Goal: Register for event/course

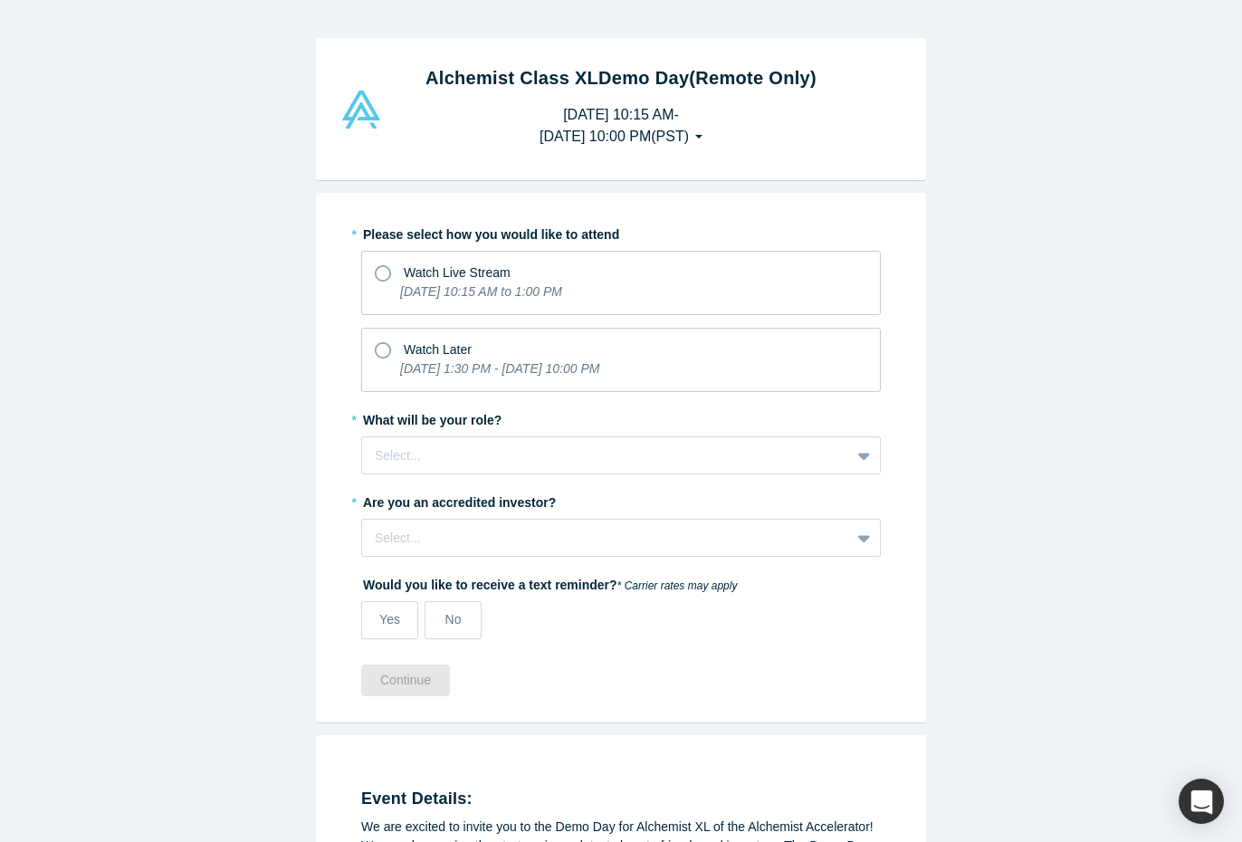
scroll to position [1, 0]
click at [380, 346] on icon at bounding box center [383, 349] width 16 height 16
click at [0, 0] on input "Watch Later [DATE] 1:30 PM - [DATE] 10:00 PM" at bounding box center [0, 0] width 0 height 0
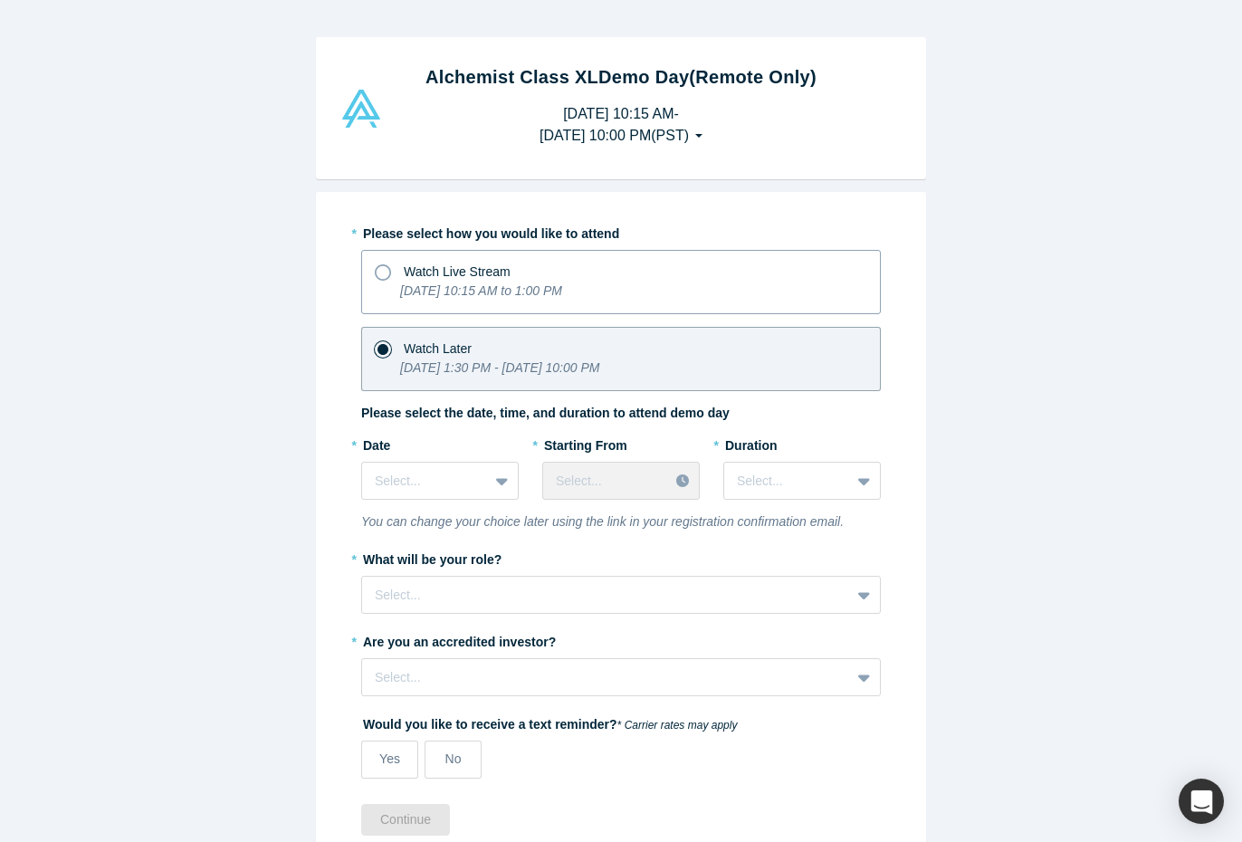
click at [386, 272] on icon at bounding box center [383, 272] width 16 height 16
click at [0, 0] on input "Watch Live Stream [DATE] 10:15 AM to 1:00 PM" at bounding box center [0, 0] width 0 height 0
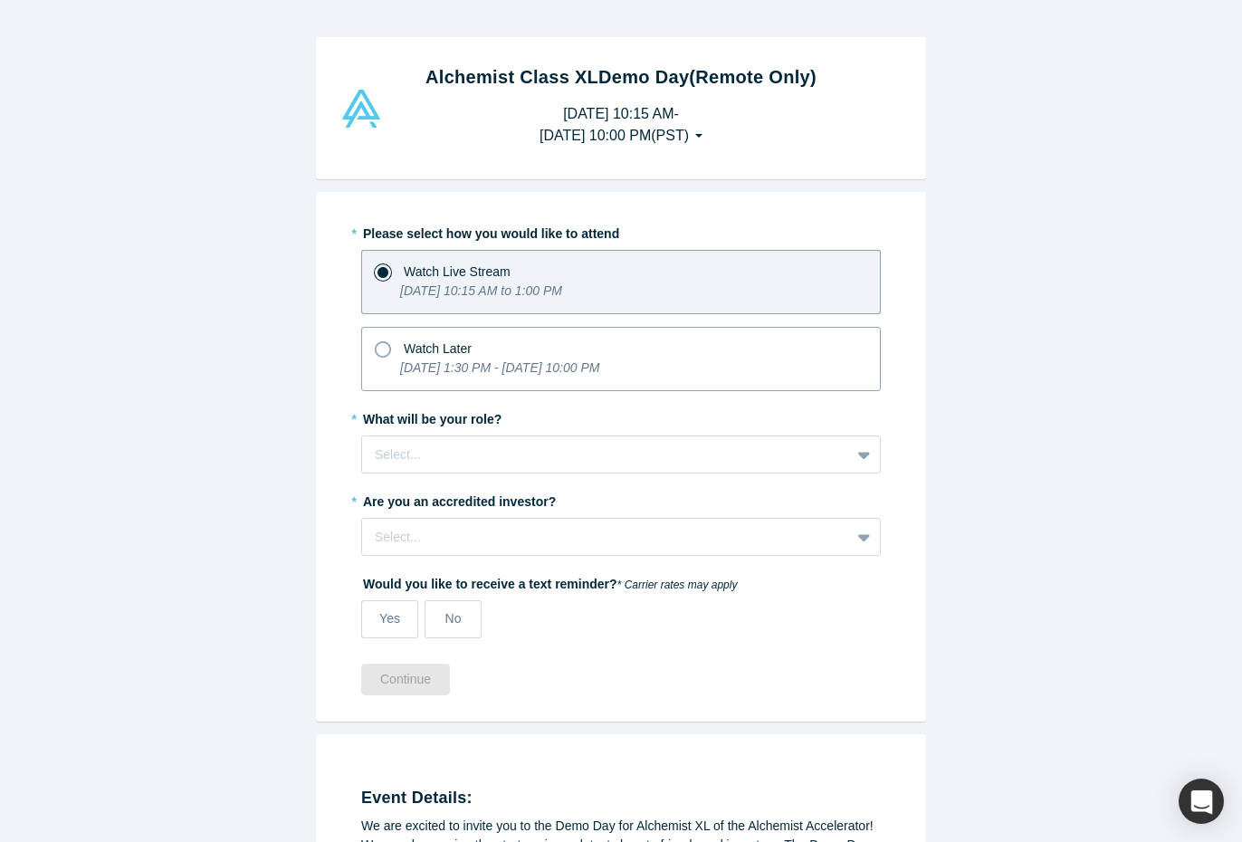
click at [381, 348] on icon at bounding box center [383, 349] width 16 height 16
click at [0, 0] on input "Watch Later [DATE] 1:30 PM - [DATE] 10:00 PM" at bounding box center [0, 0] width 0 height 0
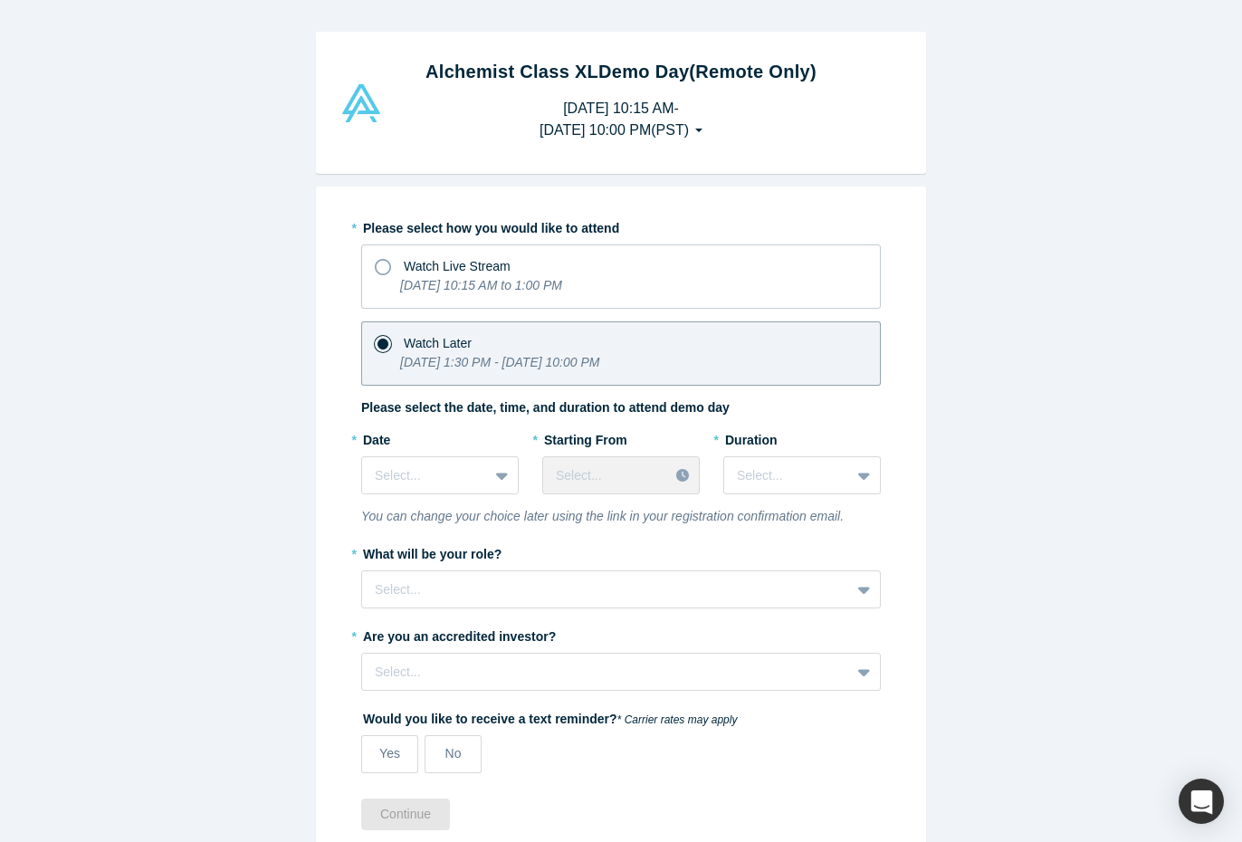
scroll to position [9, 0]
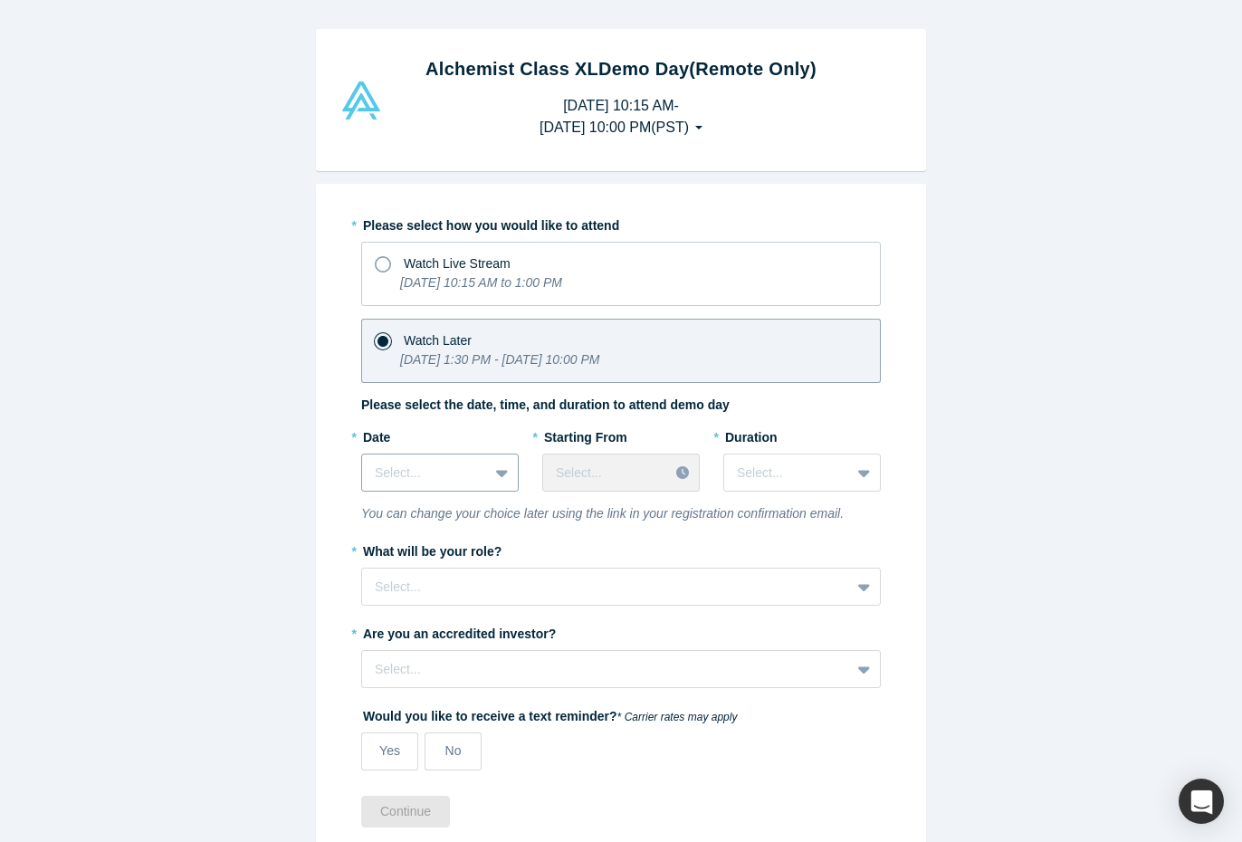
click at [463, 470] on div at bounding box center [425, 473] width 100 height 23
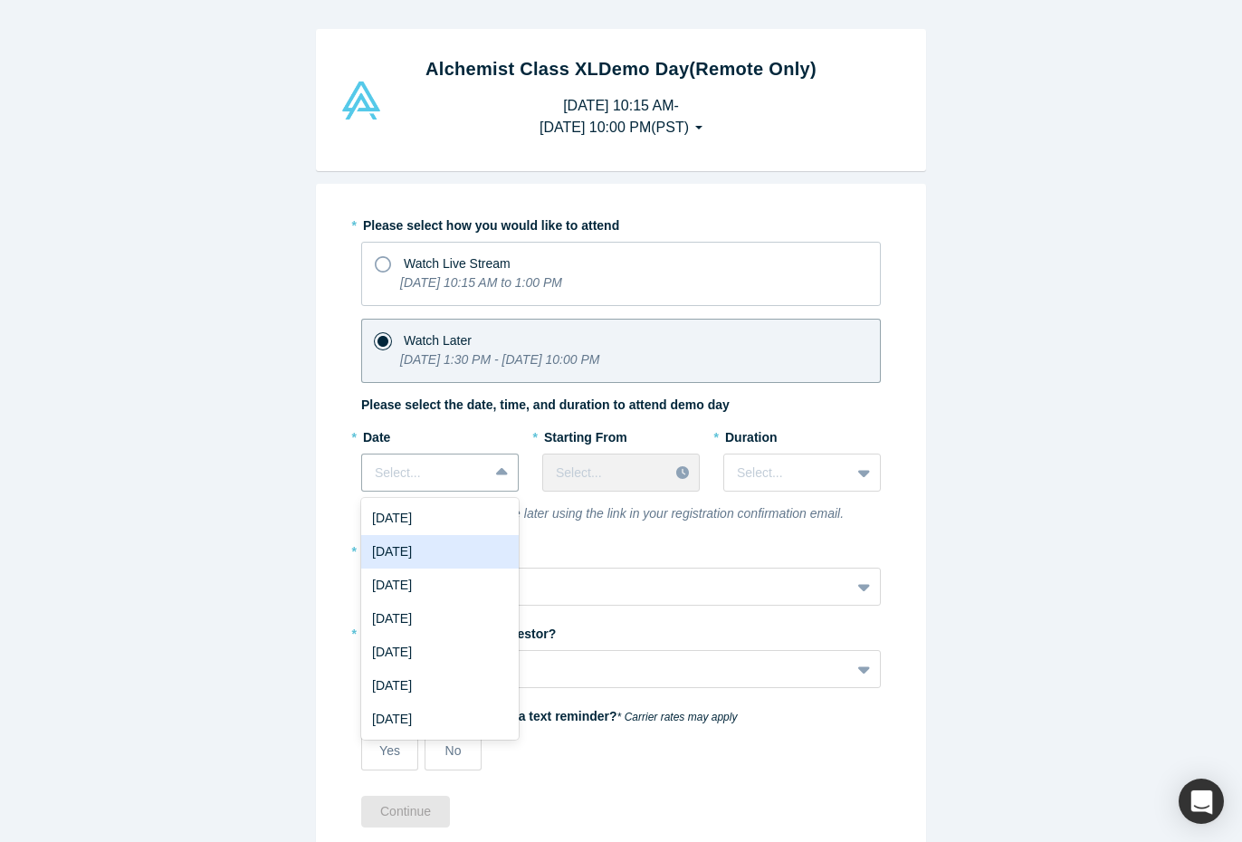
click at [420, 553] on div "[DATE]" at bounding box center [439, 551] width 157 height 33
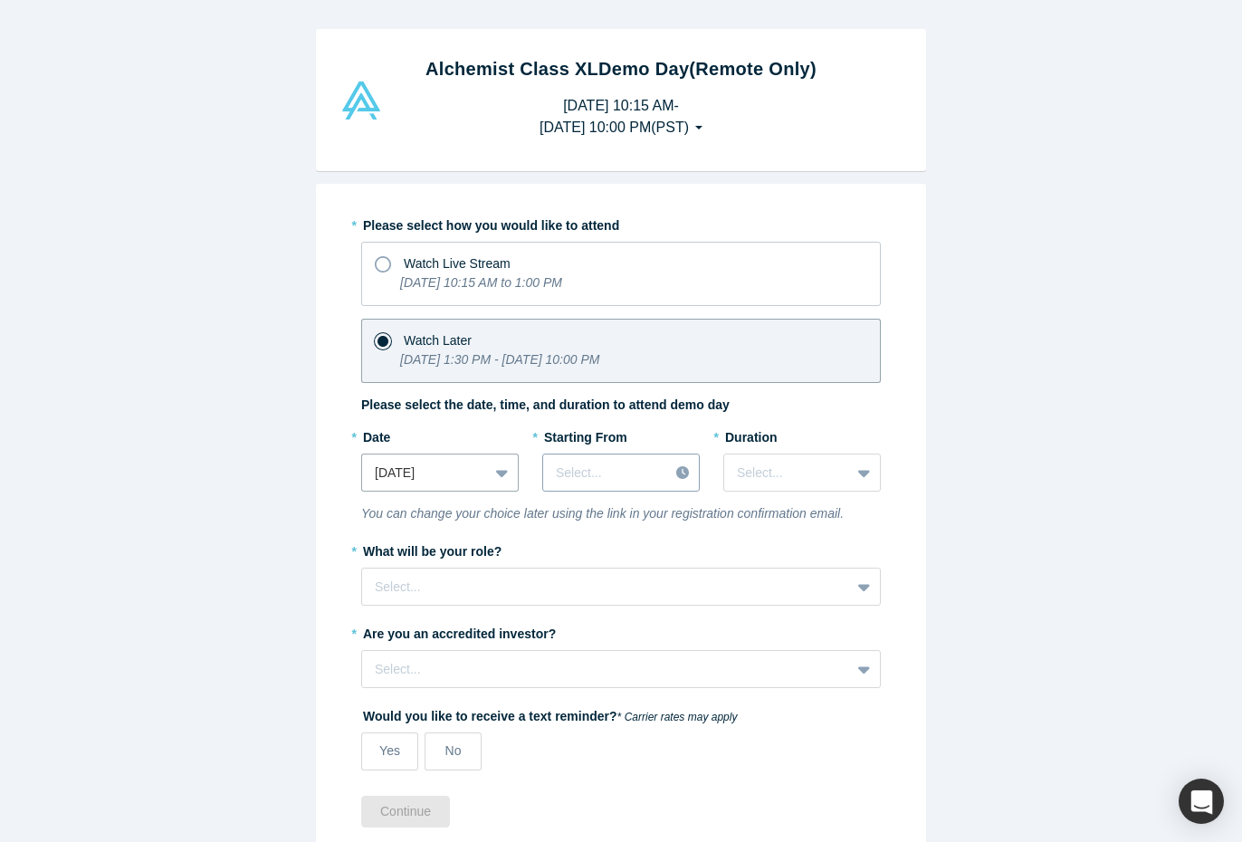
click at [563, 471] on div at bounding box center [606, 473] width 100 height 23
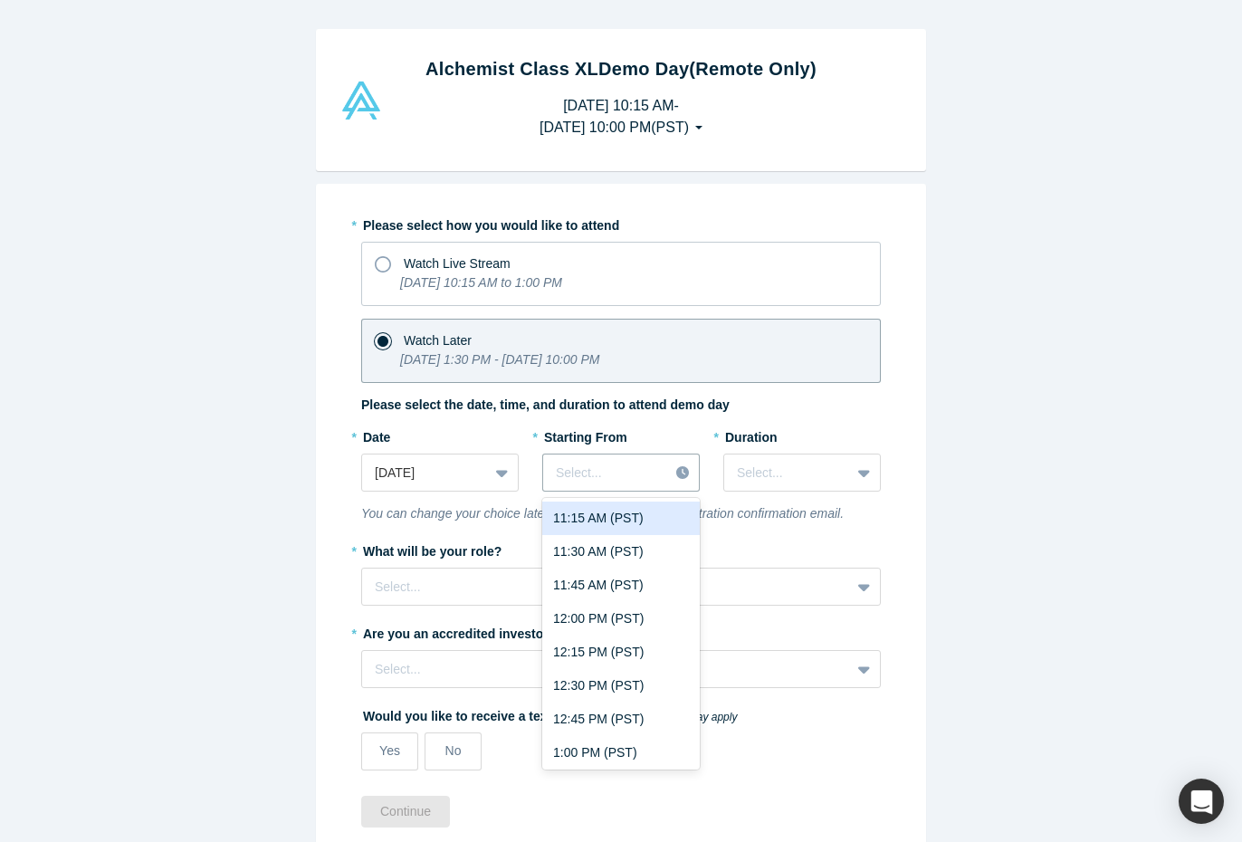
scroll to position [1539, 0]
click at [593, 612] on div "12:00 PM (PST)" at bounding box center [620, 620] width 157 height 33
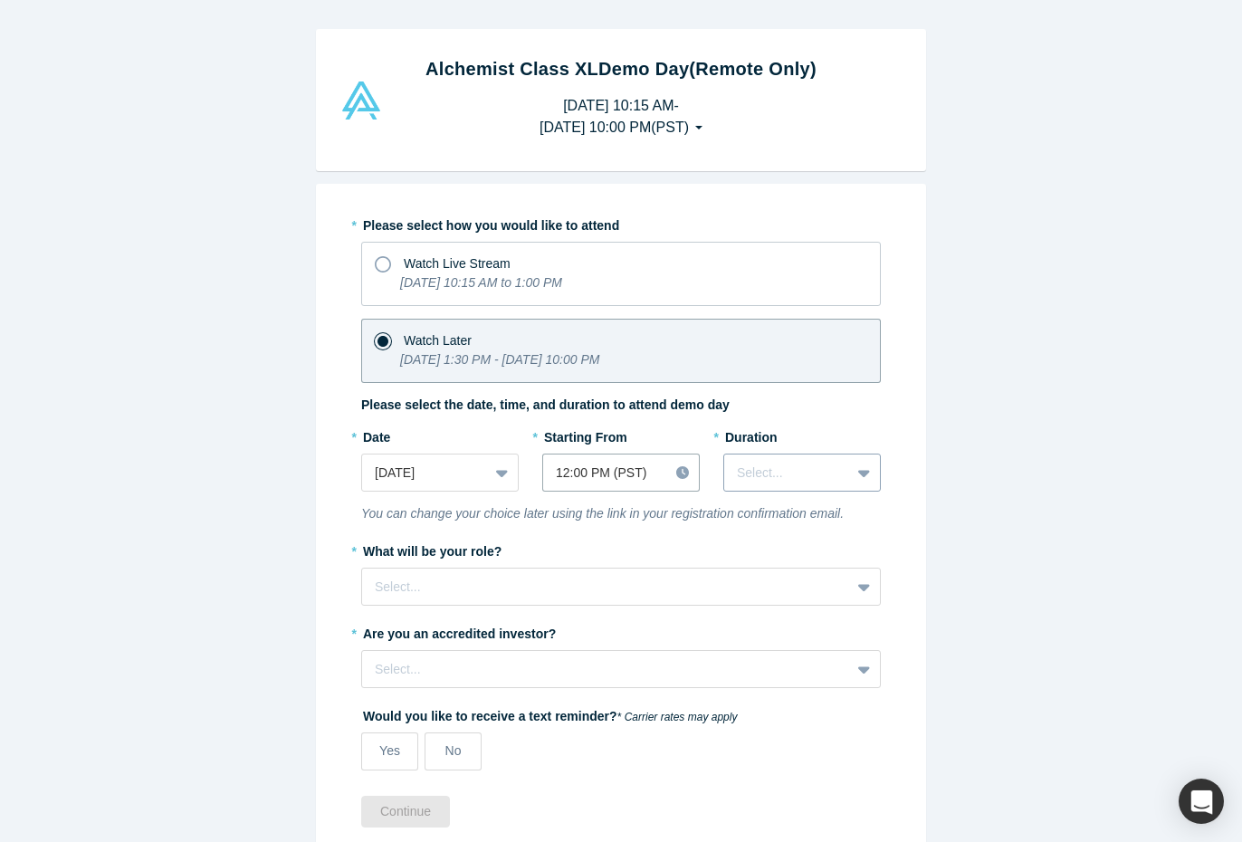
click at [786, 469] on div at bounding box center [787, 473] width 100 height 23
click at [754, 619] on div "2 hours" at bounding box center [801, 618] width 157 height 33
click at [429, 592] on div at bounding box center [606, 587] width 463 height 23
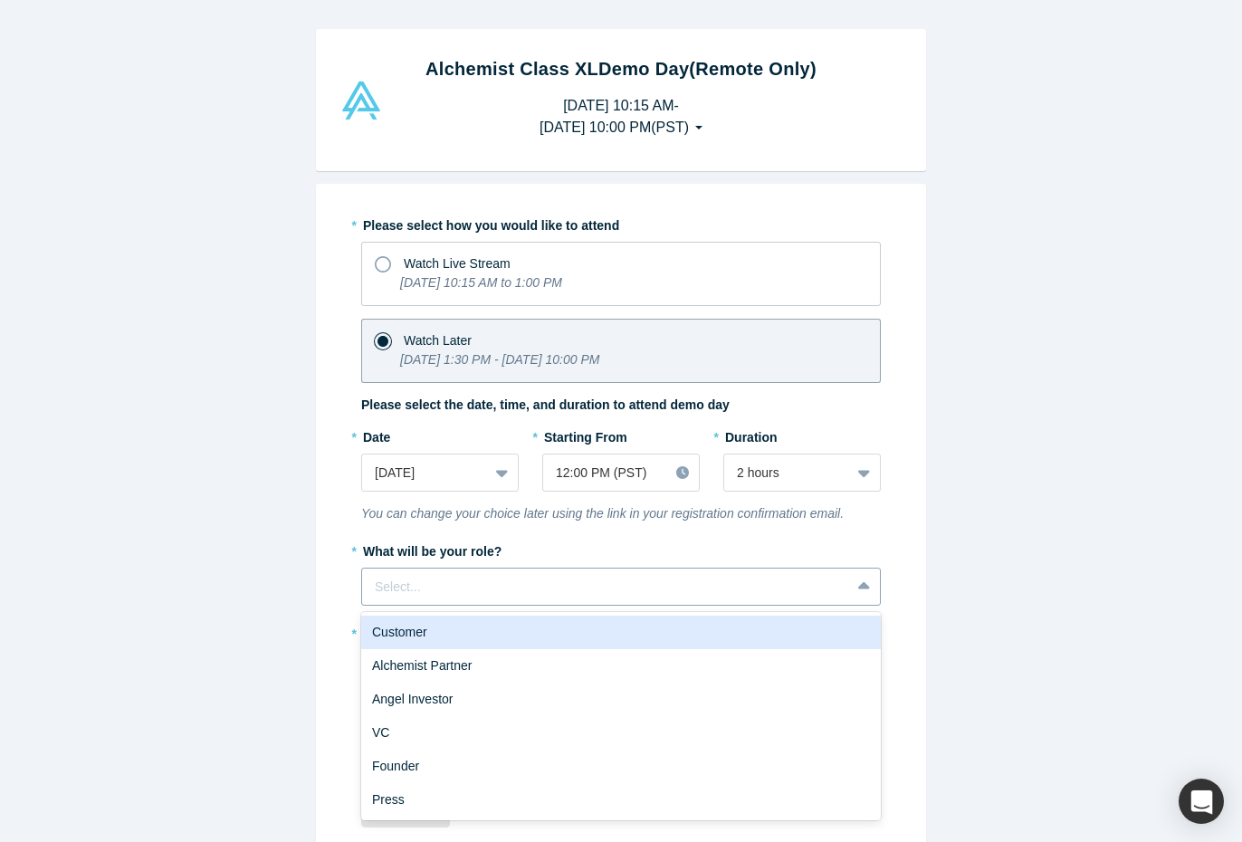
scroll to position [6, 0]
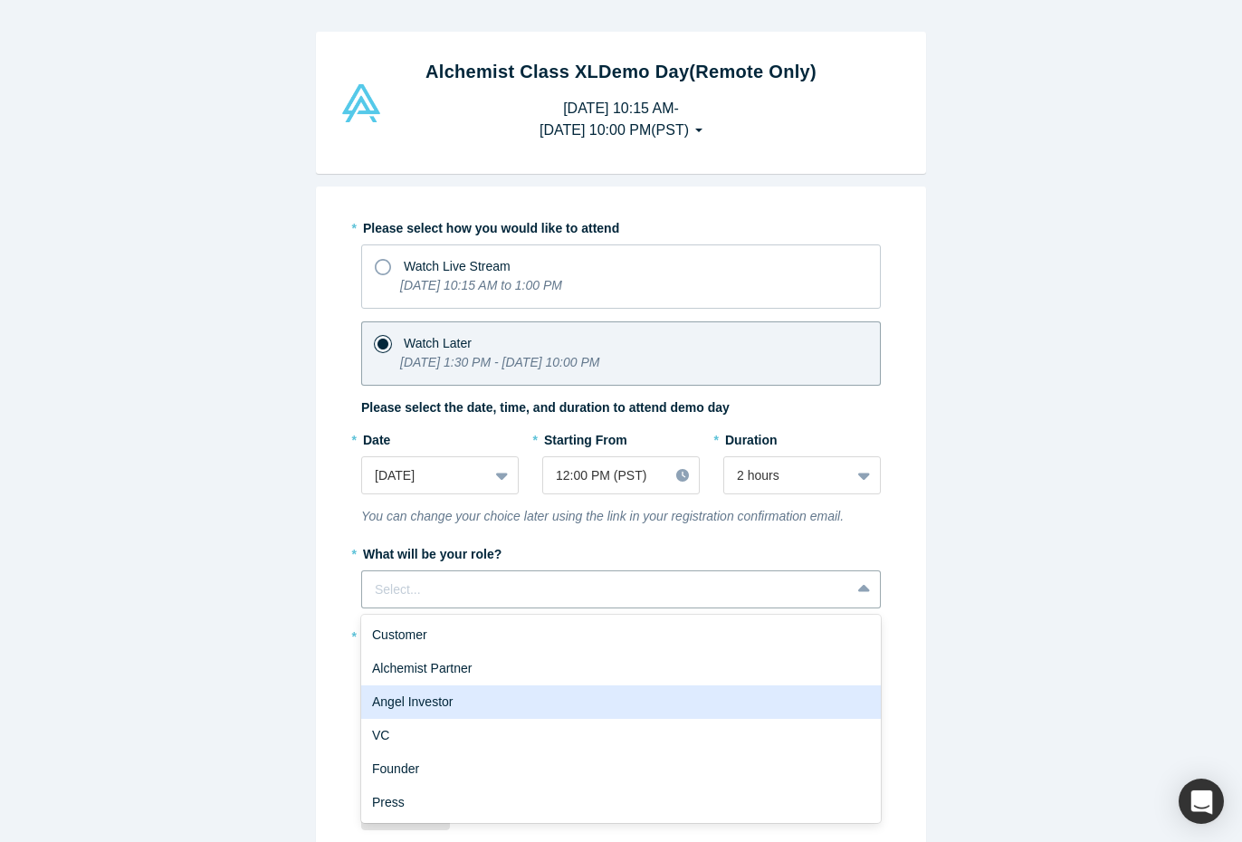
click at [408, 702] on div "Angel Investor" at bounding box center [621, 701] width 520 height 33
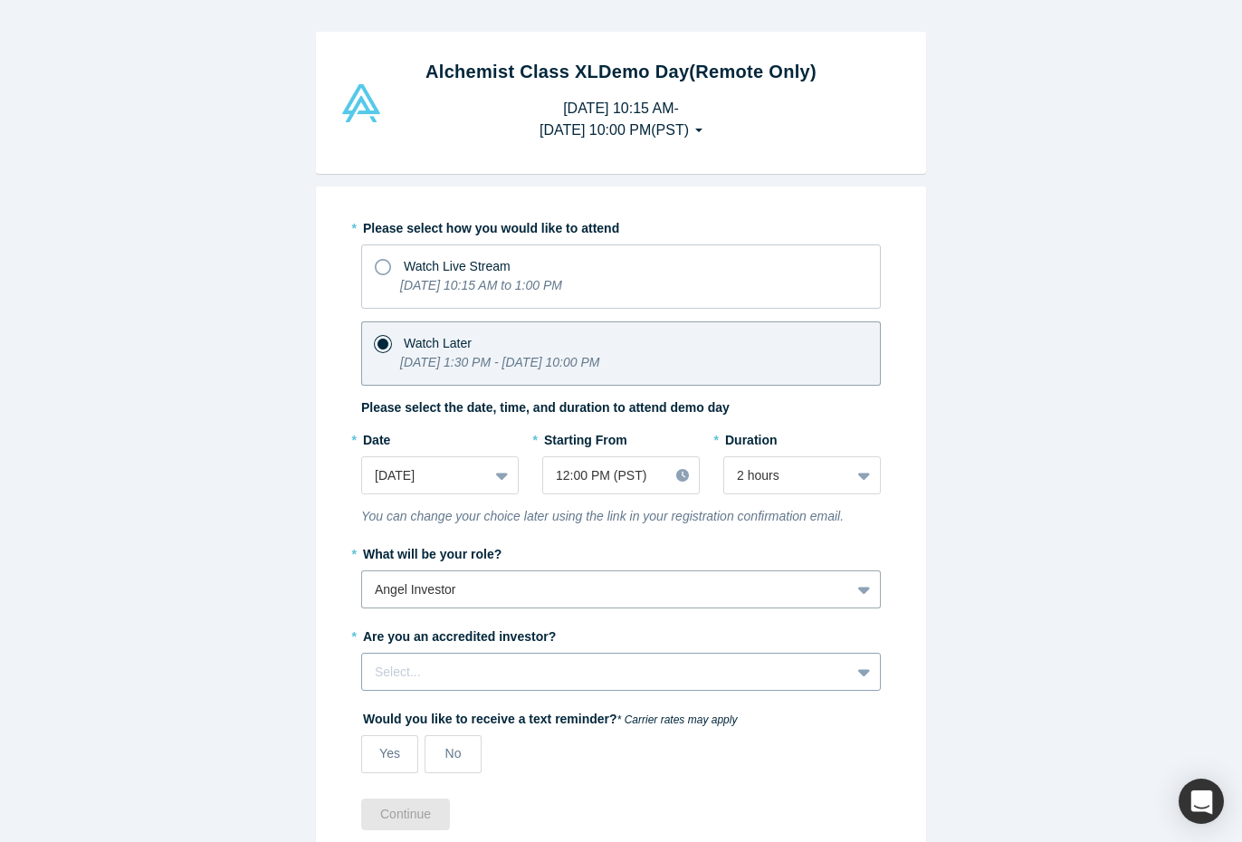
click at [471, 674] on div "Select..." at bounding box center [621, 672] width 520 height 38
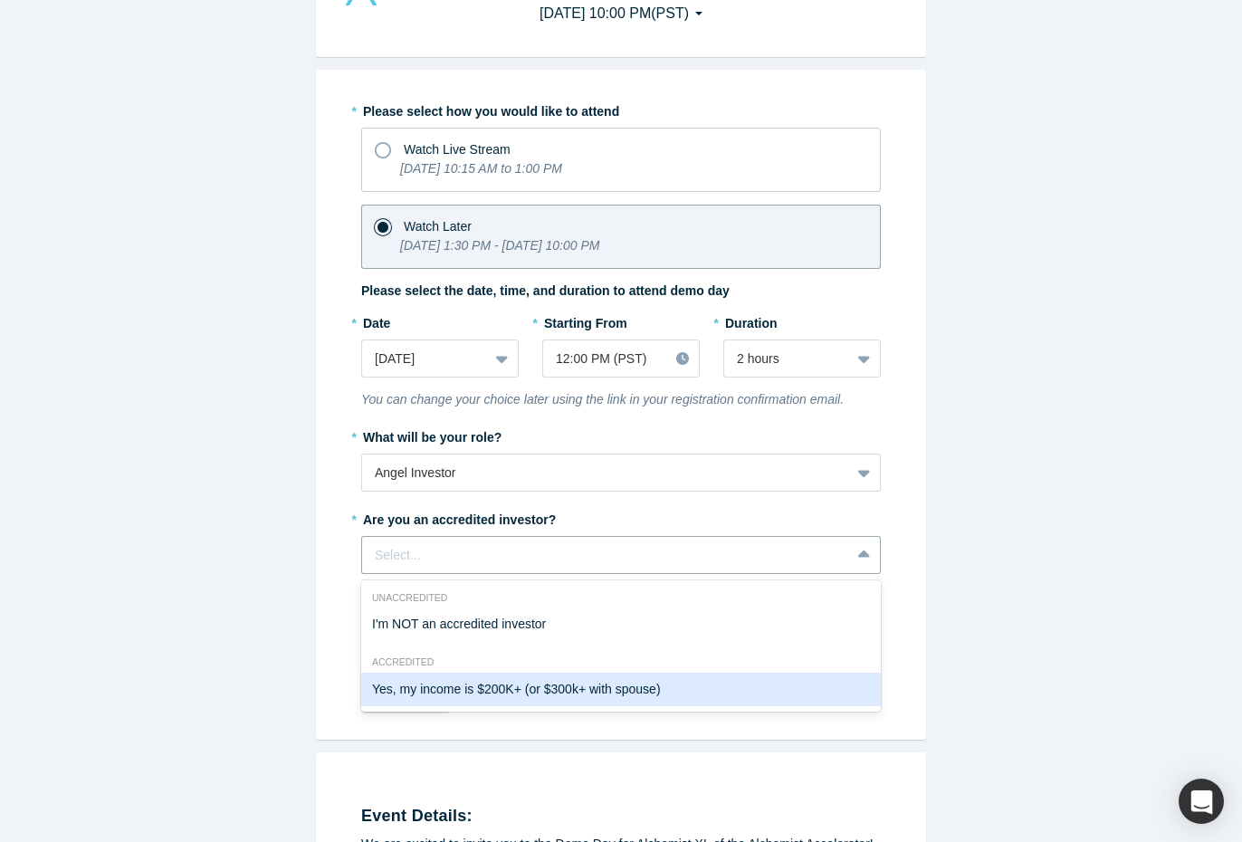
scroll to position [140, 0]
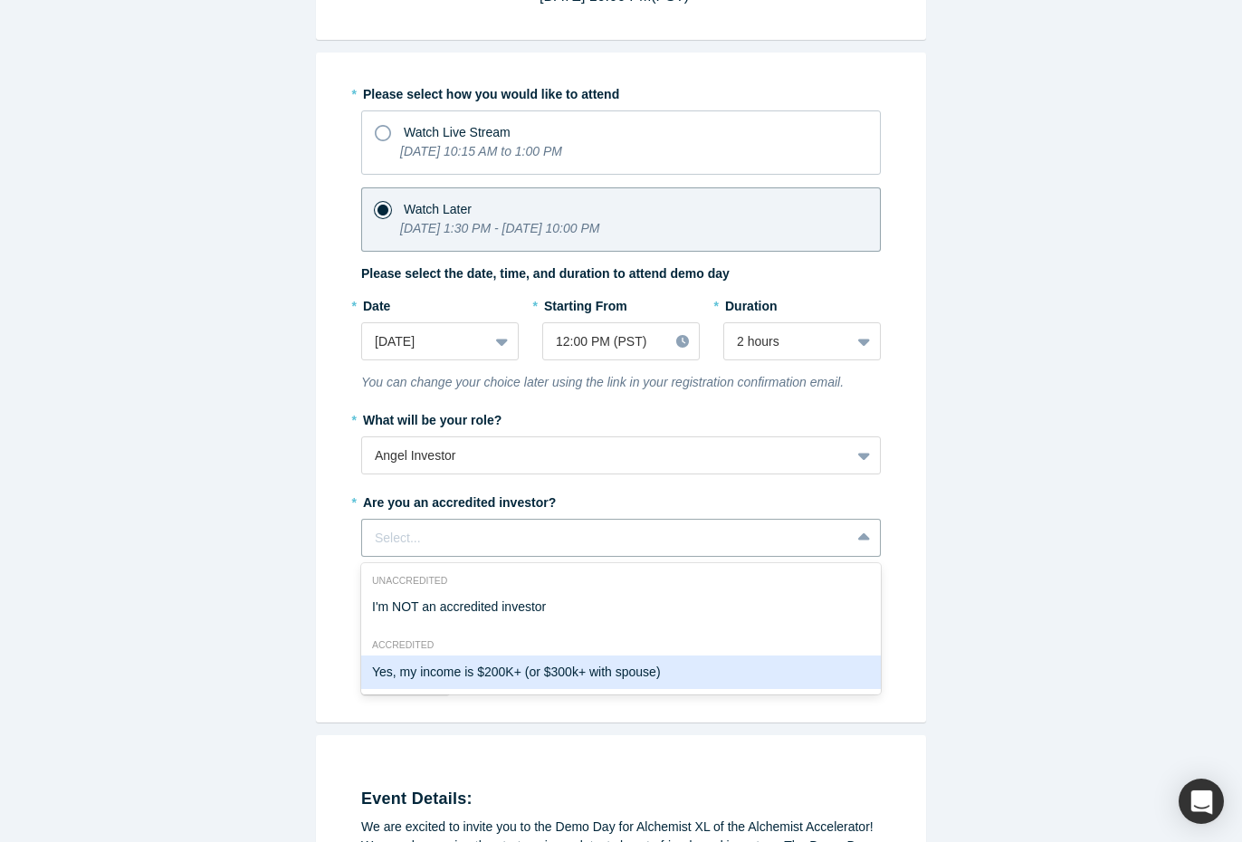
click at [409, 678] on div "Yes, my income is $200K+ (or $300k+ with spouse)" at bounding box center [621, 671] width 520 height 33
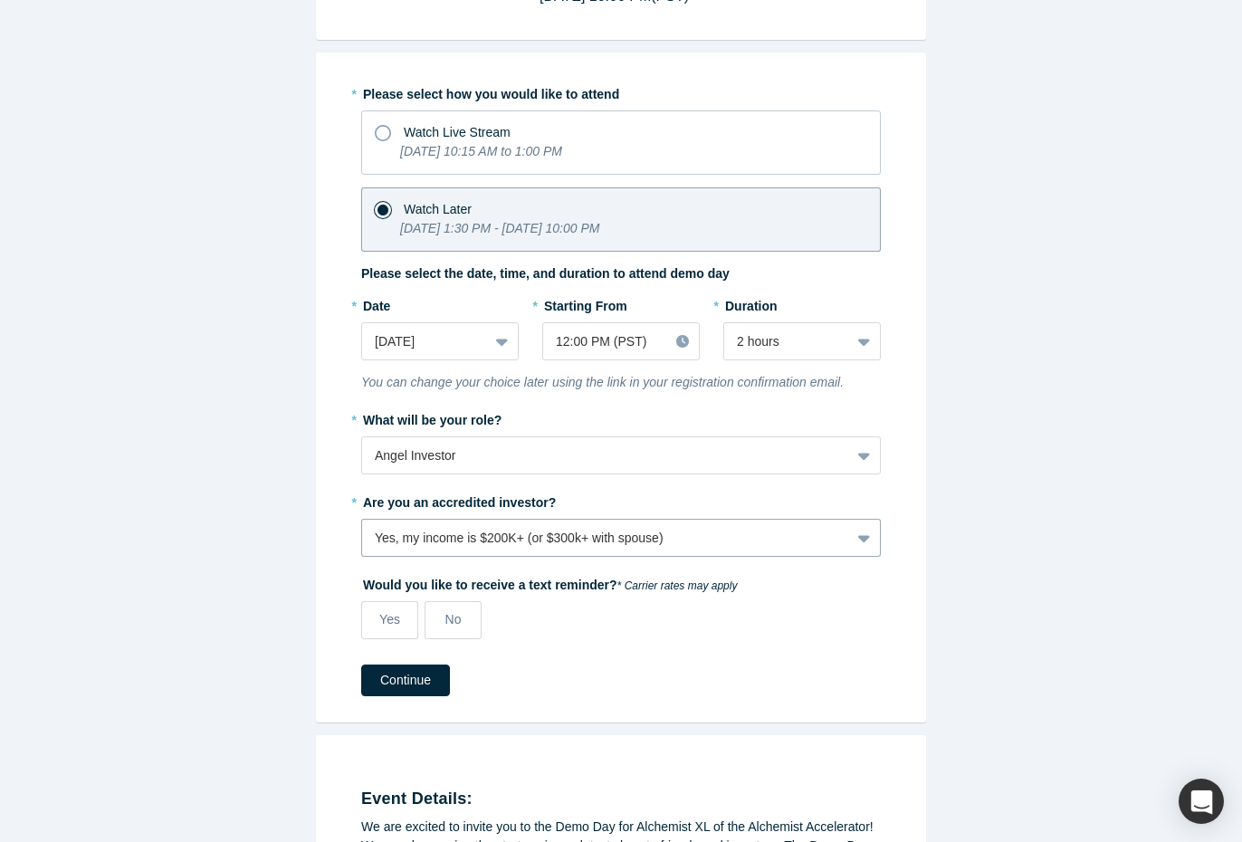
scroll to position [139, 0]
click at [400, 626] on label "Yes" at bounding box center [389, 621] width 57 height 38
click at [0, 0] on input "Yes" at bounding box center [0, 0] width 0 height 0
select select "US"
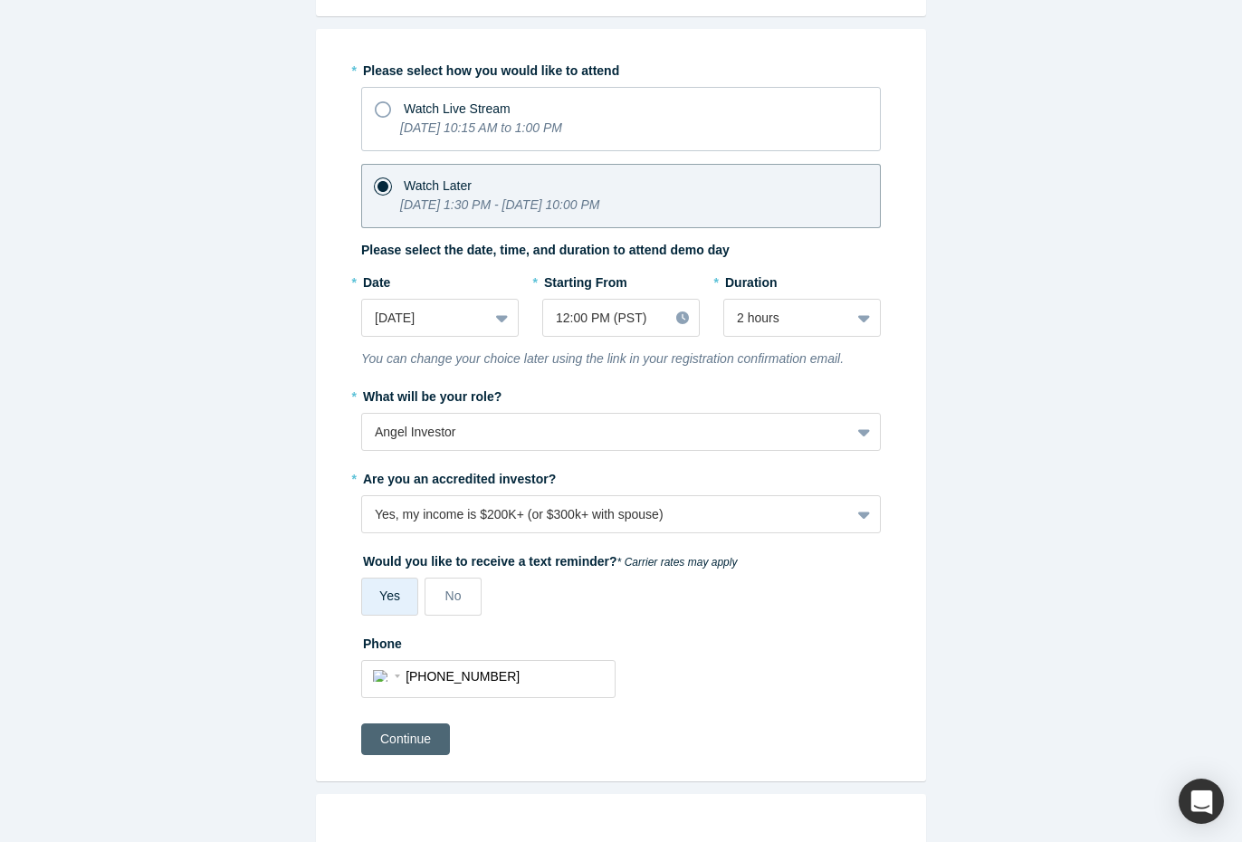
click at [413, 739] on button "Continue" at bounding box center [405, 739] width 89 height 32
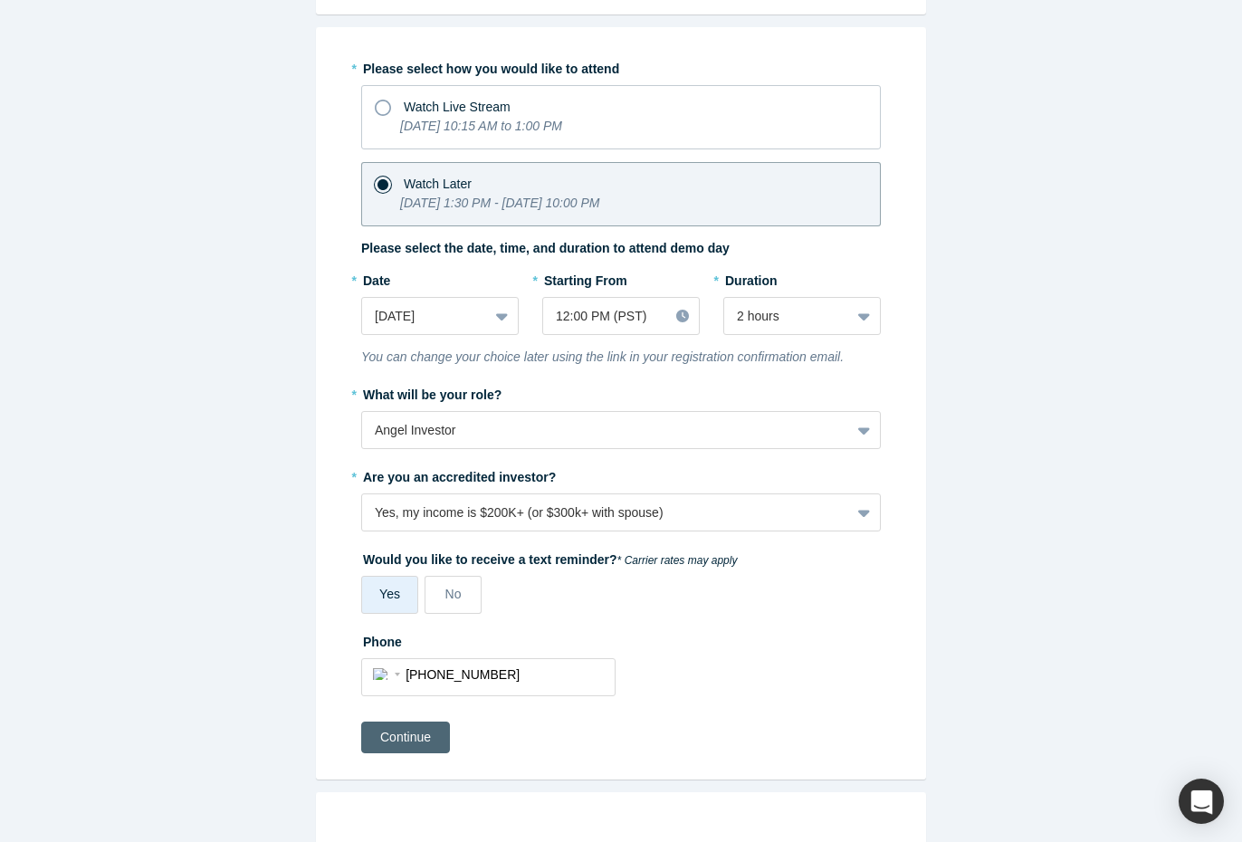
scroll to position [159, 0]
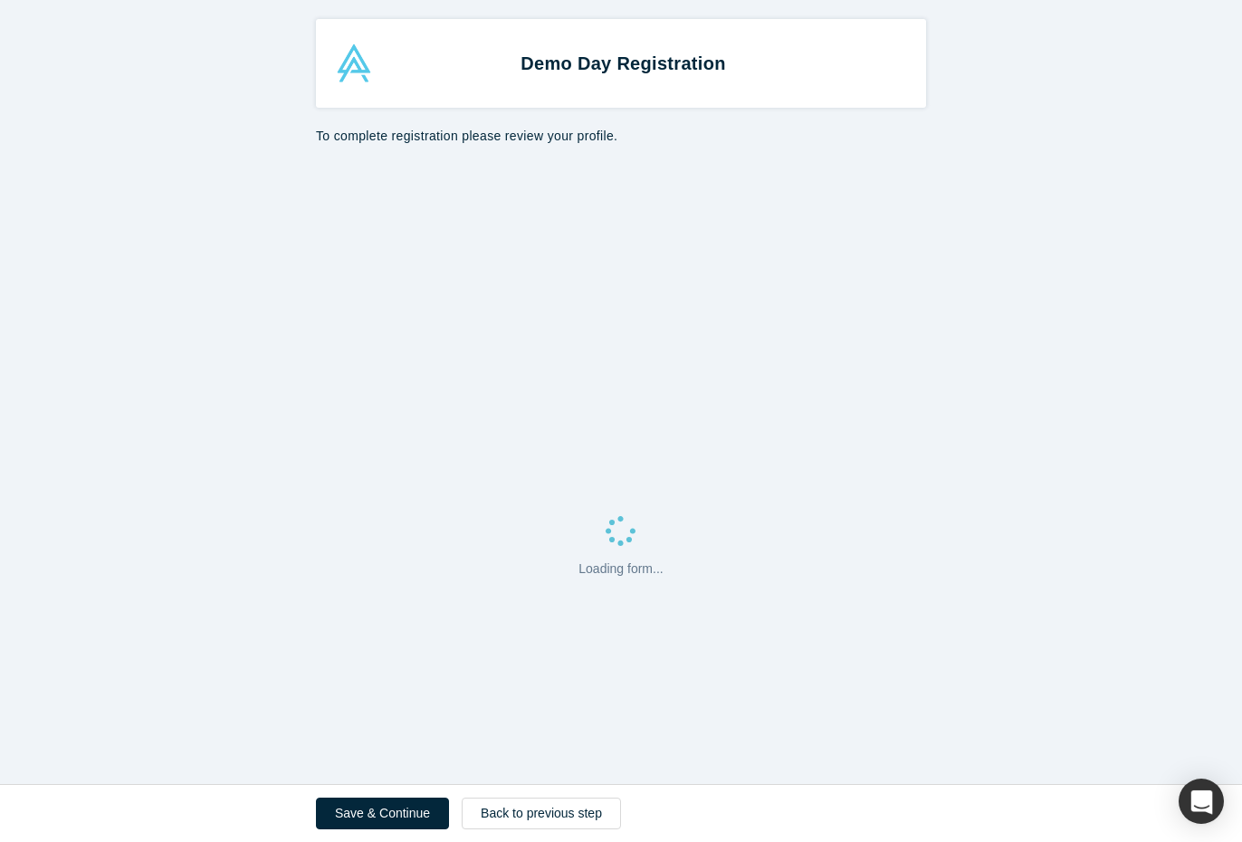
select select "US"
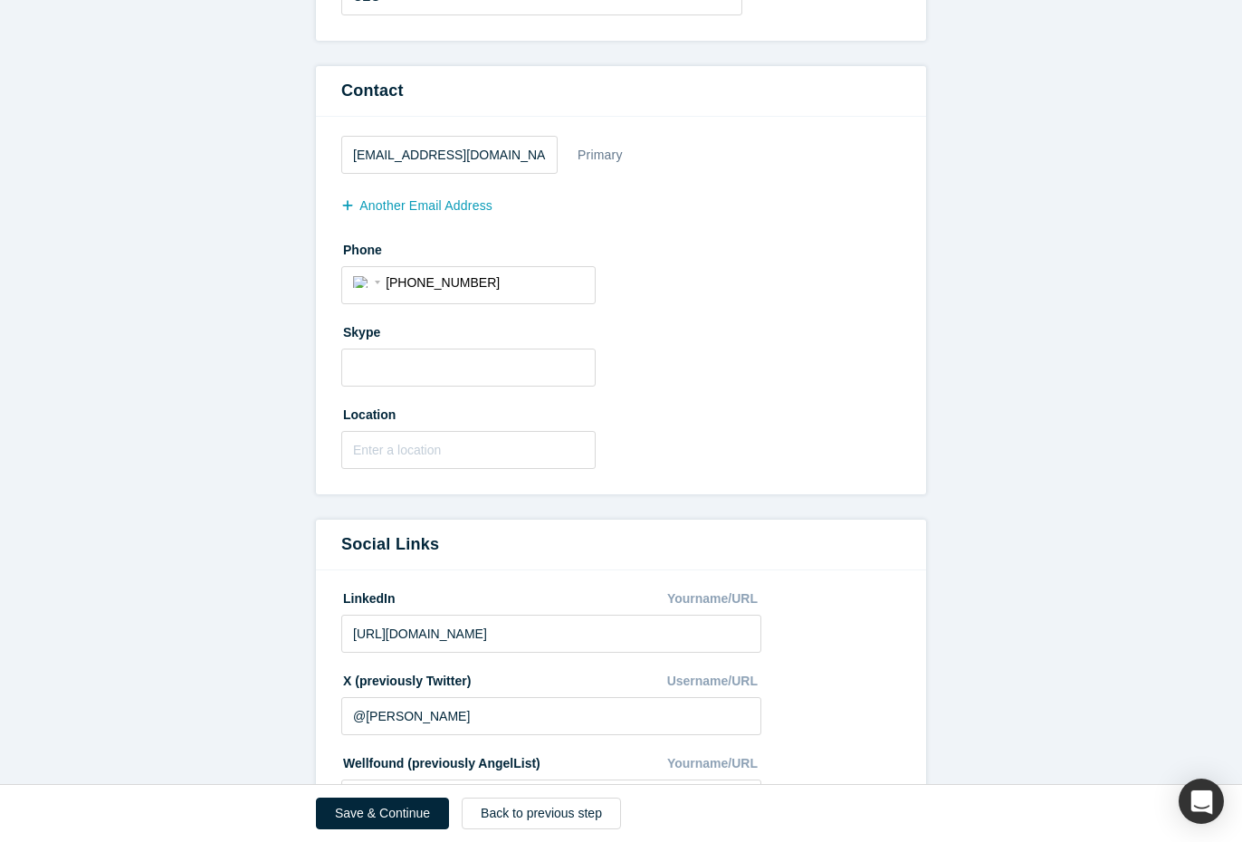
scroll to position [491, 0]
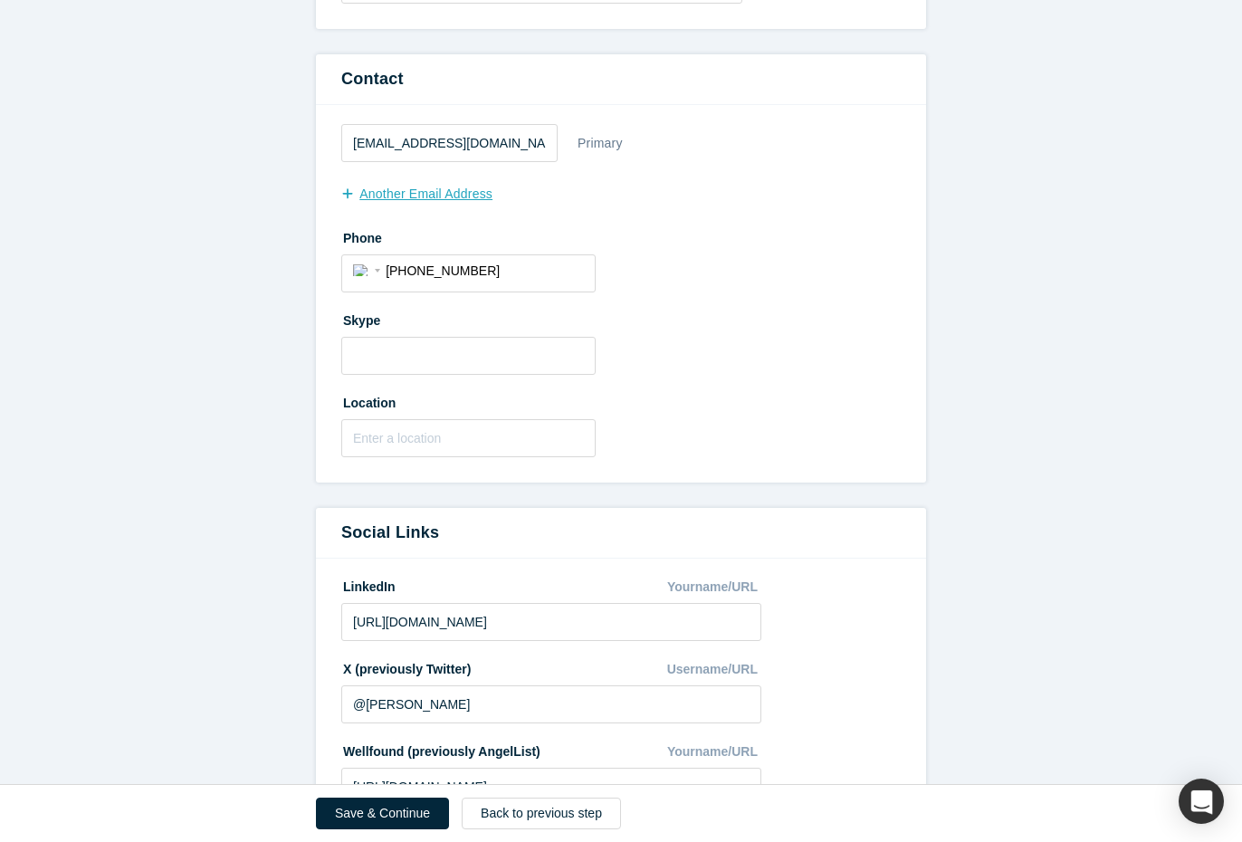
click at [401, 196] on button "another Email Address" at bounding box center [426, 194] width 170 height 32
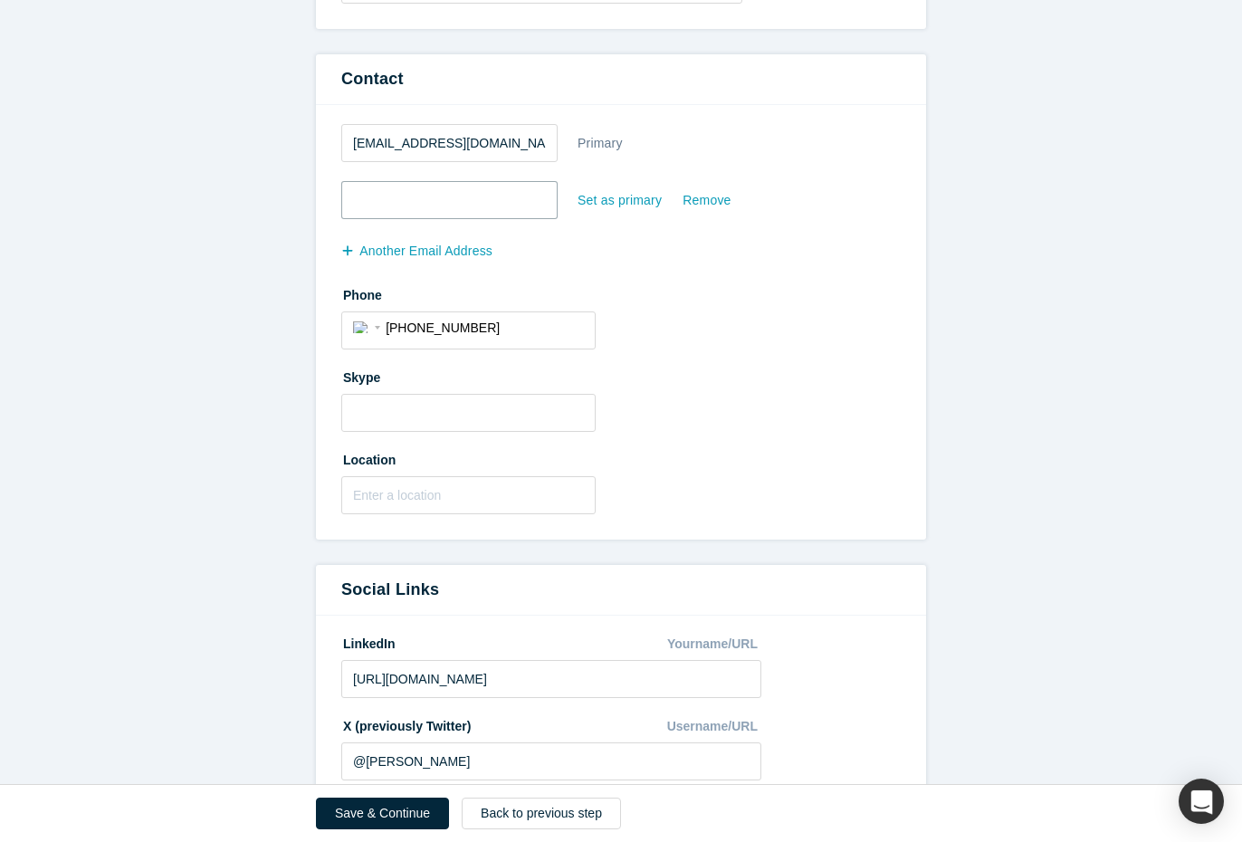
click at [412, 205] on input "email" at bounding box center [449, 200] width 216 height 38
type input "[PERSON_NAME][EMAIL_ADDRESS][DOMAIN_NAME]"
click at [605, 272] on fieldset "[EMAIL_ADDRESS][DOMAIN_NAME] Primary [PERSON_NAME][EMAIL_ADDRESS][DOMAIN_NAME] …" at bounding box center [620, 322] width 559 height 409
click at [446, 485] on input "text" at bounding box center [468, 495] width 254 height 38
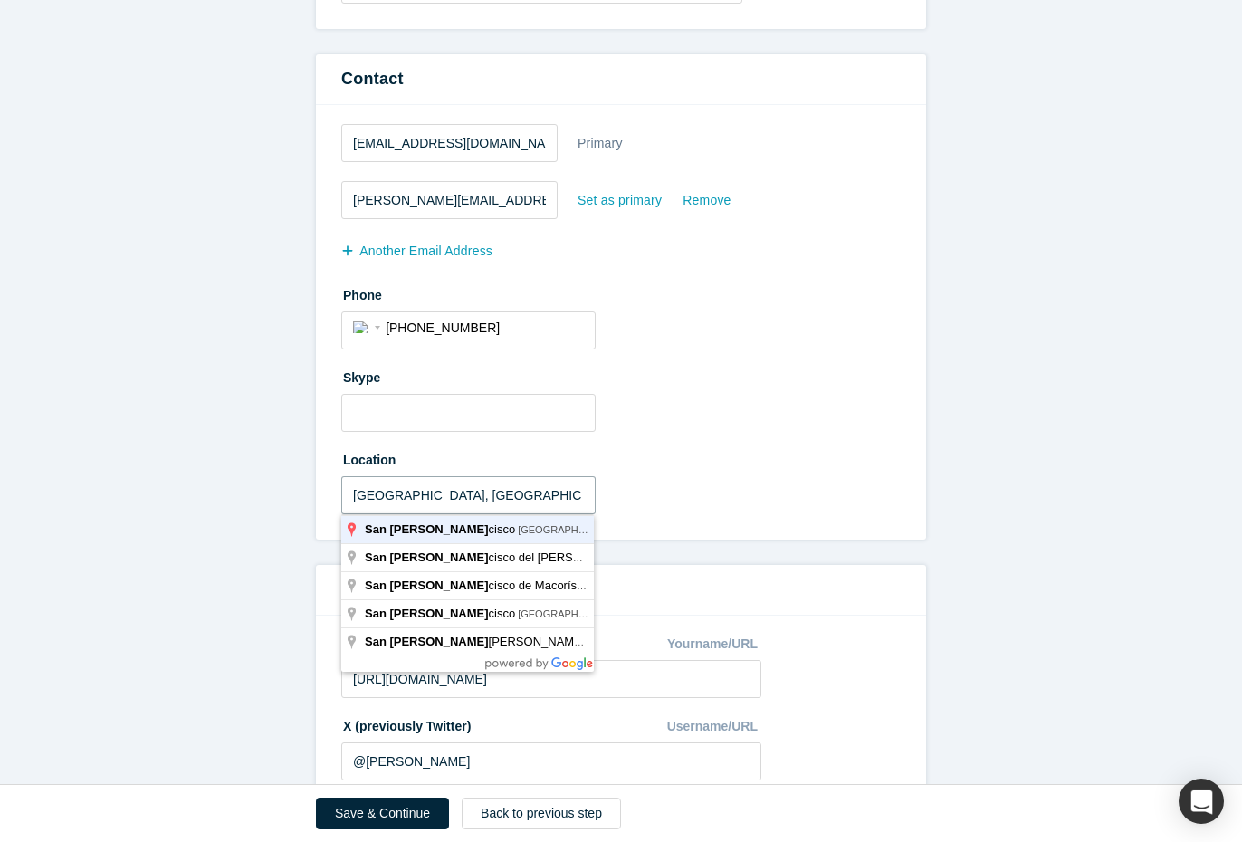
type input "[GEOGRAPHIC_DATA], [GEOGRAPHIC_DATA], [GEOGRAPHIC_DATA]"
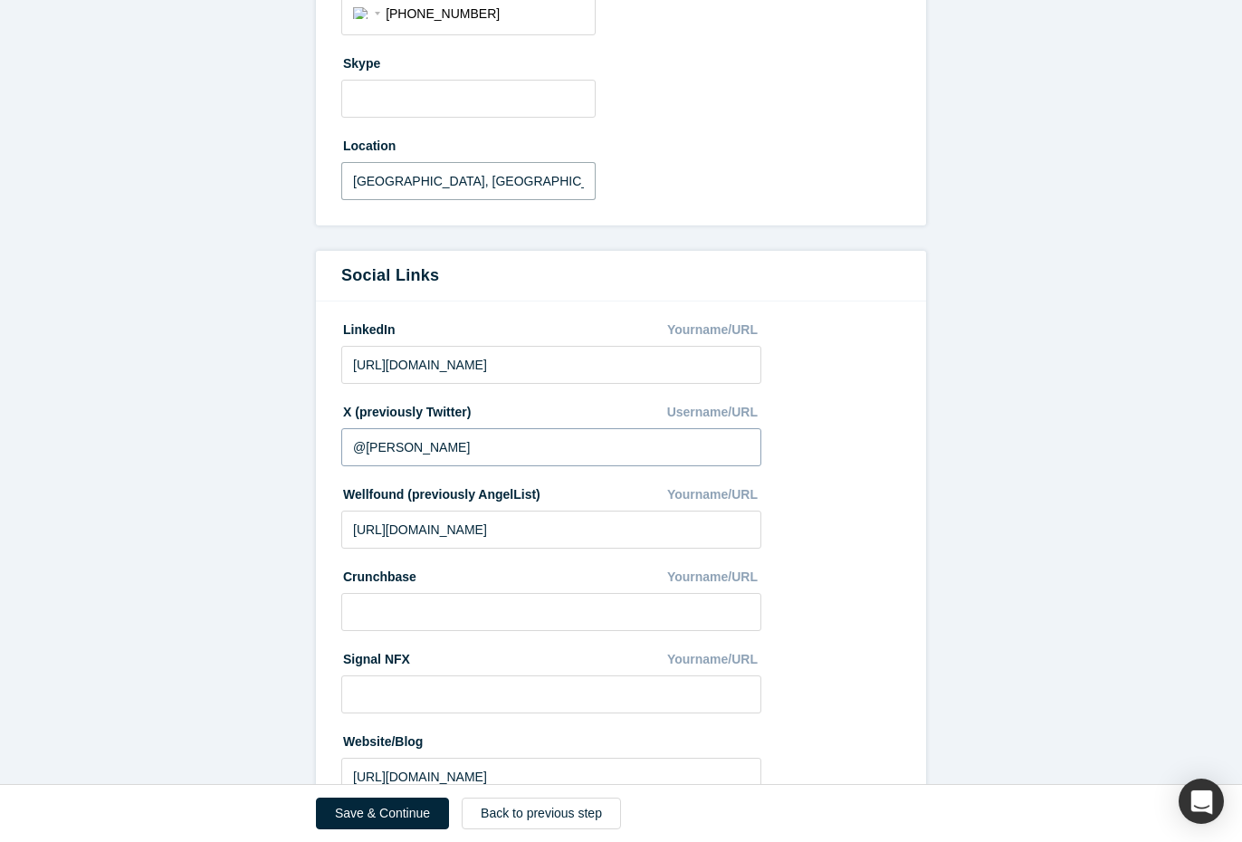
scroll to position [806, 0]
drag, startPoint x: 484, startPoint y: 446, endPoint x: 341, endPoint y: 441, distance: 143.1
click at [341, 442] on input "@[PERSON_NAME]" at bounding box center [551, 446] width 420 height 38
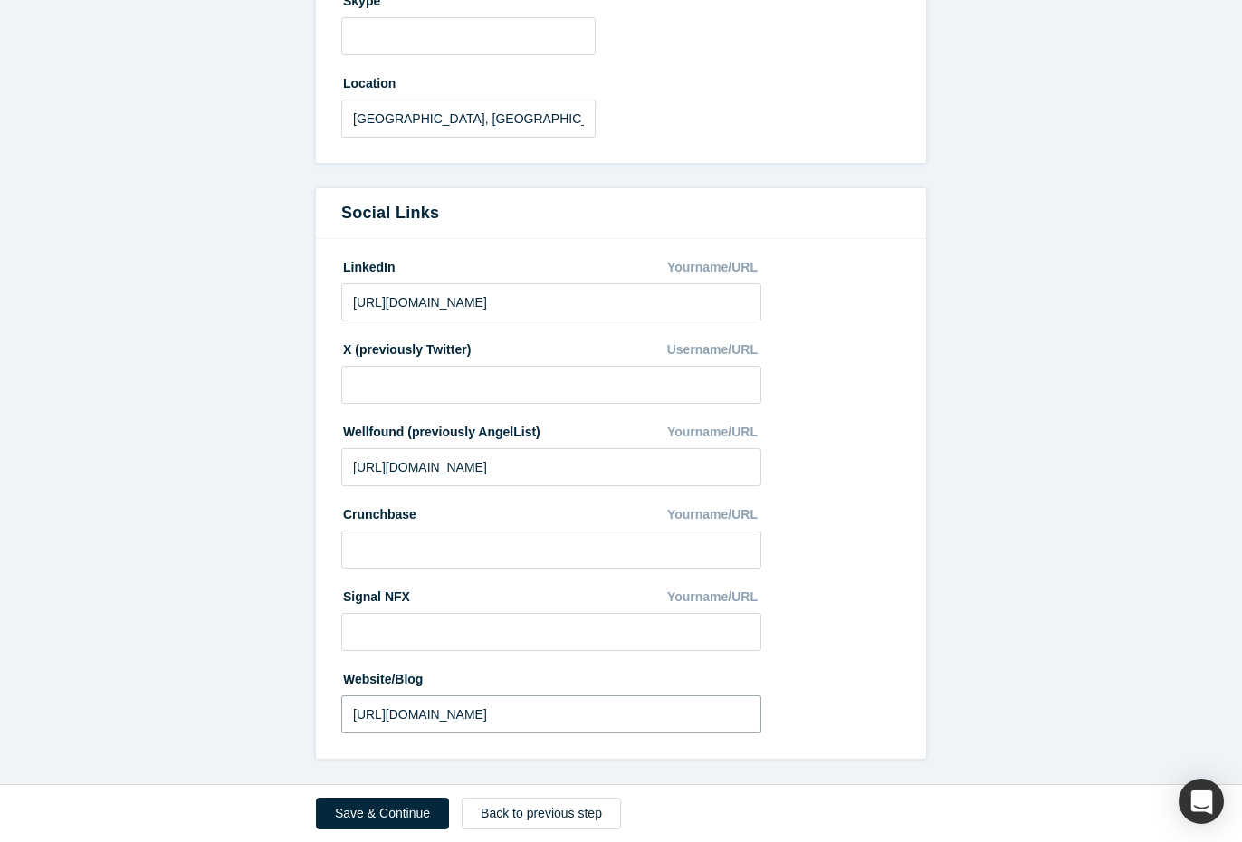
drag, startPoint x: 522, startPoint y: 714, endPoint x: 308, endPoint y: 717, distance: 214.5
click at [308, 717] on form "All fields marked with * are required. General * First name [PERSON_NAME] * Las…" at bounding box center [621, 24] width 1242 height 1467
click at [407, 801] on button "Save & Continue" at bounding box center [382, 813] width 133 height 32
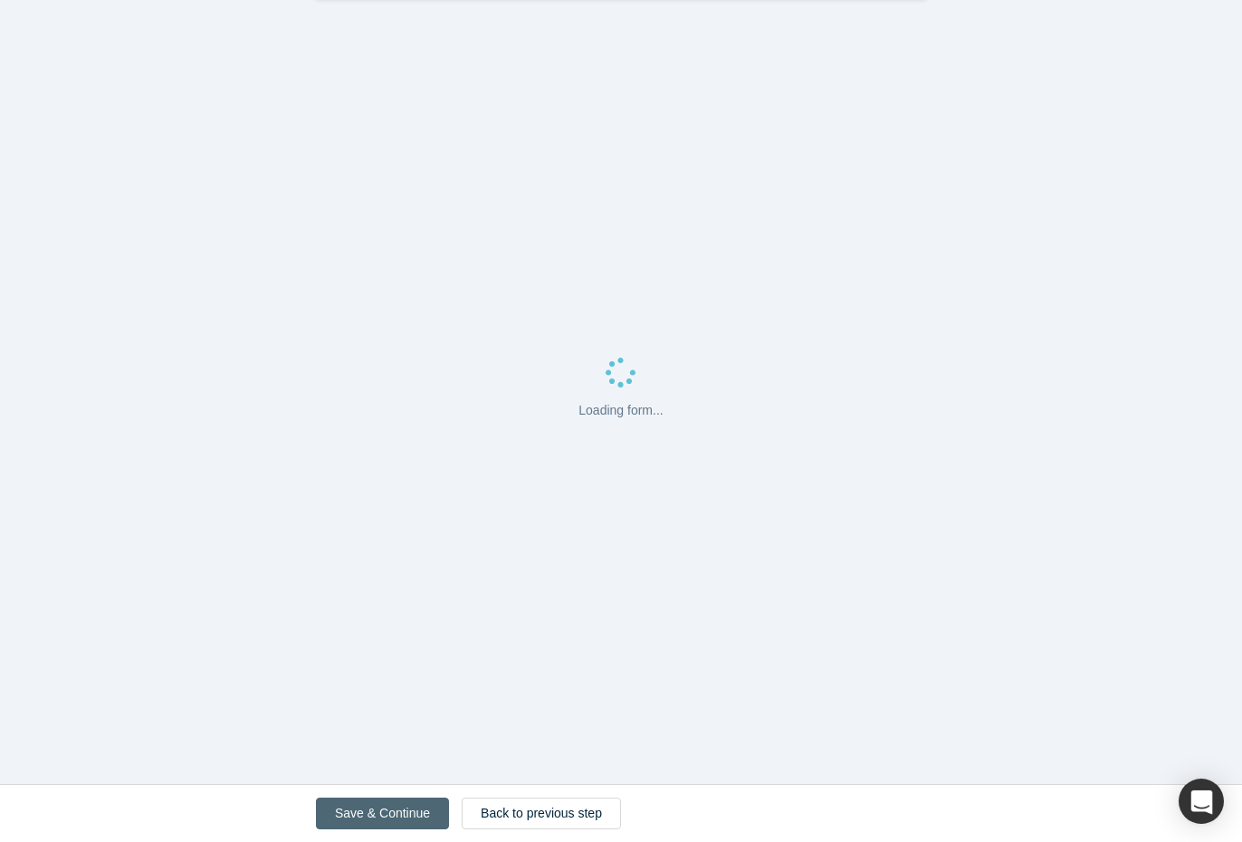
scroll to position [0, 0]
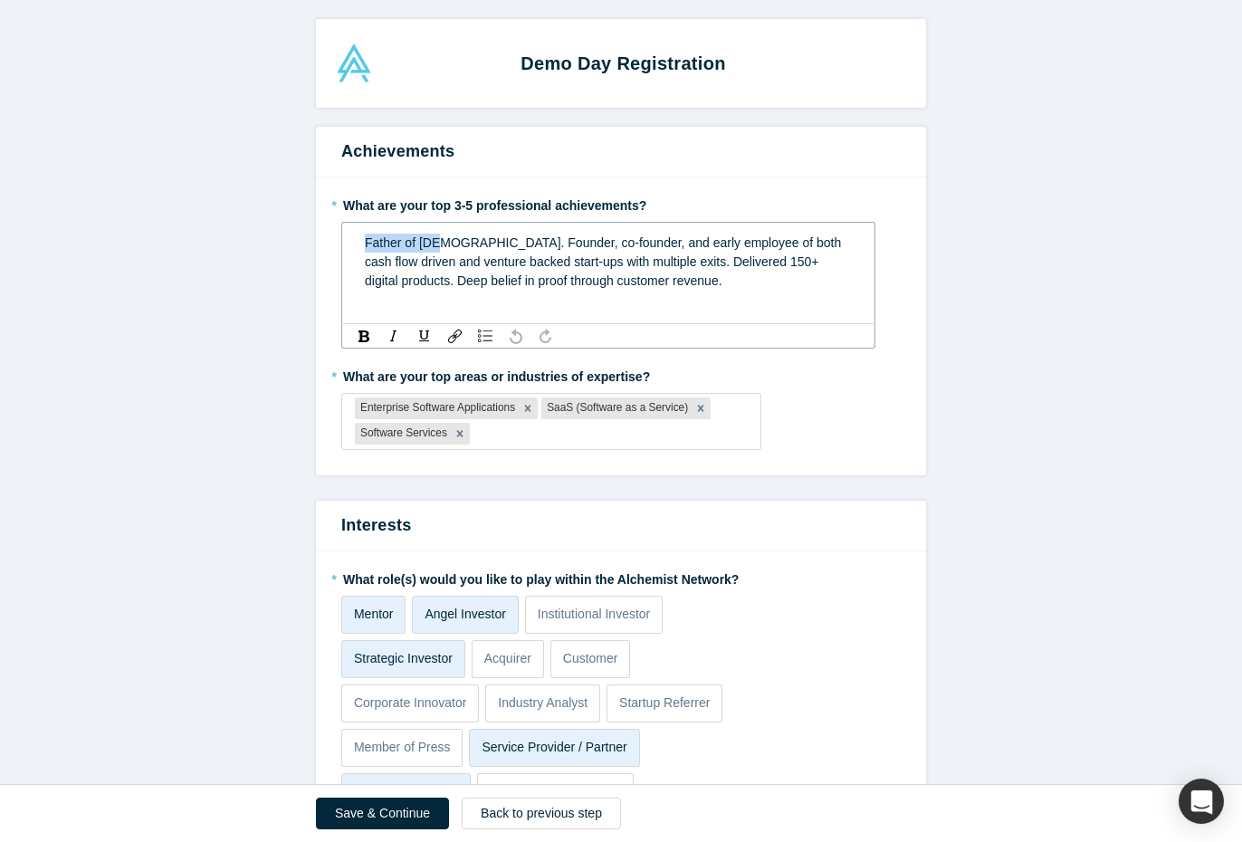
drag, startPoint x: 434, startPoint y: 243, endPoint x: 330, endPoint y: 233, distance: 103.8
click at [330, 233] on div "* What are your top 3-5 professional achievements? Father of [DEMOGRAPHIC_DATA]…" at bounding box center [621, 326] width 610 height 298
click at [524, 265] on span "Founder, co-founder, and early employee of both cash flow driven and venture ba…" at bounding box center [608, 261] width 486 height 52
click at [687, 280] on span "Founder, co-founder, and early employee of both cash flow driven and venture ba…" at bounding box center [608, 261] width 486 height 52
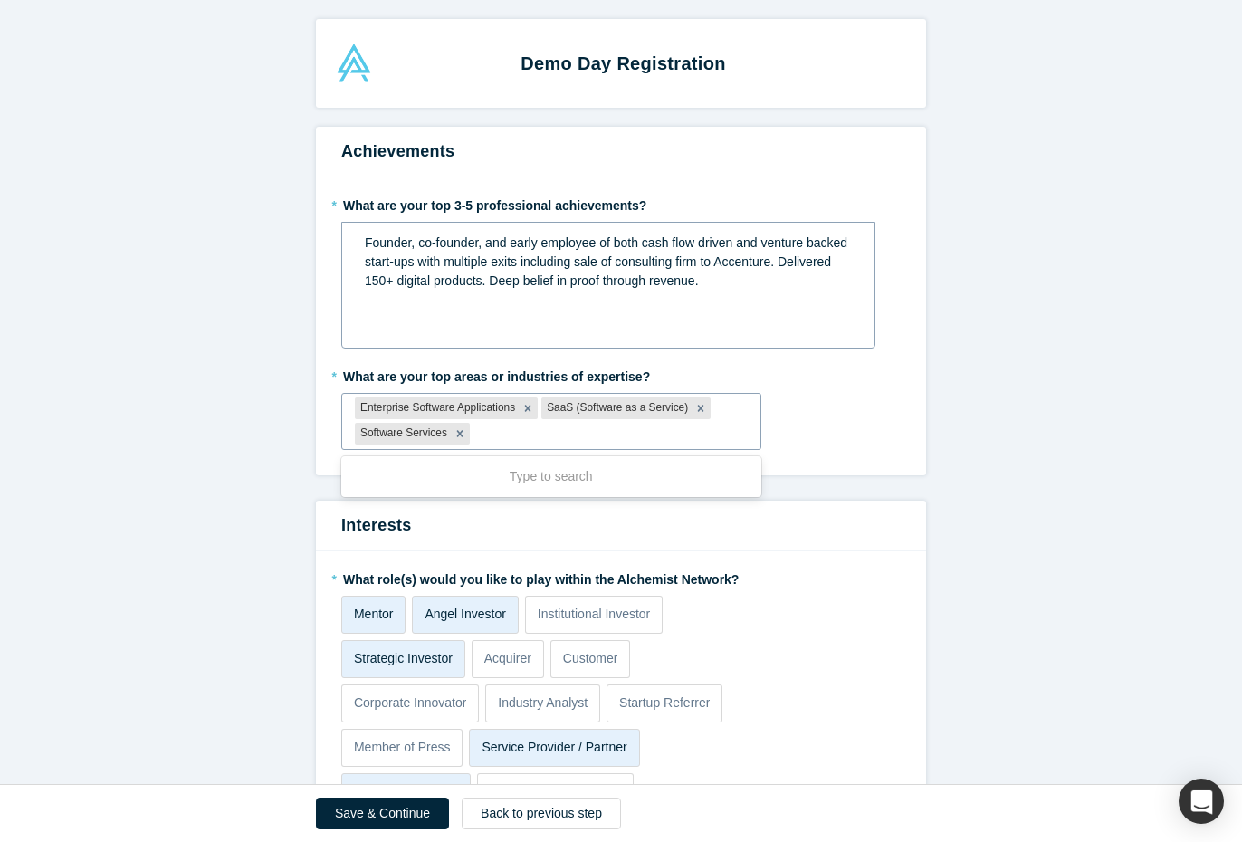
click at [498, 435] on div at bounding box center [610, 434] width 274 height 23
type input "Artifi"
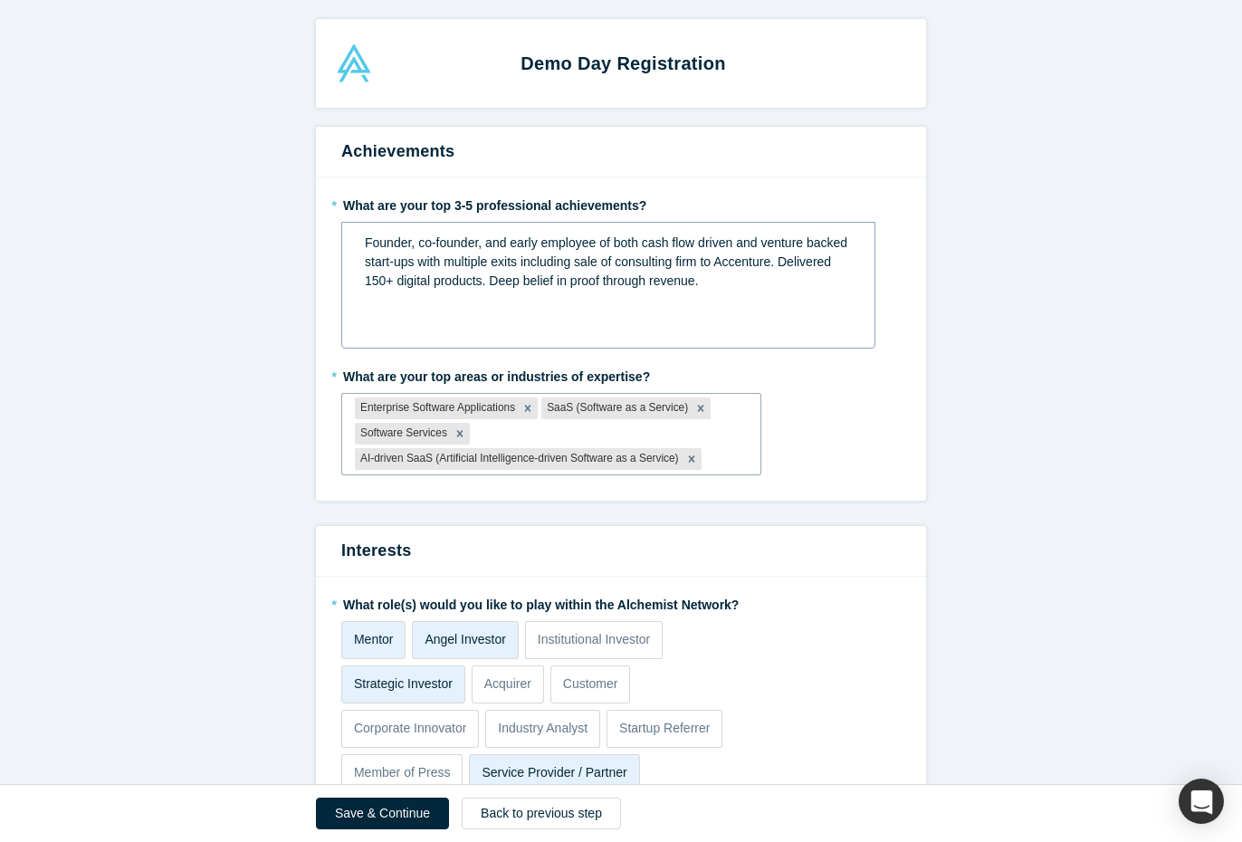
click at [693, 457] on icon "Remove AI-driven SaaS (Artificial Intelligence-driven Software as a Service)" at bounding box center [691, 459] width 13 height 13
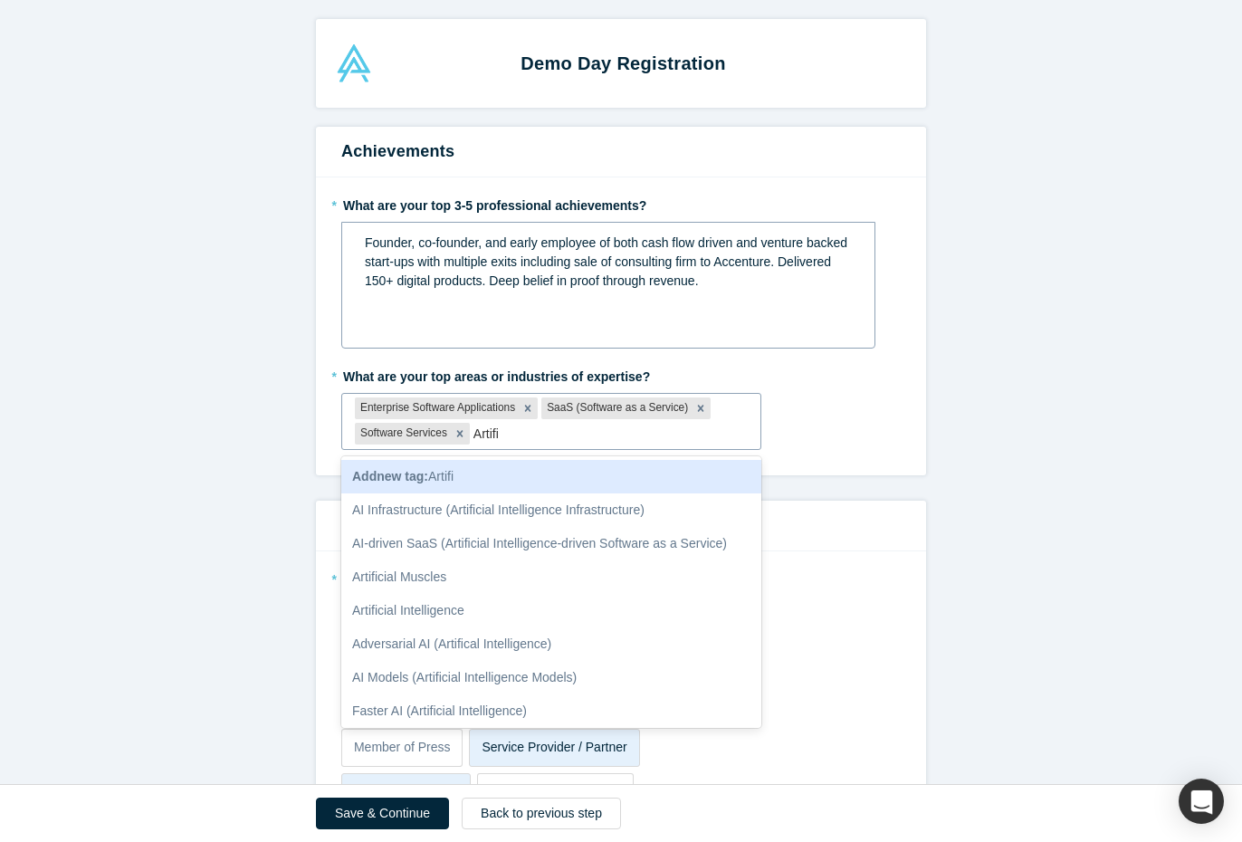
type input "Artific"
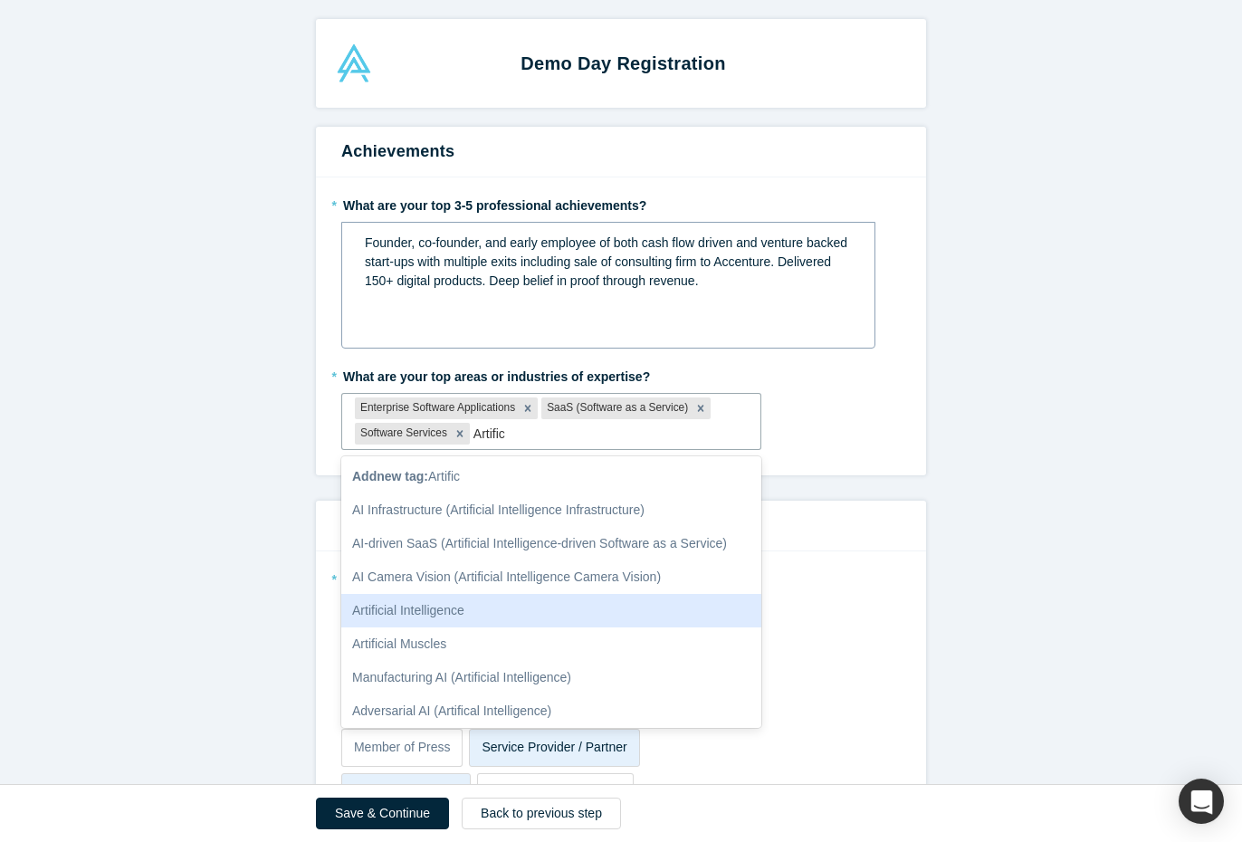
click at [453, 611] on div "Artificial Intelligence" at bounding box center [551, 610] width 420 height 33
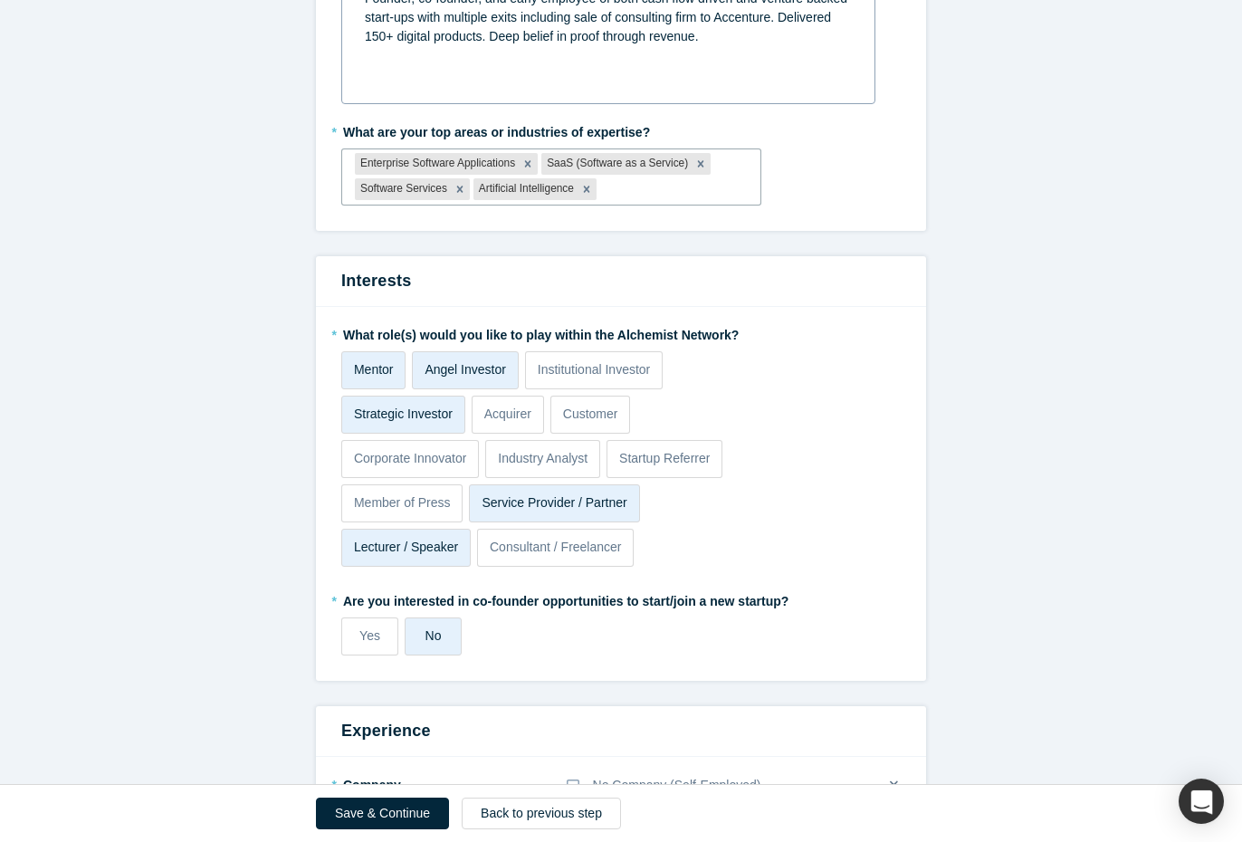
scroll to position [245, 0]
click at [580, 371] on p "Institutional Investor" at bounding box center [594, 368] width 113 height 19
click at [0, 0] on input "Institutional Investor" at bounding box center [0, 0] width 0 height 0
click at [602, 369] on p "Institutional Investor" at bounding box center [594, 368] width 113 height 19
click at [0, 0] on input "Institutional Investor" at bounding box center [0, 0] width 0 height 0
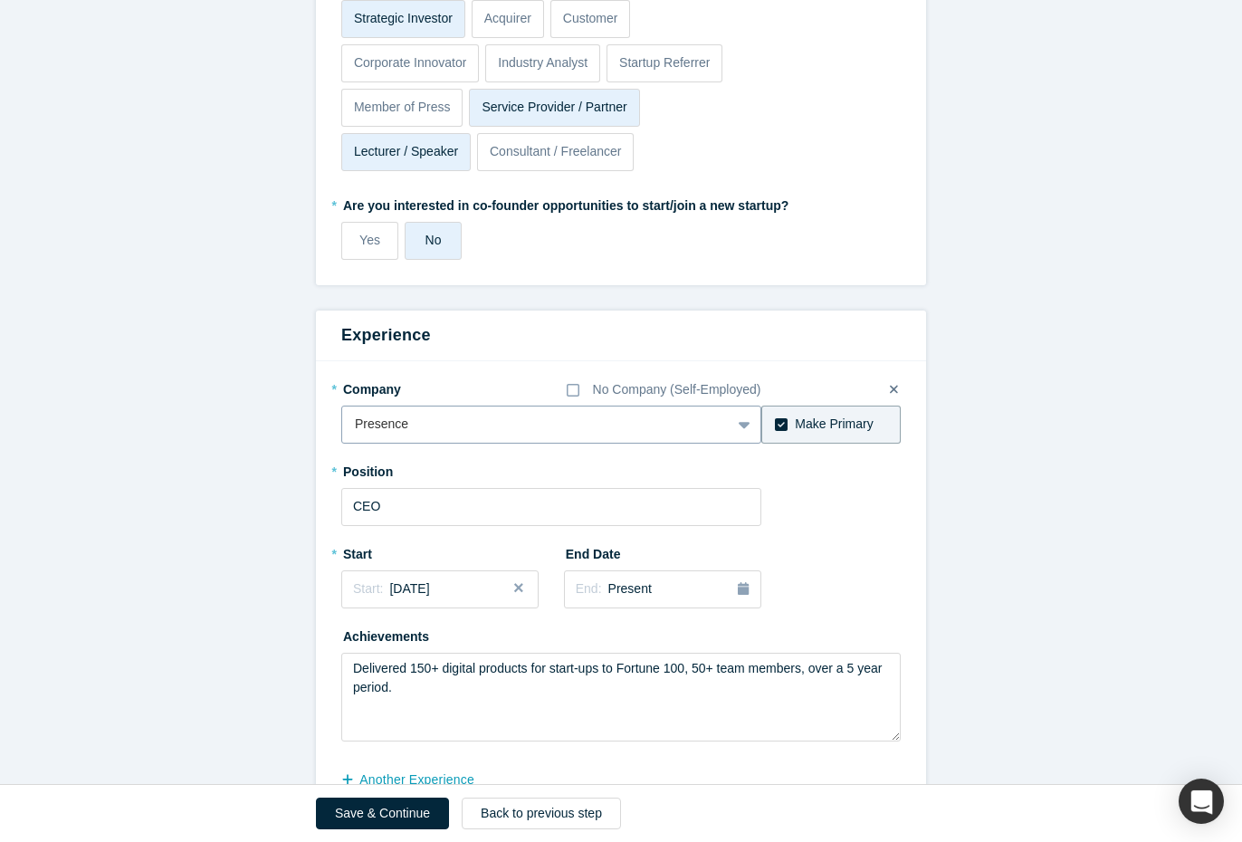
scroll to position [690, 0]
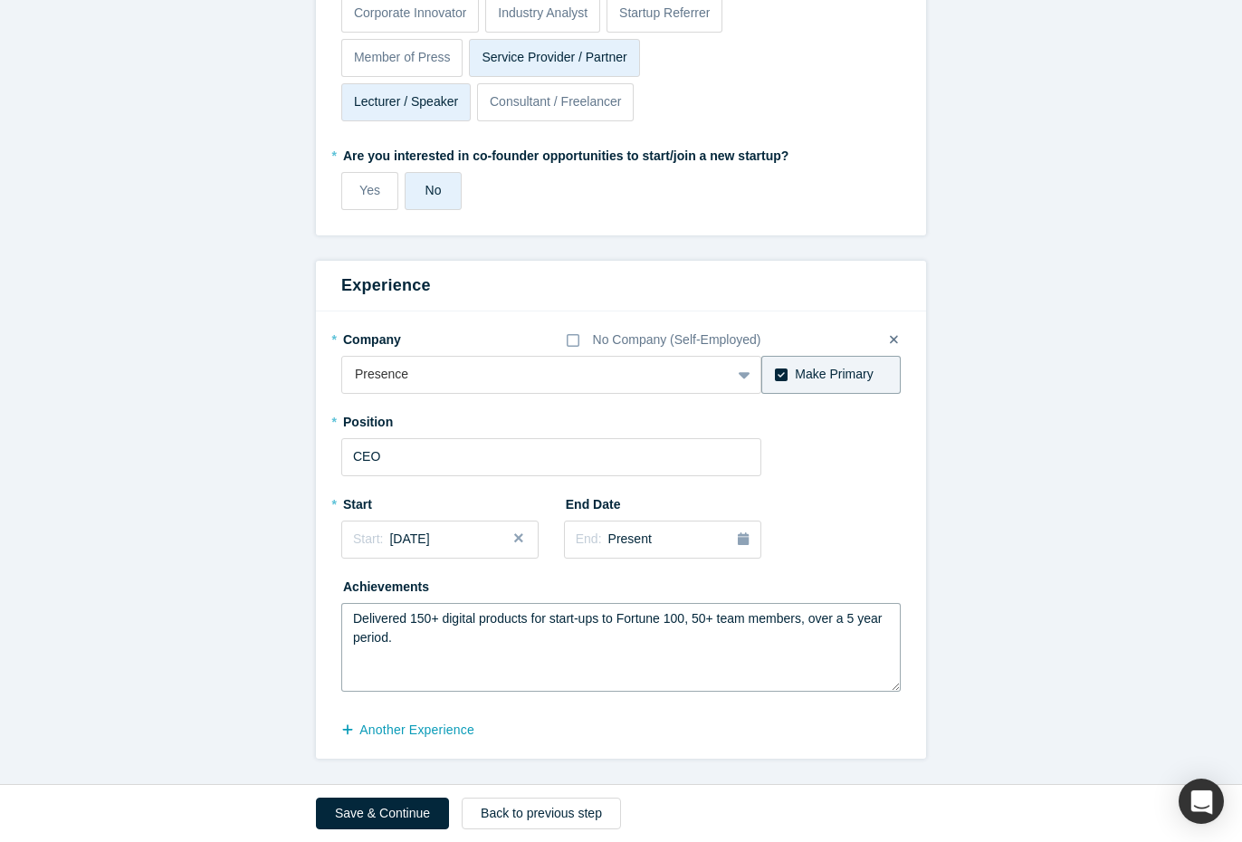
drag, startPoint x: 430, startPoint y: 619, endPoint x: 408, endPoint y: 619, distance: 21.7
click at [408, 619] on textarea "Delivered 150+ digital products for start-ups to Fortune 100, 50+ team members,…" at bounding box center [620, 647] width 559 height 89
drag, startPoint x: 717, startPoint y: 620, endPoint x: 698, endPoint y: 620, distance: 19.0
click at [698, 620] on textarea "Delivered 200+ digital products for start-ups to Fortune 100, 50+ team members,…" at bounding box center [620, 647] width 559 height 89
click at [605, 620] on textarea "Delivered 200+ digital products for start-ups to Fortune 100, 50+ team members,…" at bounding box center [620, 647] width 559 height 89
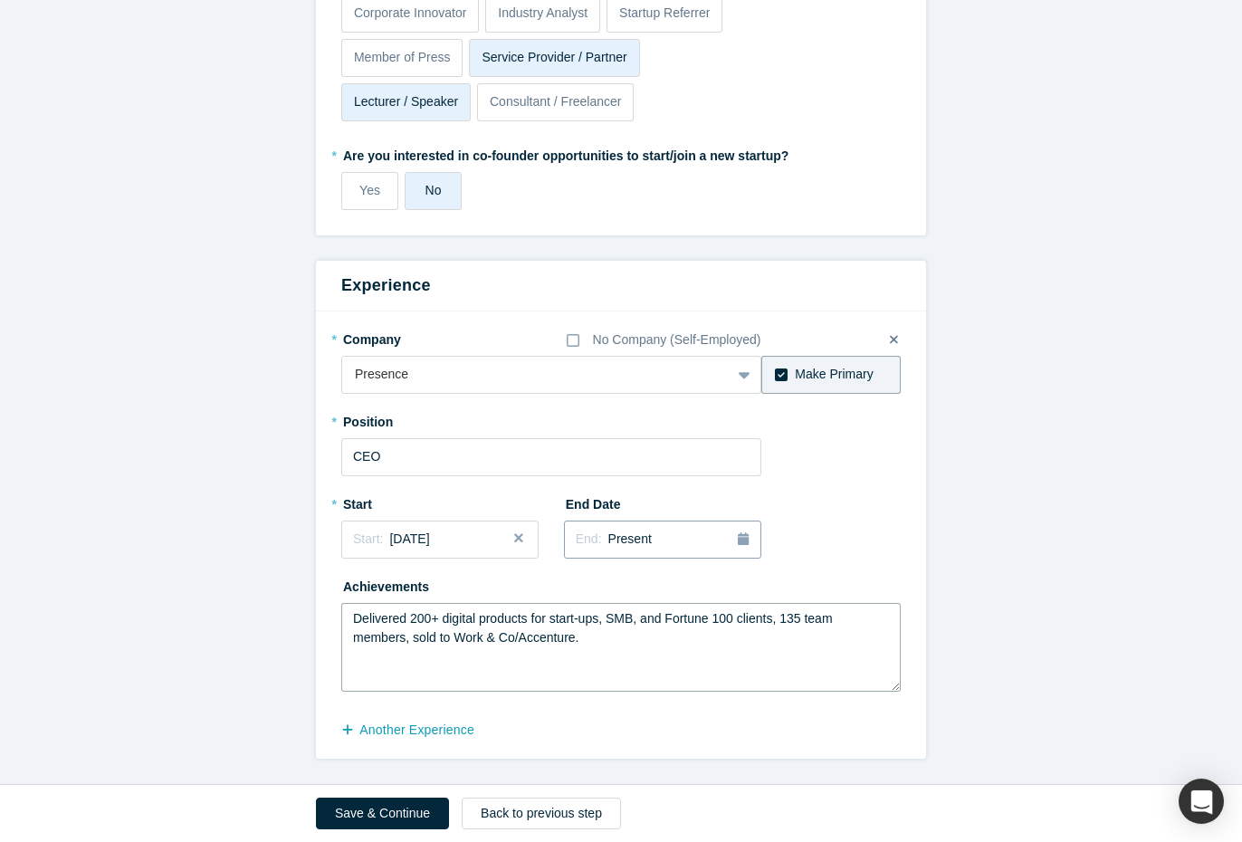
type textarea "Delivered 200+ digital products for start-ups, SMB, and Fortune 100 clients, 13…"
click at [631, 538] on span "Present" at bounding box center [629, 538] width 43 height 14
click at [605, 631] on div "Jan" at bounding box center [601, 627] width 58 height 19
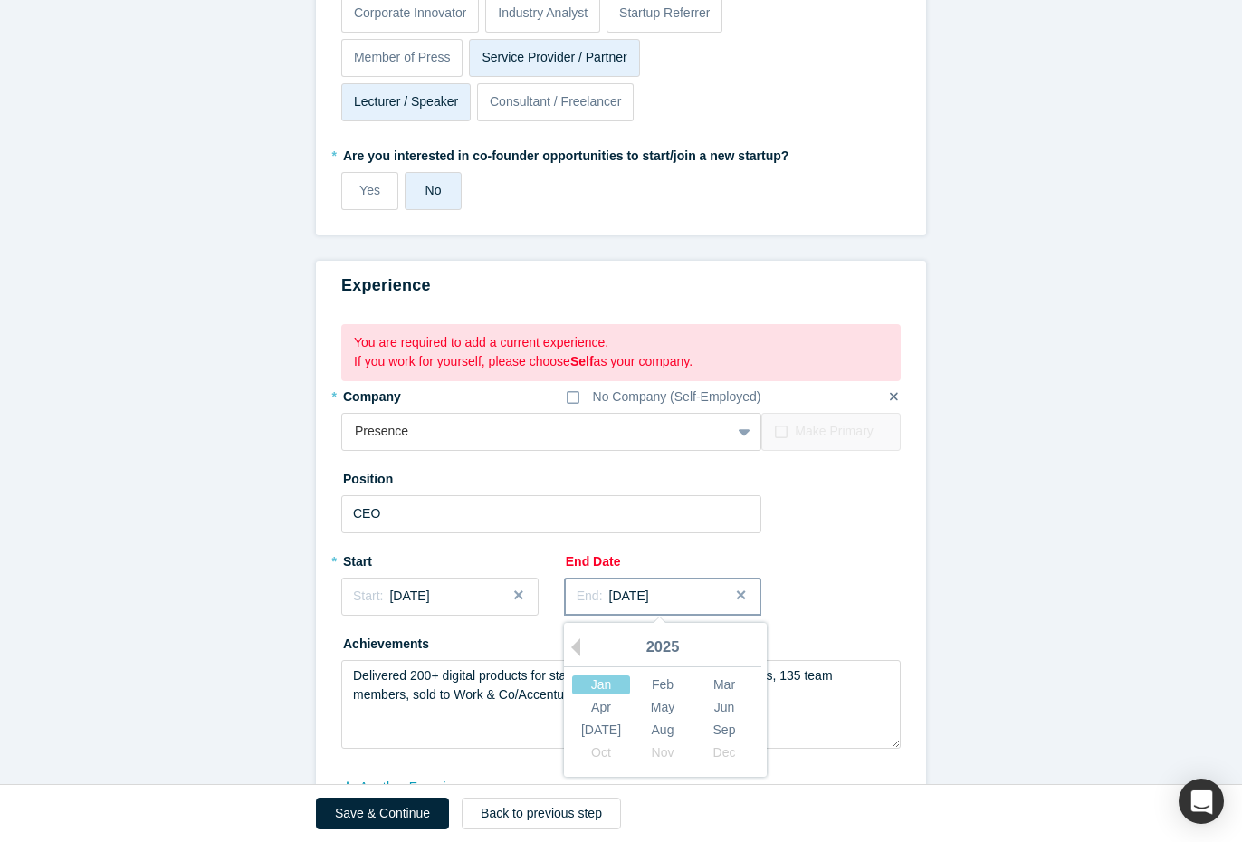
click at [649, 596] on span "[DATE]" at bounding box center [629, 595] width 40 height 14
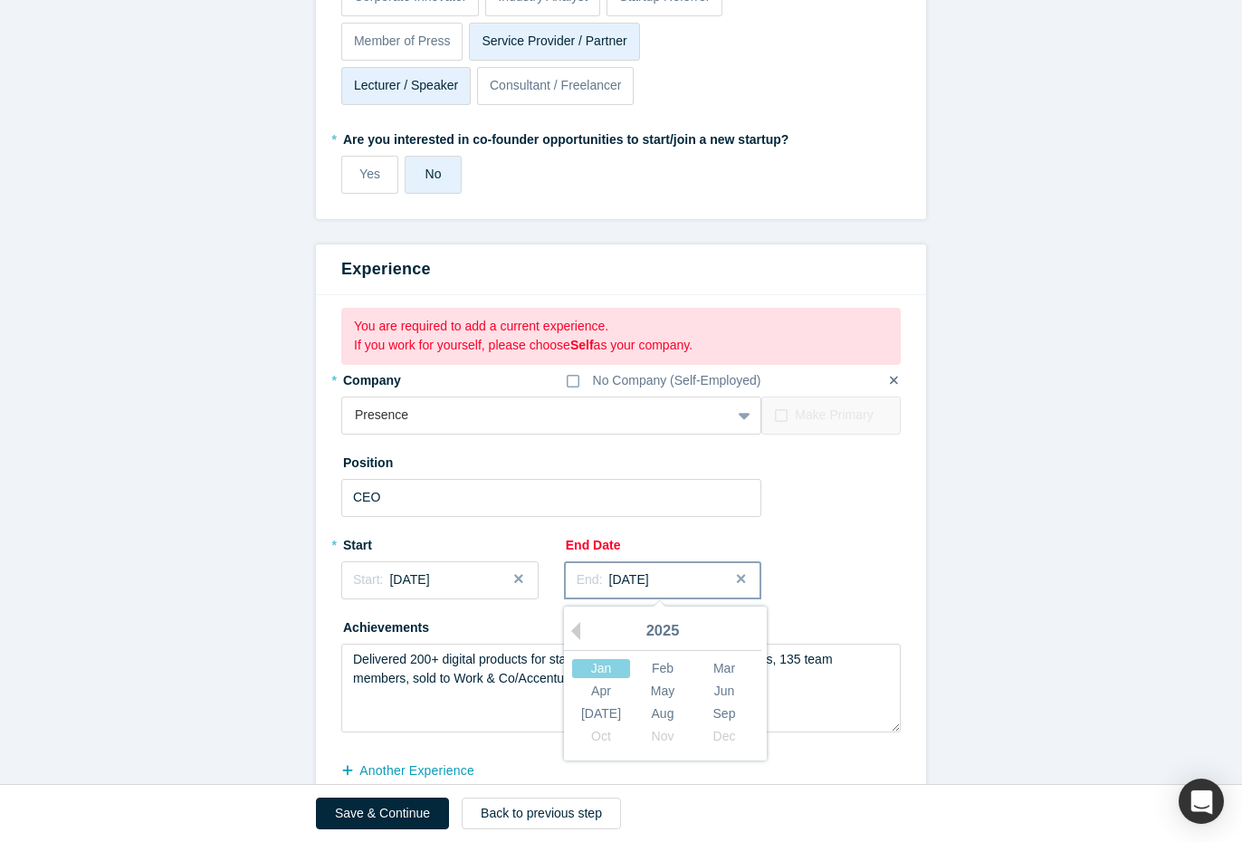
scroll to position [708, 0]
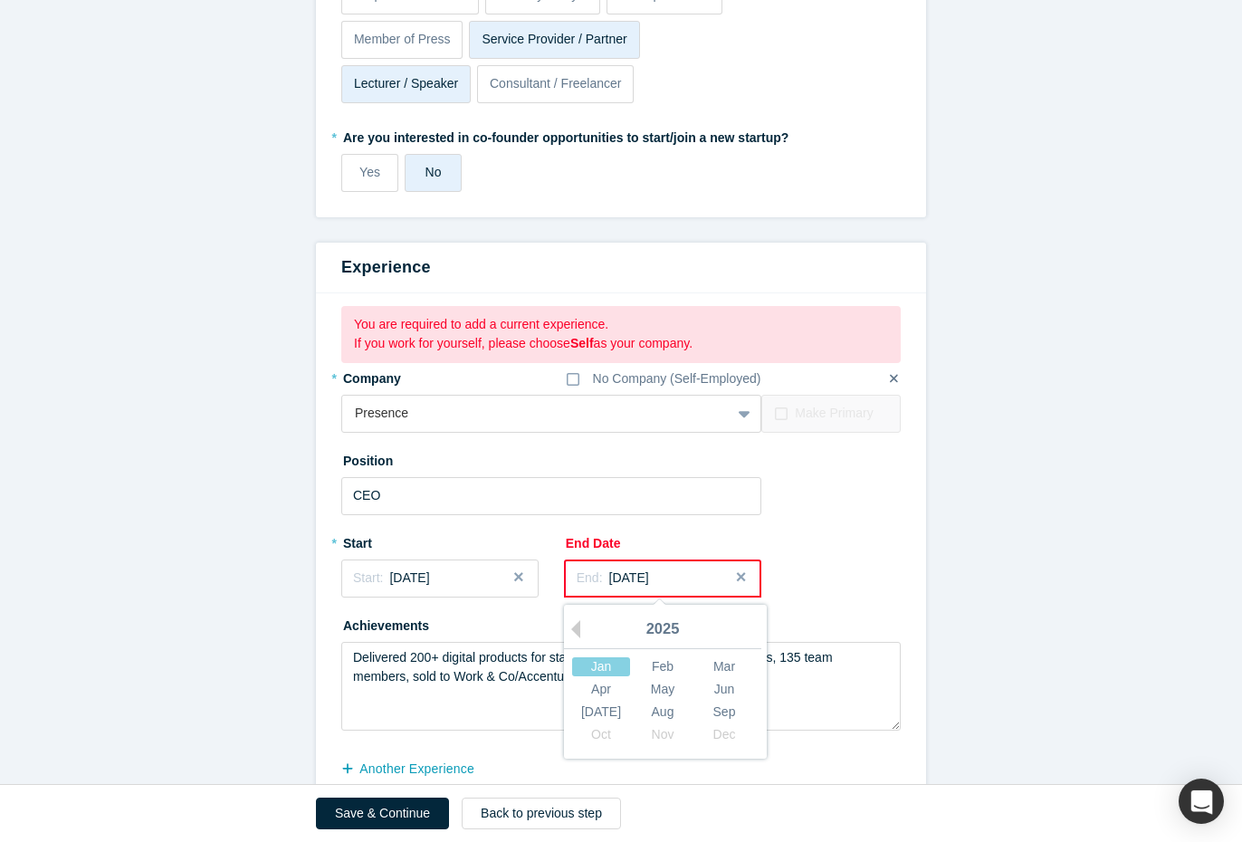
click at [806, 568] on div "* Company No Company (Self-Employed) Presence To pick up a draggable item, pres…" at bounding box center [620, 546] width 559 height 367
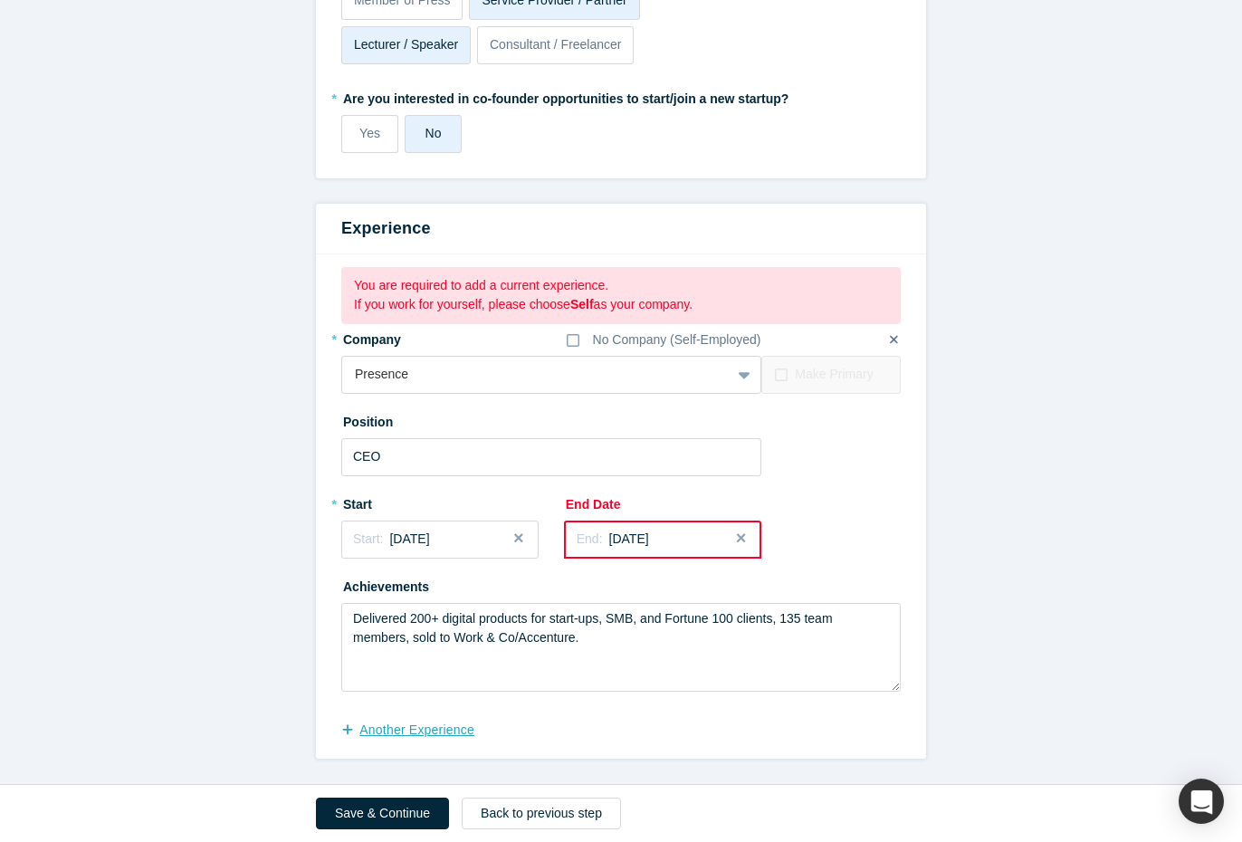
click at [414, 737] on button "another Experience" at bounding box center [417, 730] width 152 height 32
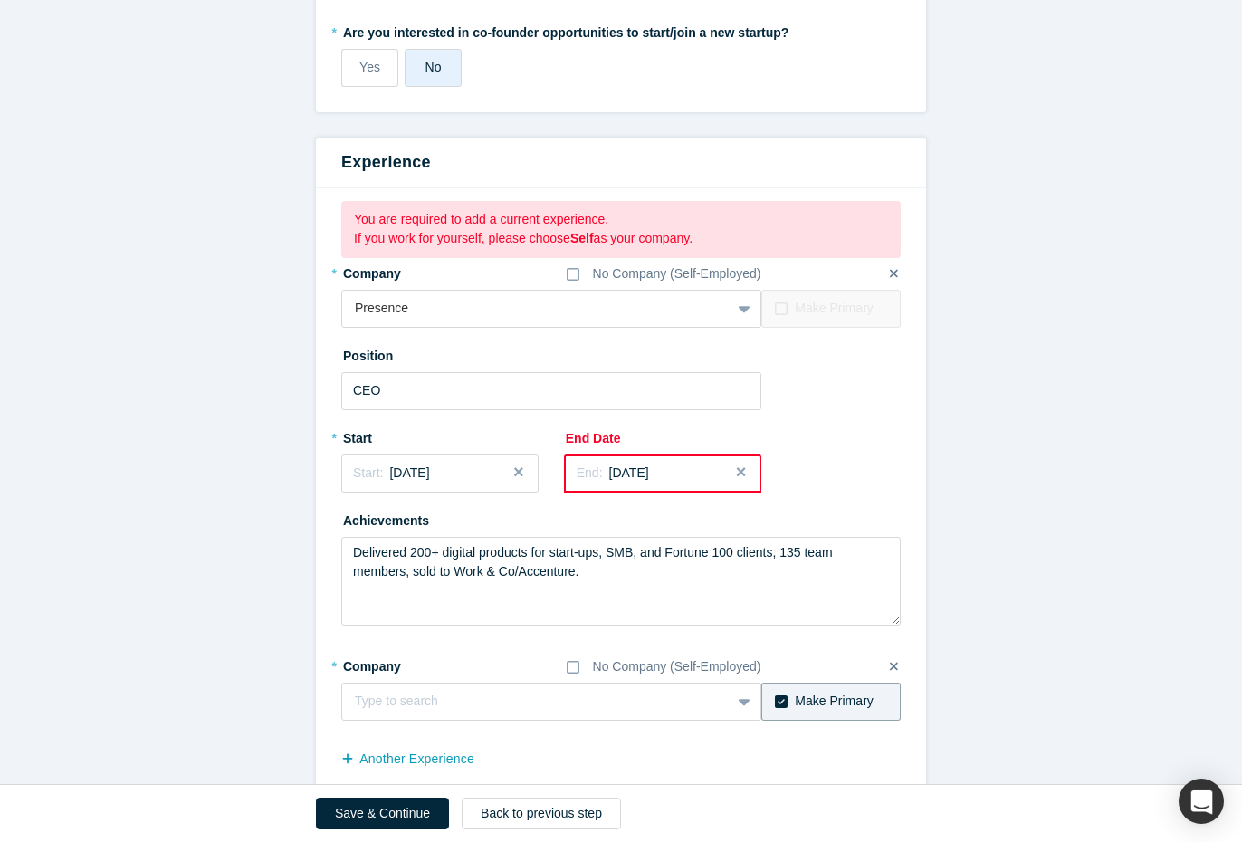
scroll to position [842, 0]
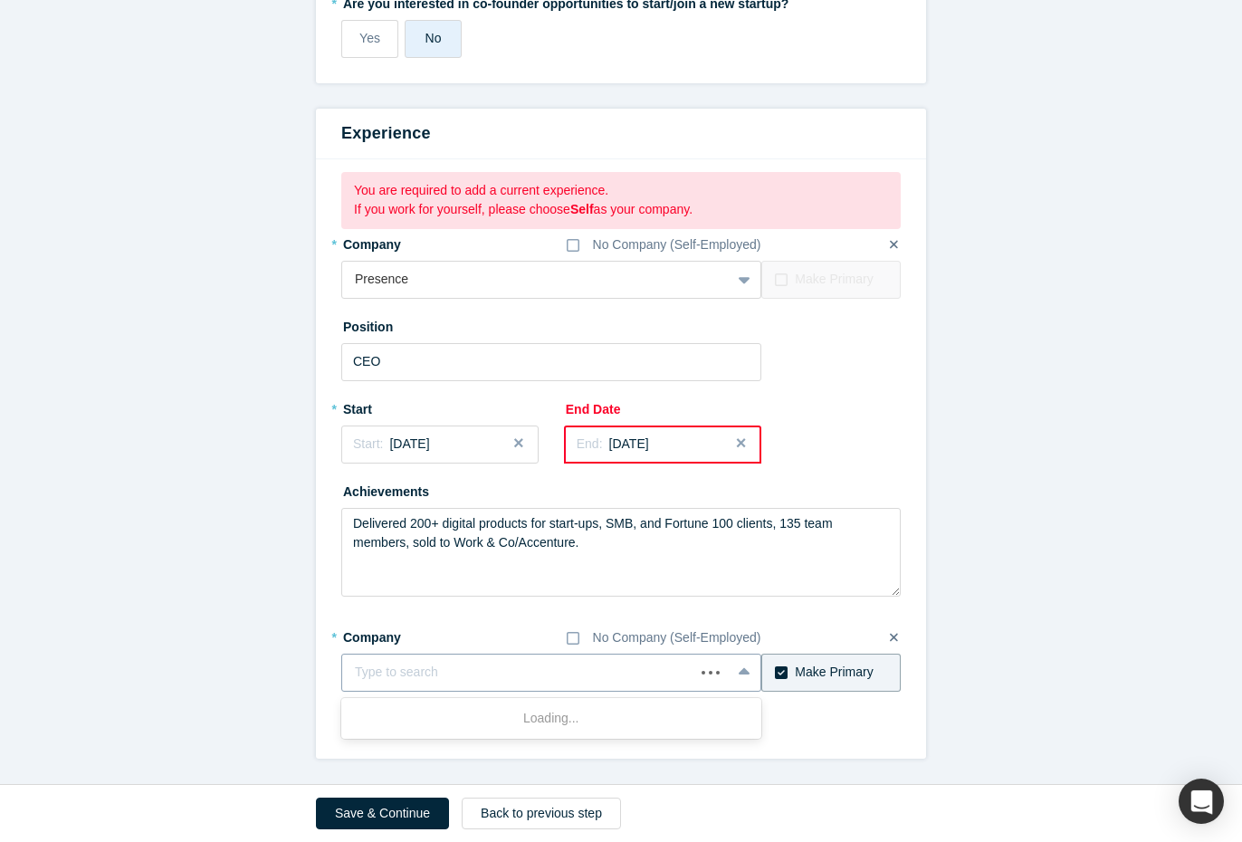
click at [374, 669] on div at bounding box center [518, 672] width 327 height 23
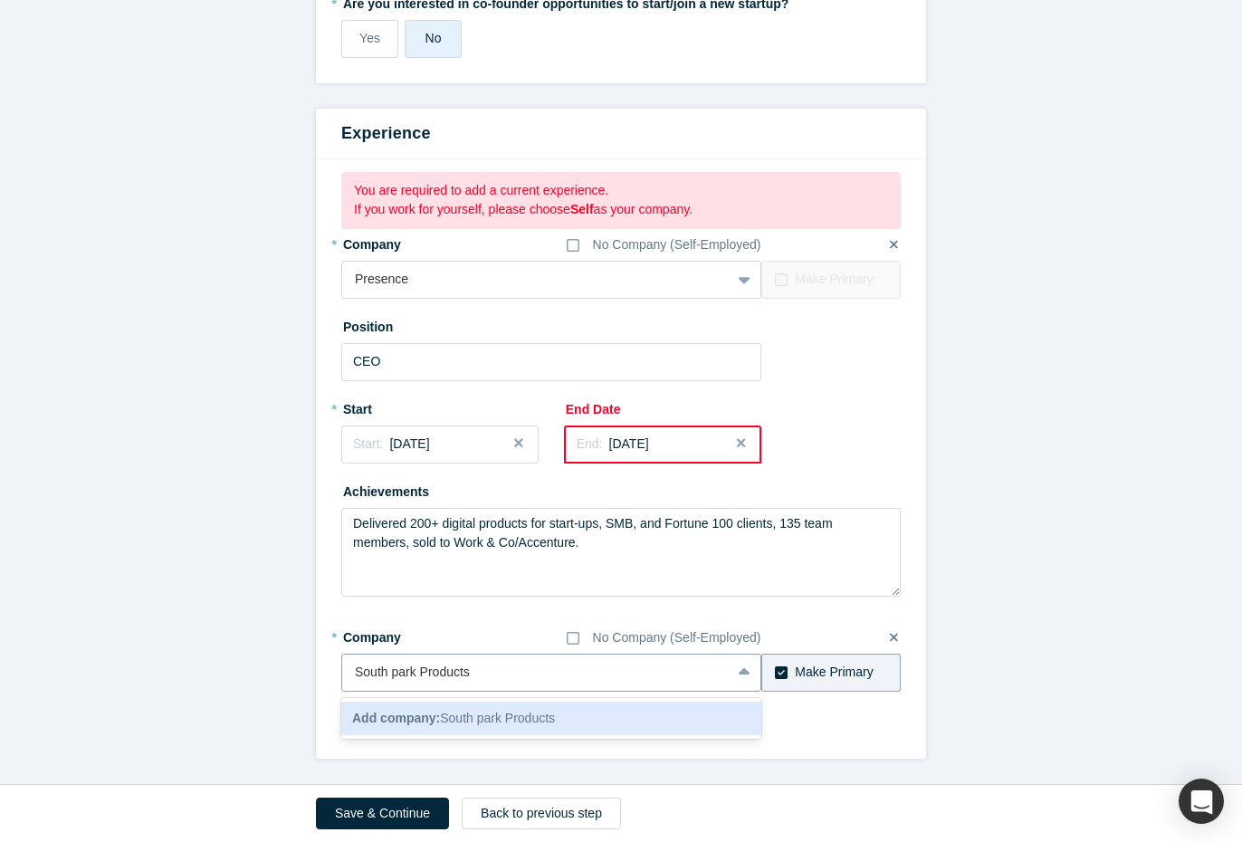
click at [398, 672] on input "South park Products" at bounding box center [414, 672] width 119 height 19
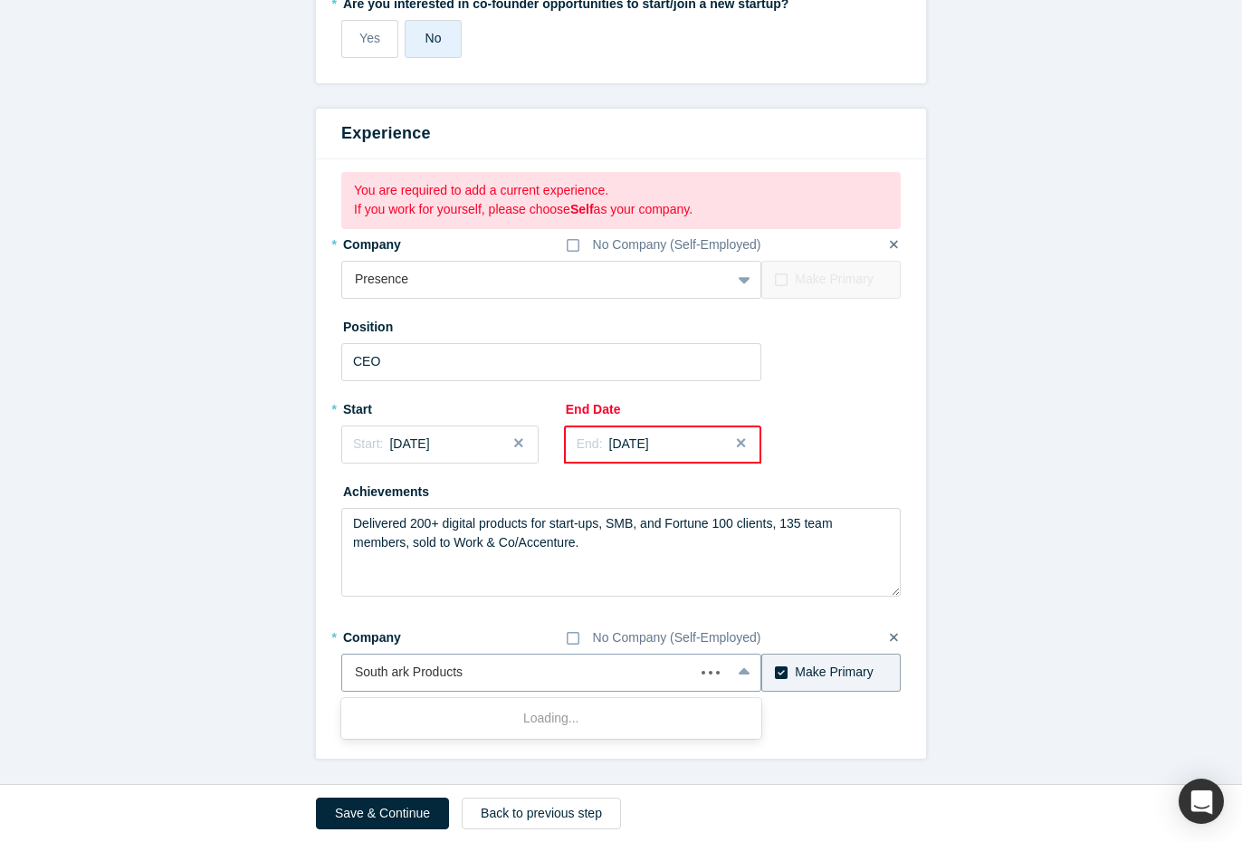
type input "South Park Products"
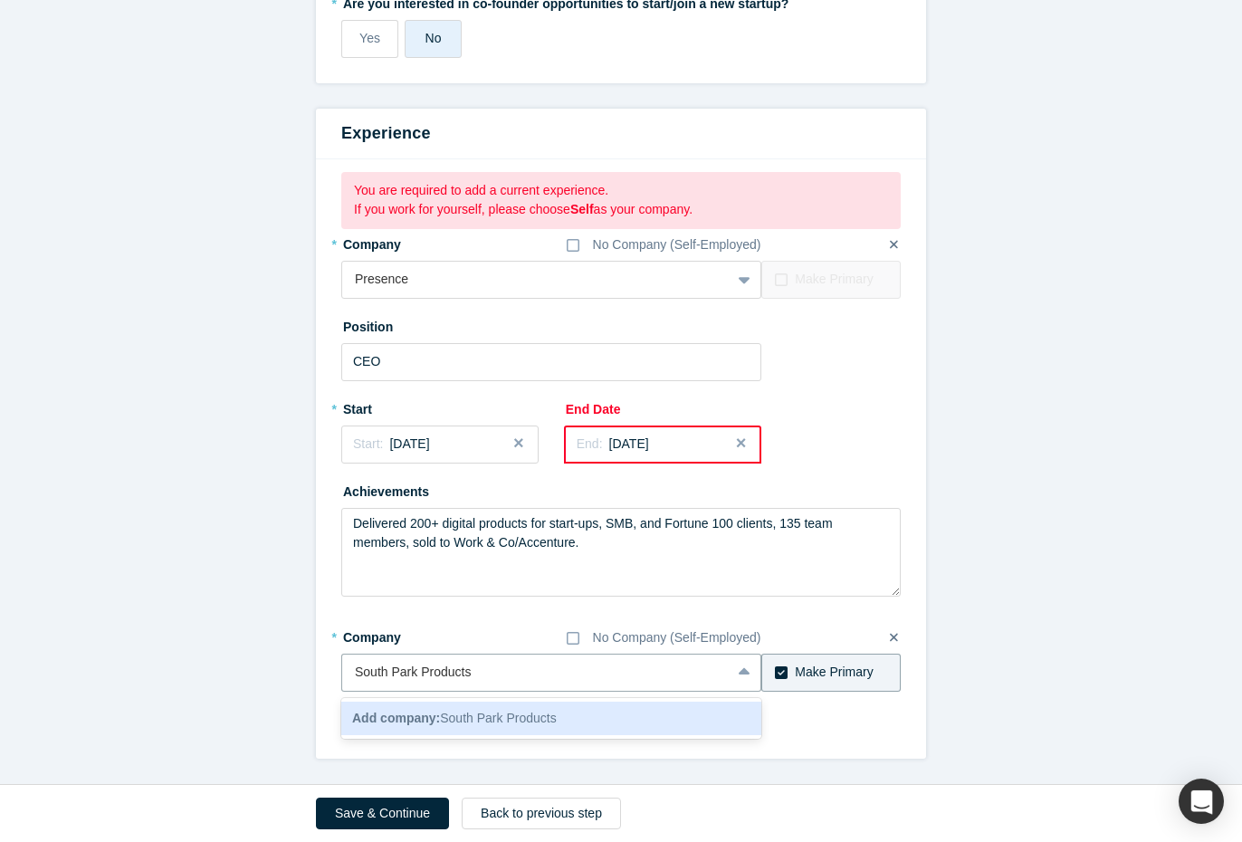
click at [529, 716] on span "Add company: [GEOGRAPHIC_DATA] Products" at bounding box center [454, 718] width 205 height 14
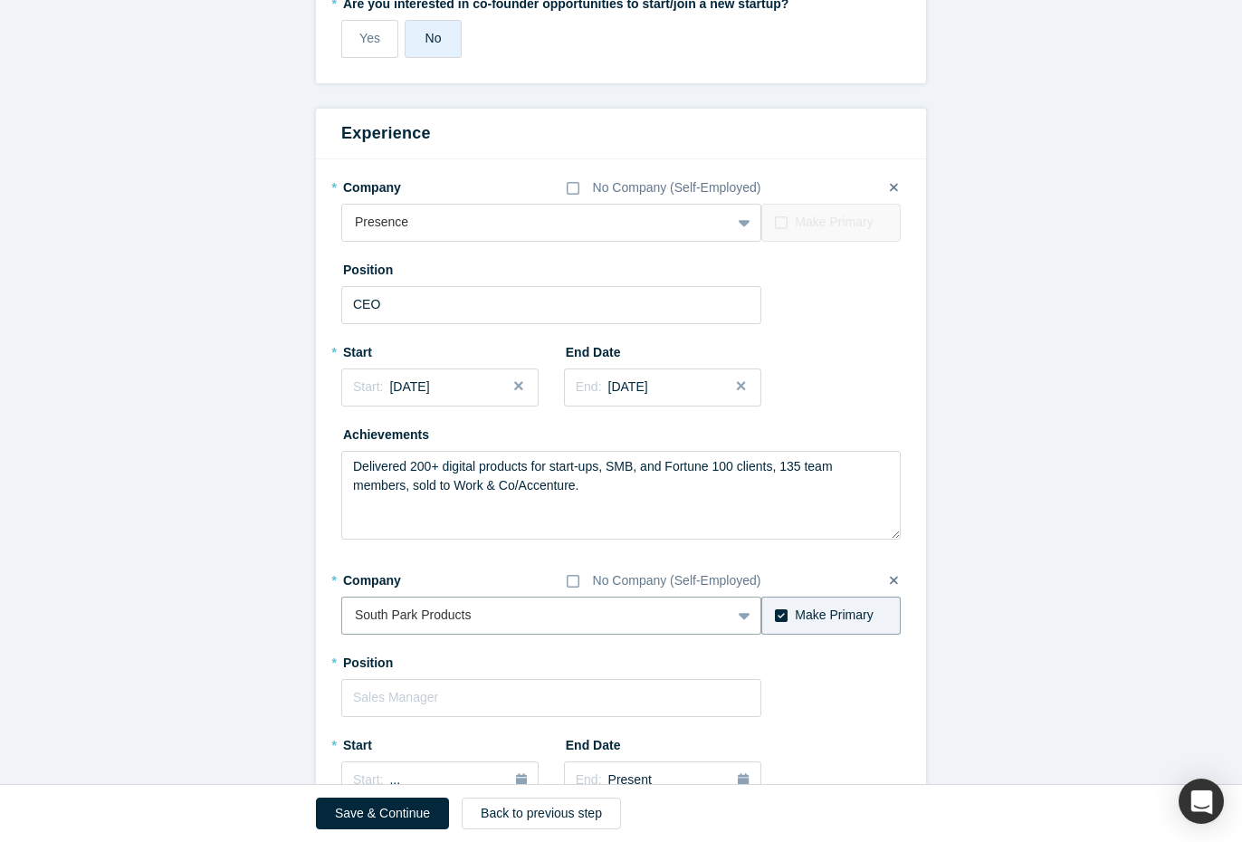
scroll to position [901, 0]
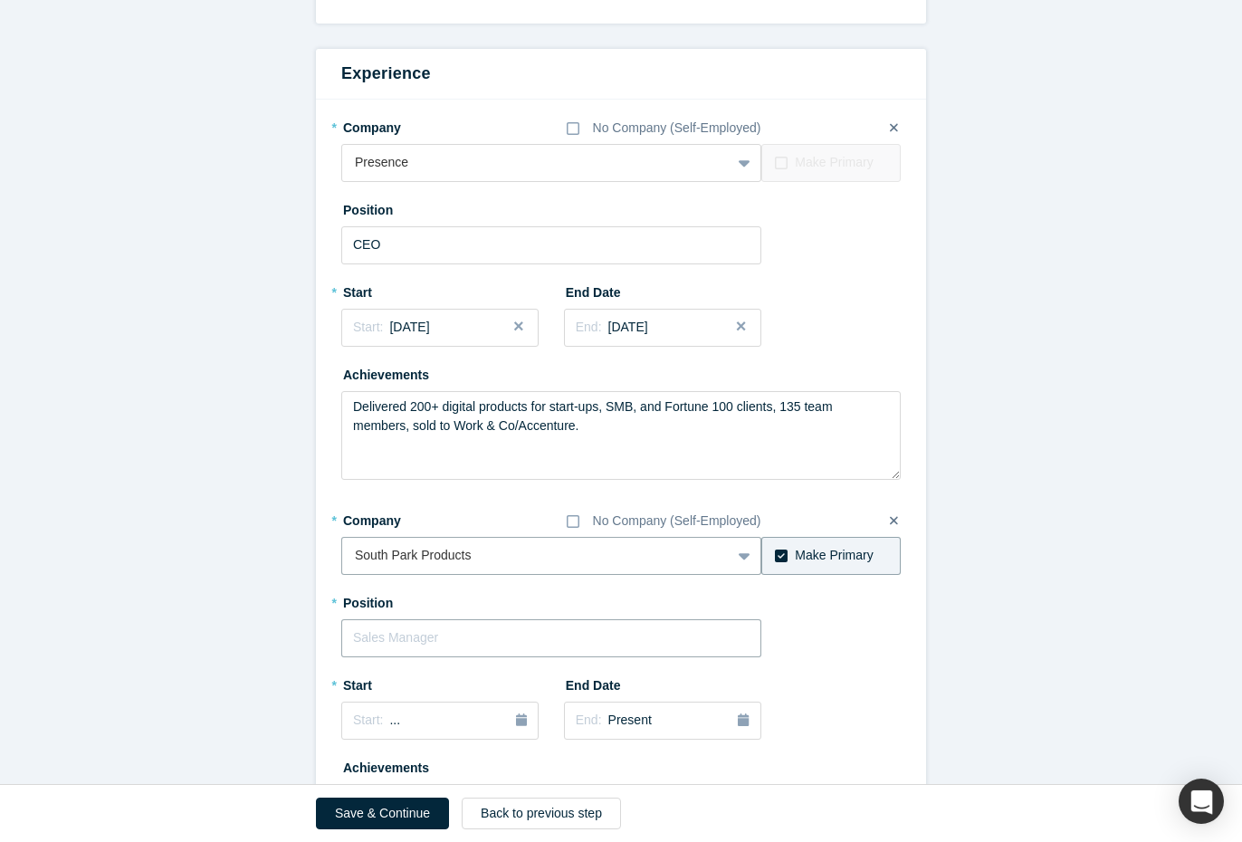
click at [385, 645] on input "text" at bounding box center [551, 638] width 420 height 38
type input "CEO"
click at [488, 721] on div "Start: ..." at bounding box center [440, 721] width 174 height 20
click at [378, 606] on div "Jan" at bounding box center [378, 597] width 58 height 19
click at [696, 325] on div "End: [DATE]" at bounding box center [663, 327] width 174 height 19
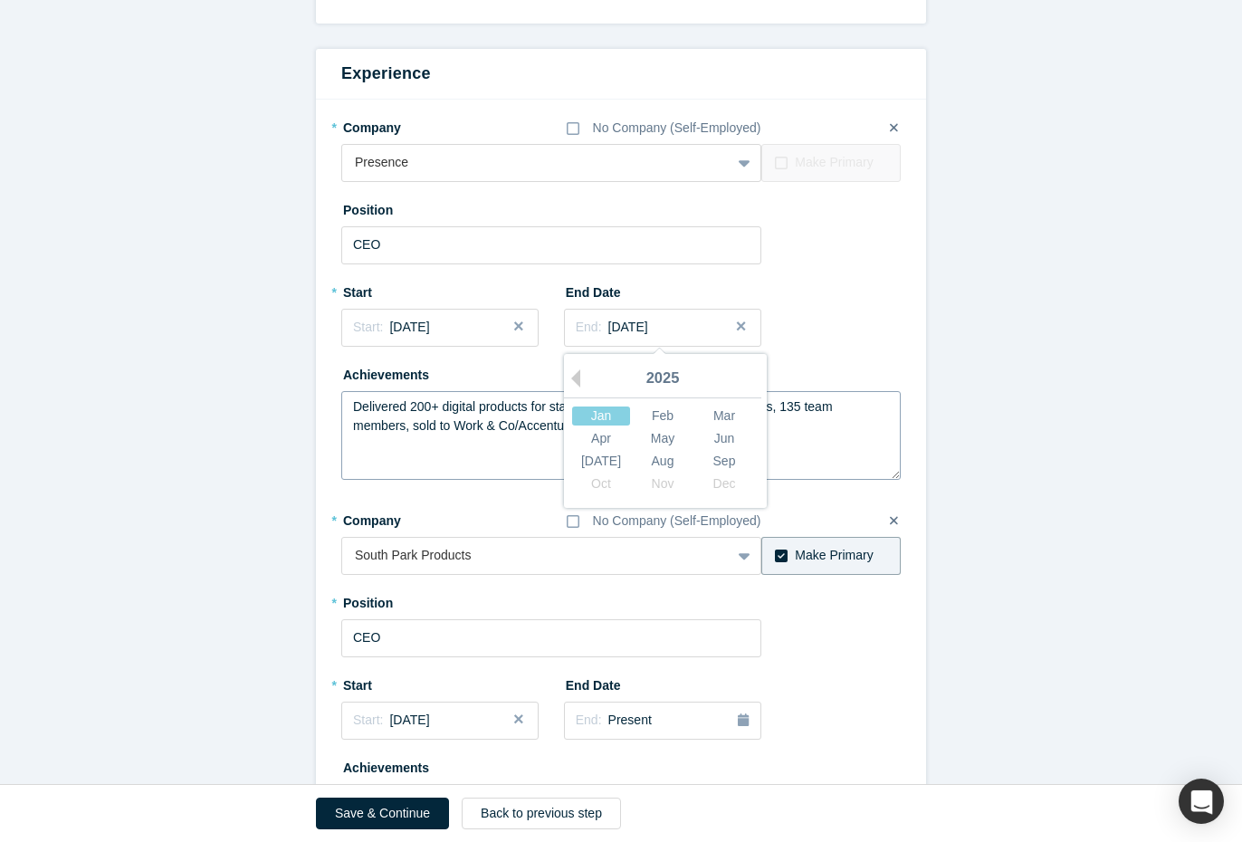
click at [601, 415] on div "Jan" at bounding box center [601, 415] width 58 height 19
click at [694, 326] on div "End: [DATE]" at bounding box center [663, 327] width 174 height 19
click at [657, 378] on div "2025" at bounding box center [662, 379] width 197 height 38
click at [737, 327] on button "Close" at bounding box center [747, 328] width 27 height 38
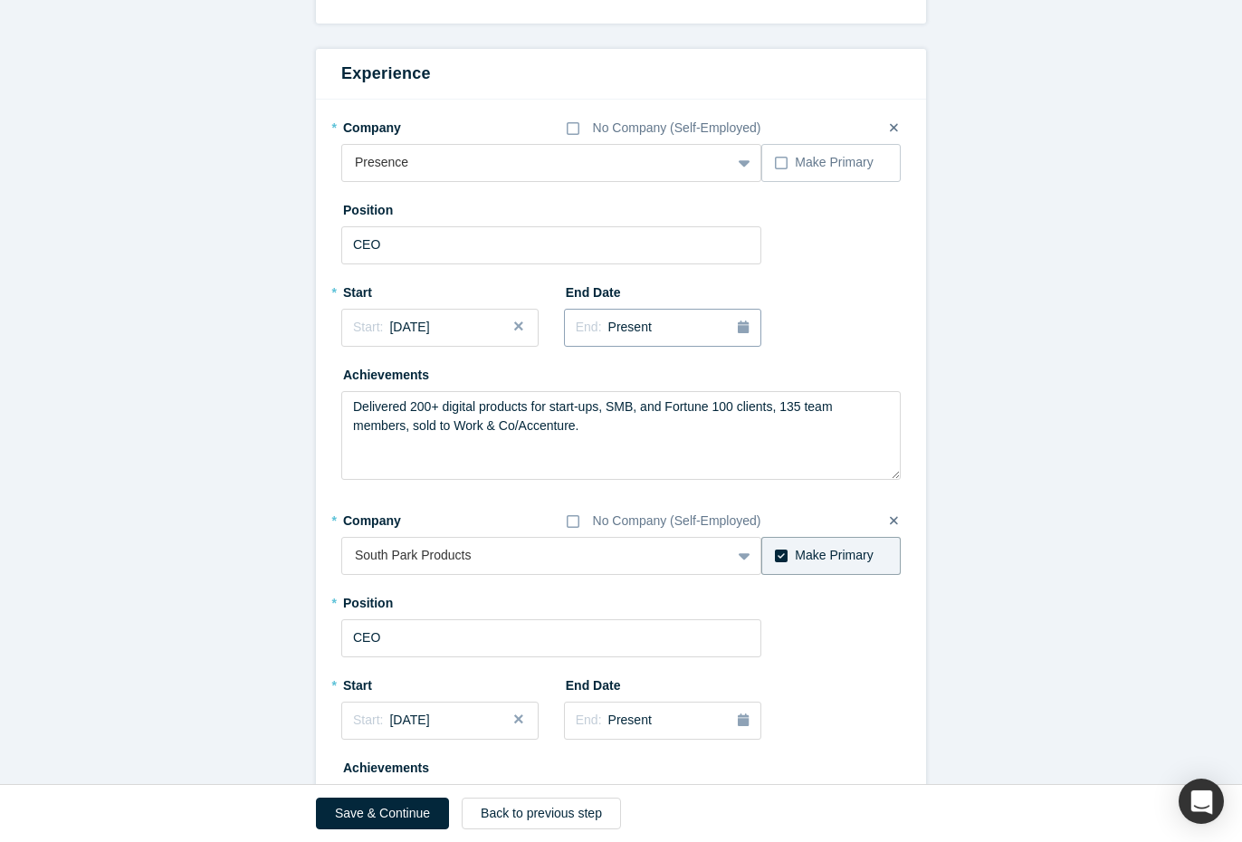
click at [644, 332] on span "Present" at bounding box center [629, 327] width 43 height 14
click at [602, 414] on div "Jan" at bounding box center [601, 415] width 58 height 19
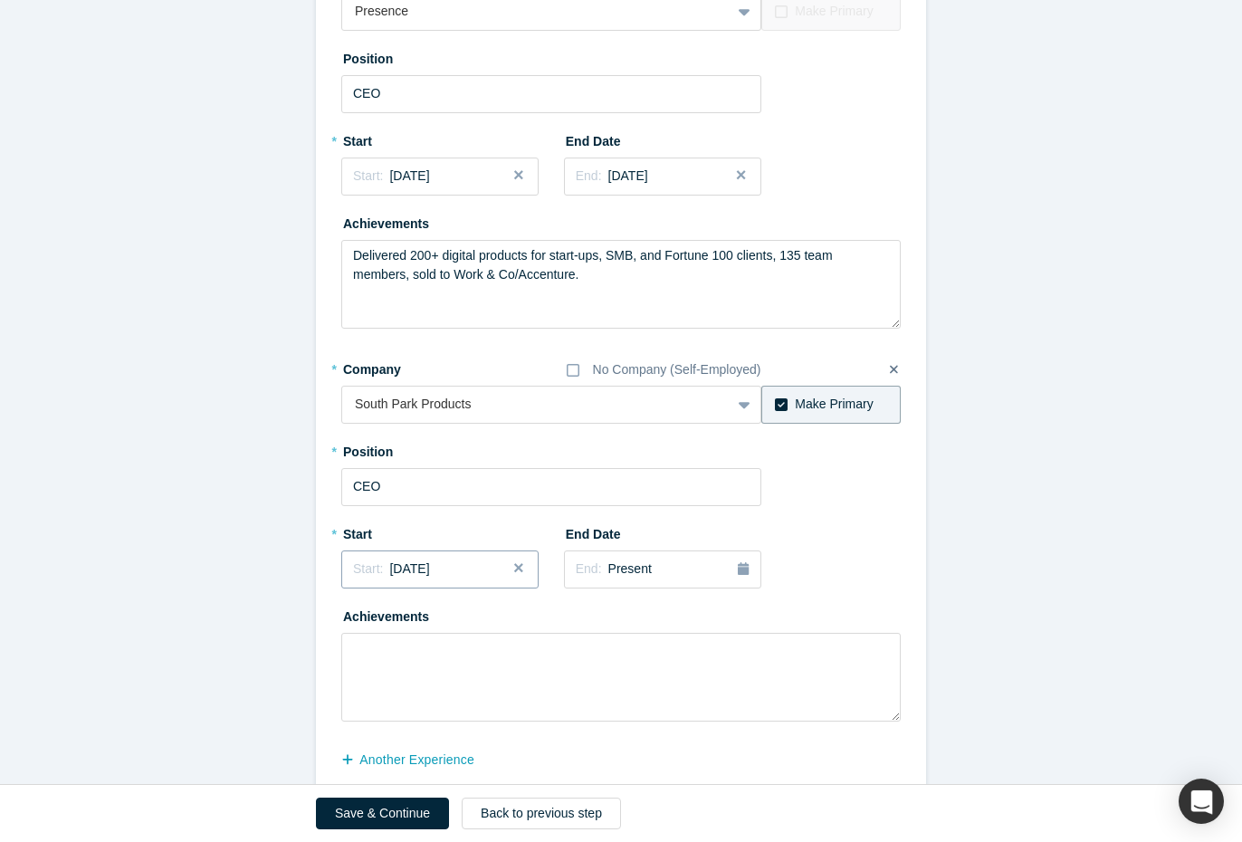
scroll to position [1047, 0]
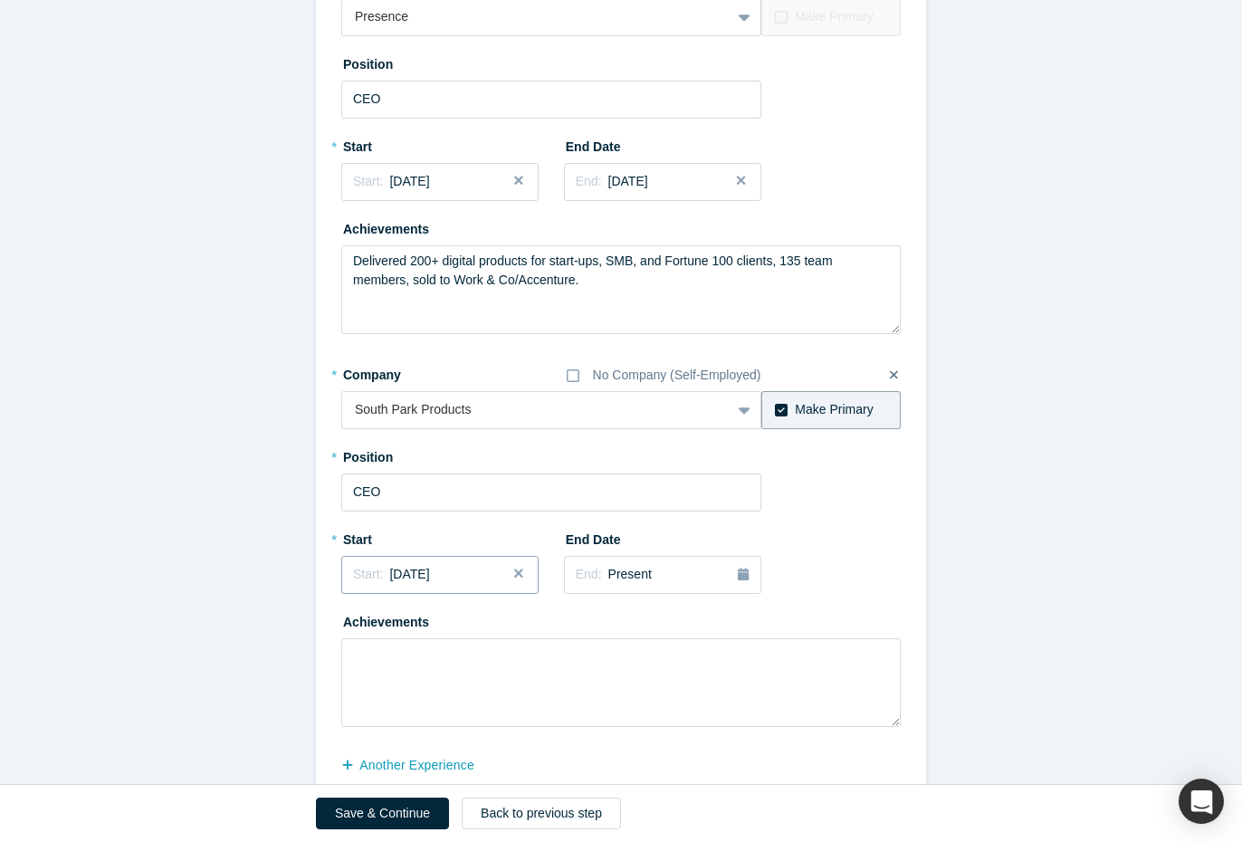
click at [482, 569] on div "Start: [DATE]" at bounding box center [440, 574] width 174 height 19
click at [376, 664] on div "Jan" at bounding box center [378, 662] width 58 height 19
click at [375, 664] on textarea at bounding box center [620, 682] width 559 height 89
type textarea "D"
type textarea "P"
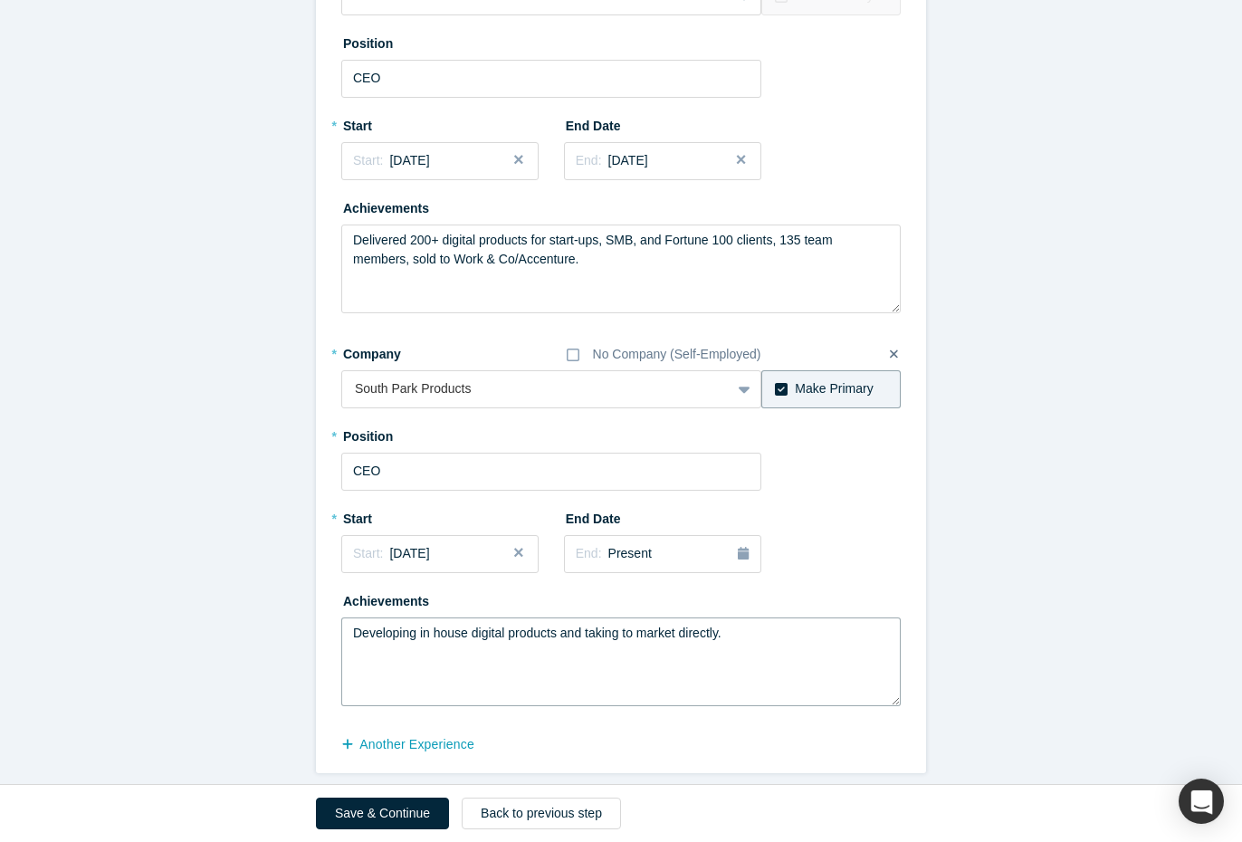
scroll to position [1083, 0]
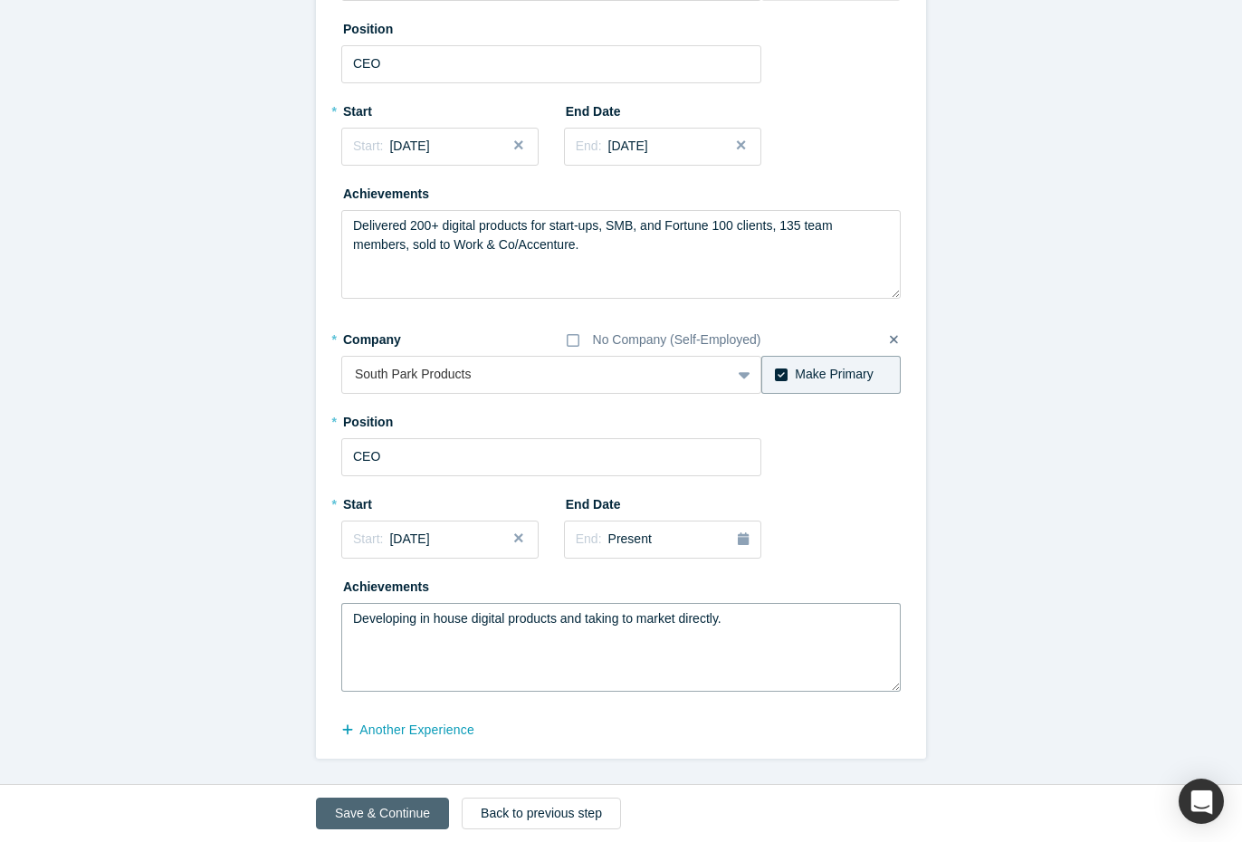
type textarea "Developing in house digital products and taking to market directly."
click at [391, 810] on button "Save & Continue" at bounding box center [382, 813] width 133 height 32
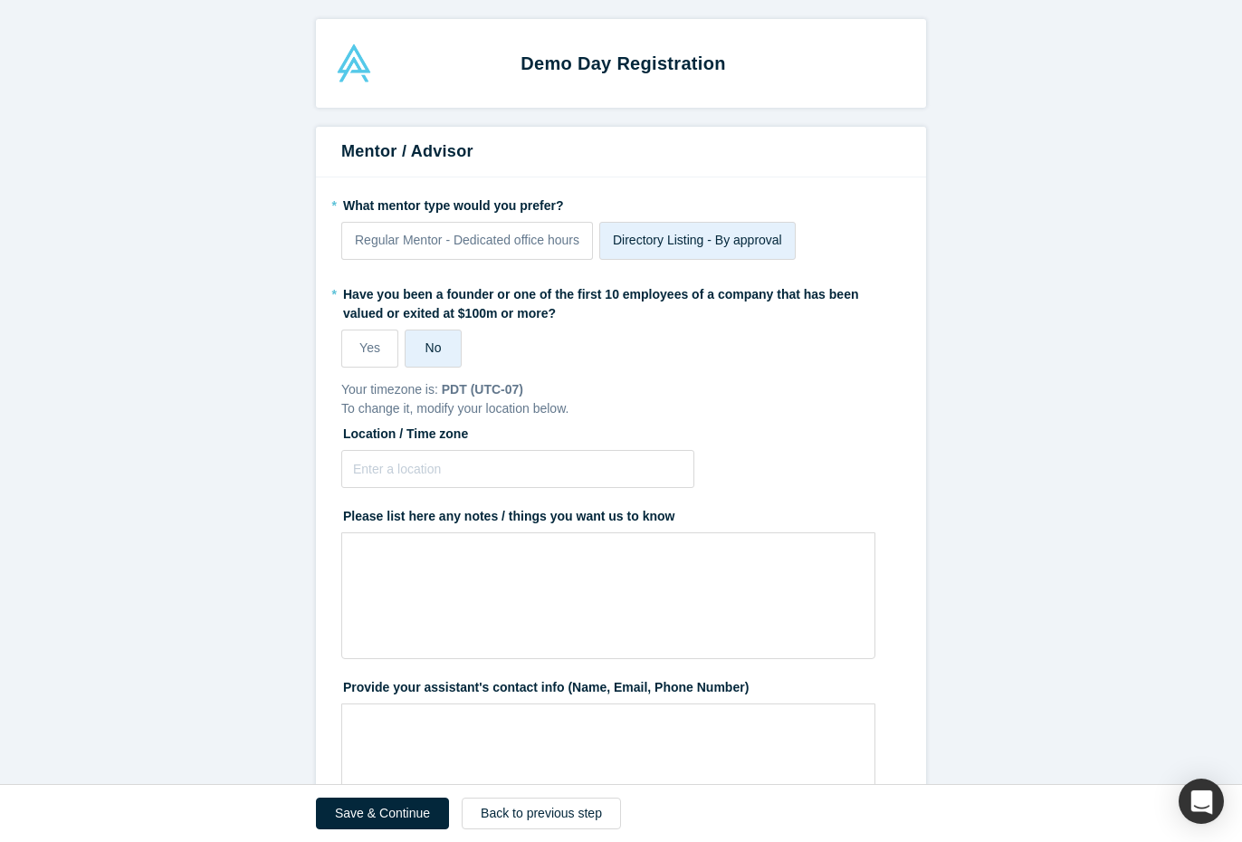
scroll to position [1, 0]
click at [372, 353] on span "Yes" at bounding box center [369, 346] width 21 height 14
click at [0, 0] on input "Yes" at bounding box center [0, 0] width 0 height 0
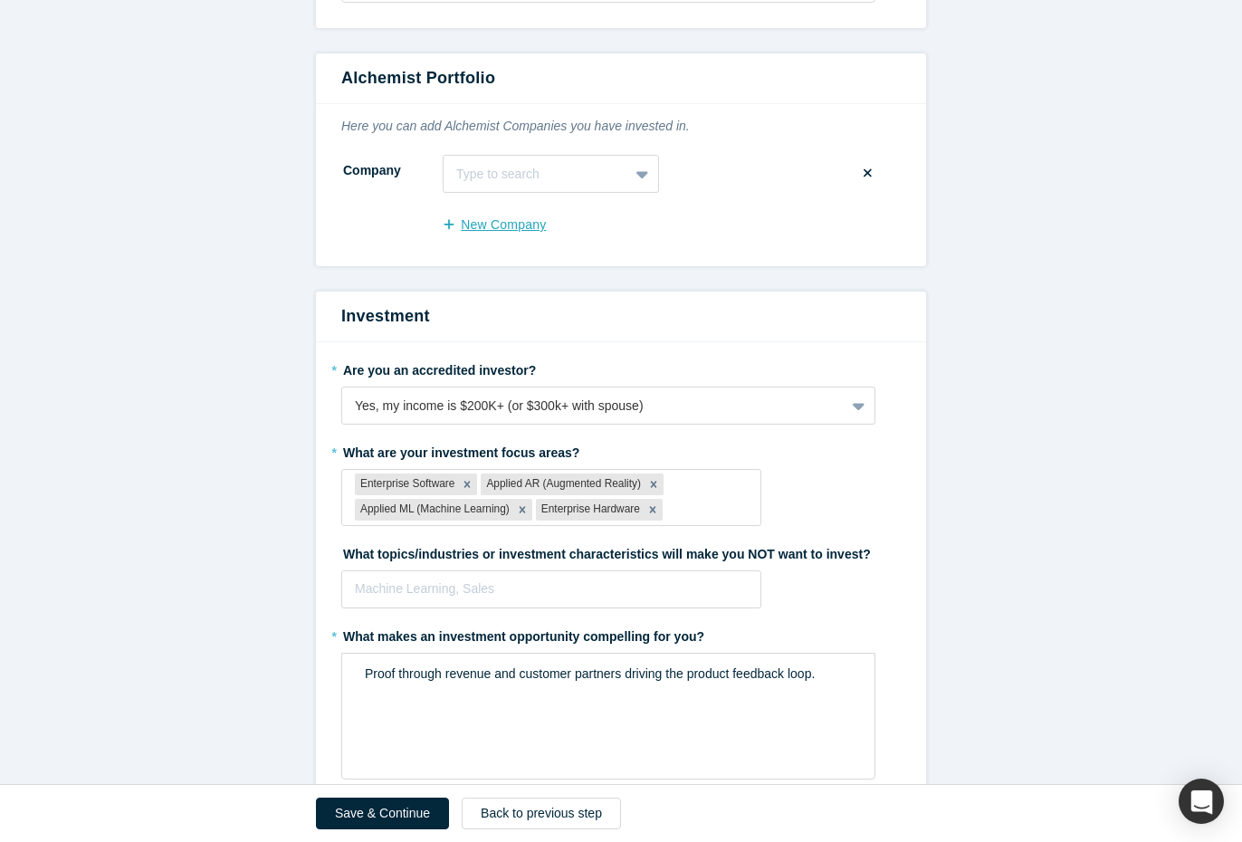
scroll to position [829, 0]
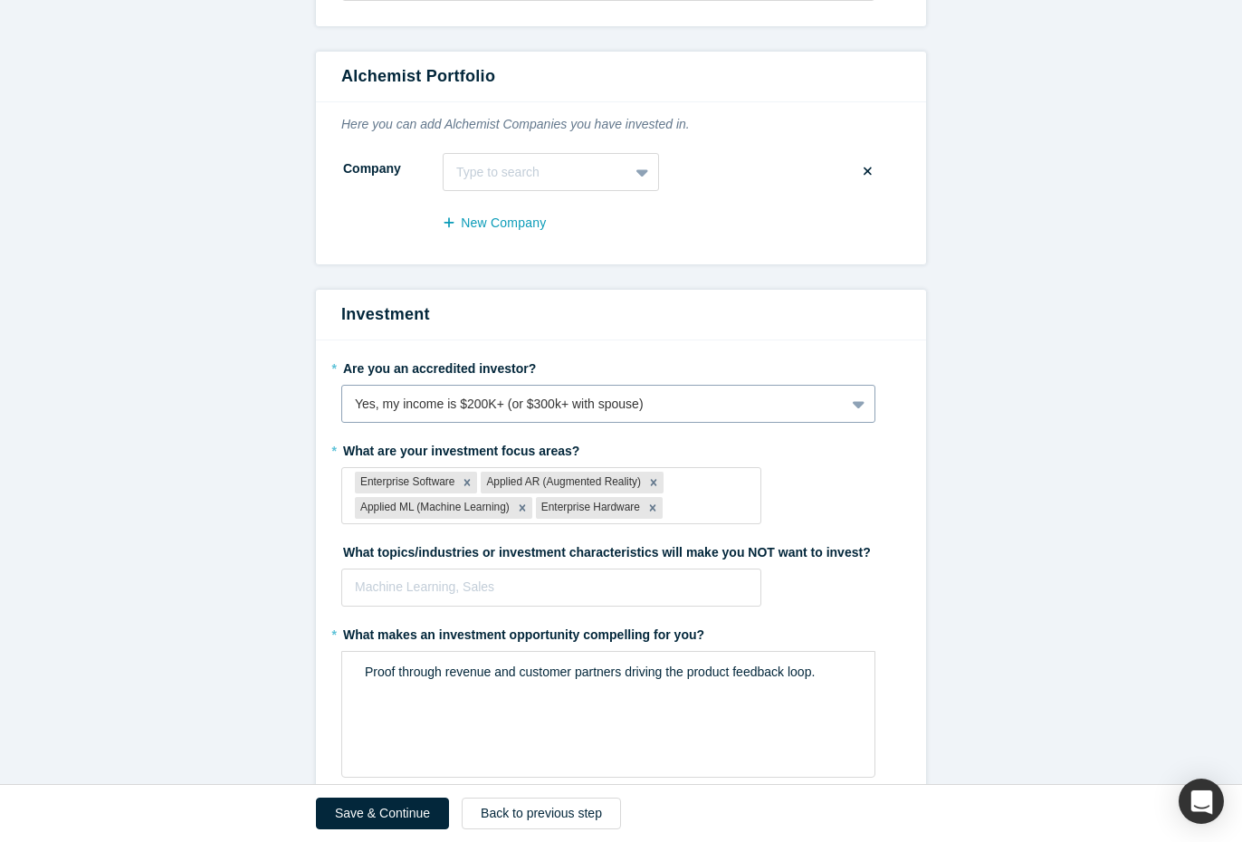
click at [782, 395] on div "Yes, my income is $200K+ (or $300k+ with spouse)" at bounding box center [593, 404] width 477 height 19
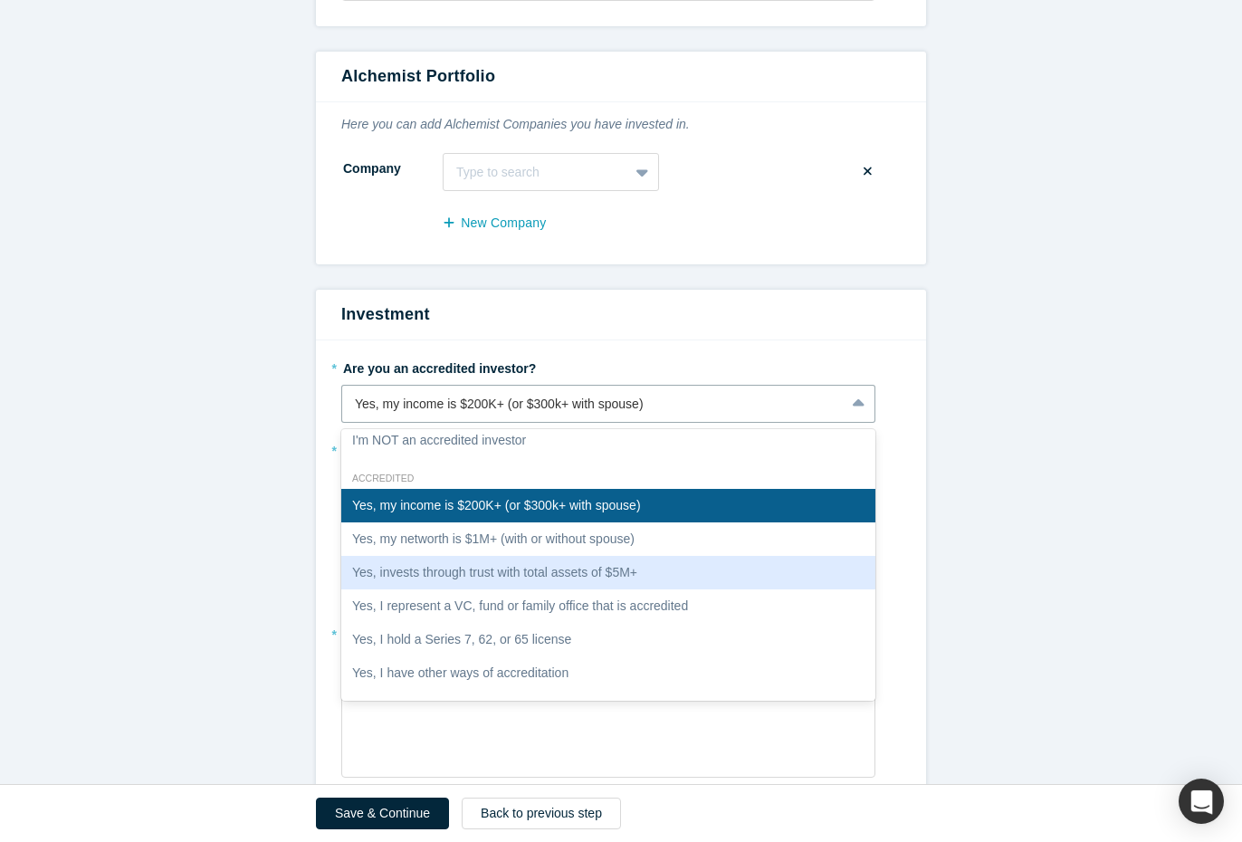
scroll to position [32, 0]
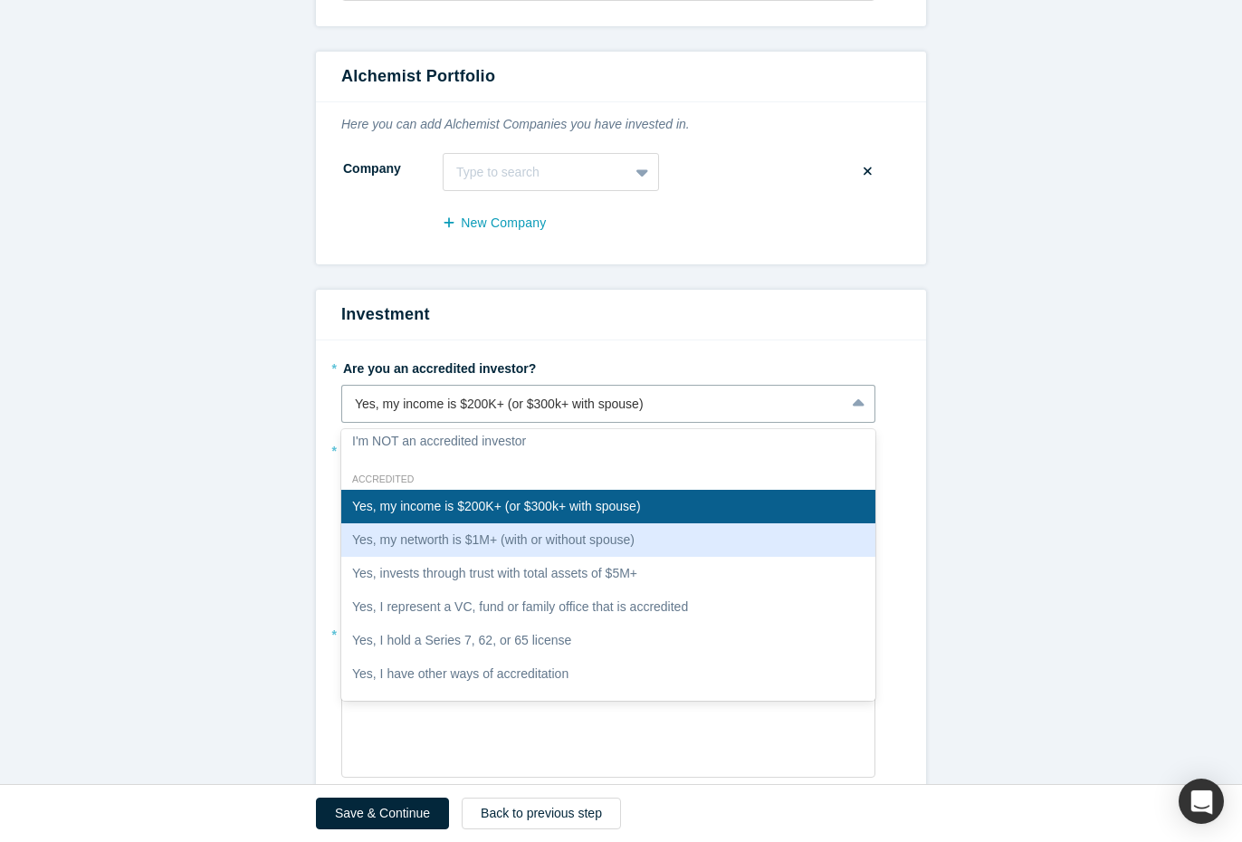
click at [524, 538] on div "Yes, my networth is $1M+ (with or without spouse)" at bounding box center [608, 539] width 534 height 33
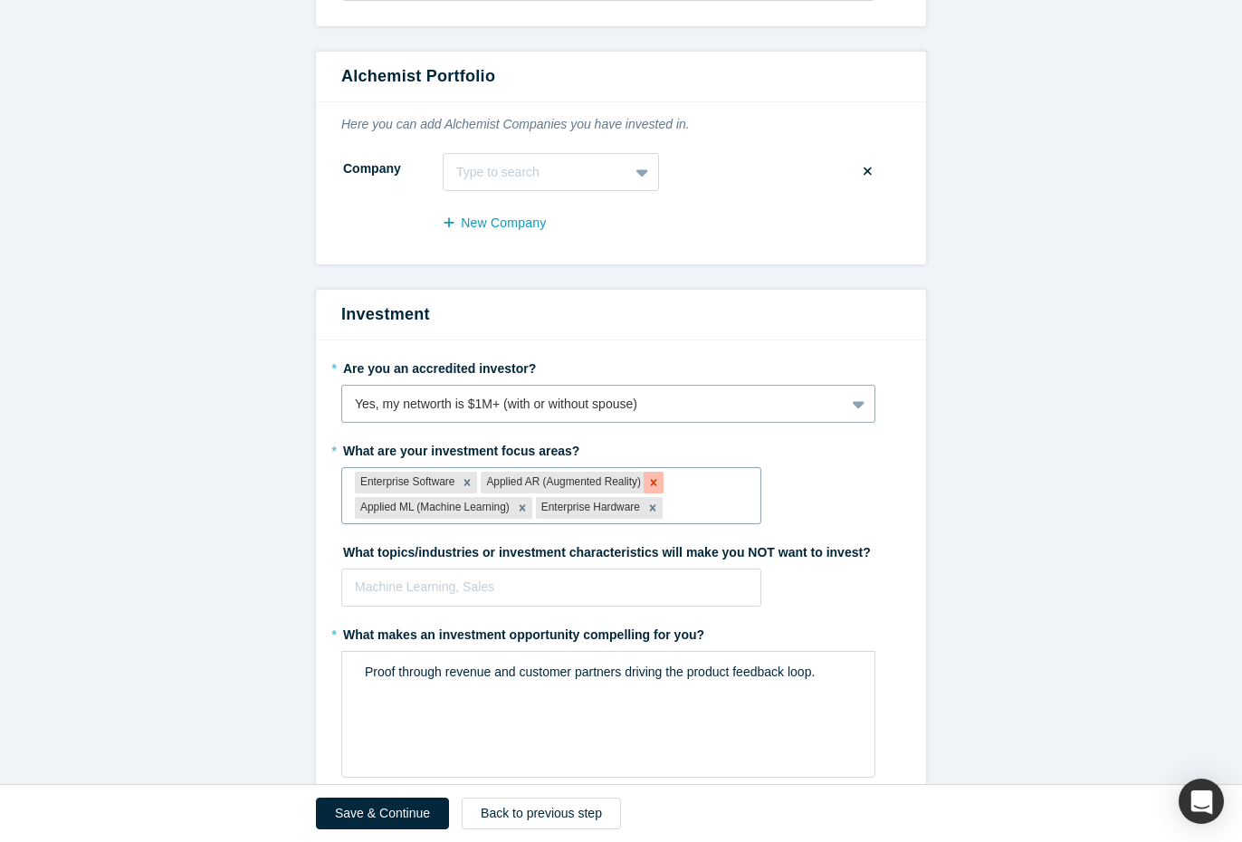
click at [653, 480] on icon "Remove Applied AR (Augmented Reality)" at bounding box center [653, 482] width 13 height 13
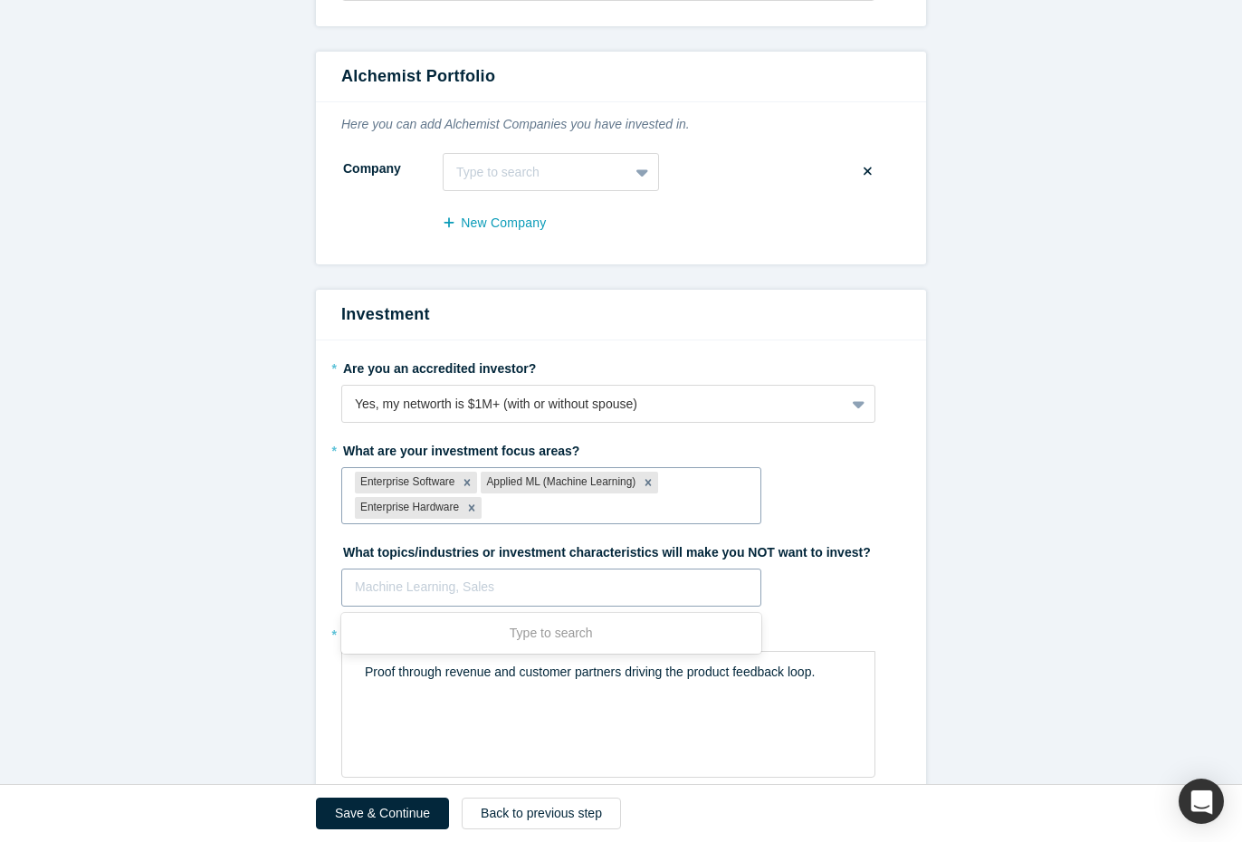
click at [513, 584] on div at bounding box center [551, 587] width 393 height 23
type input "Adtech"
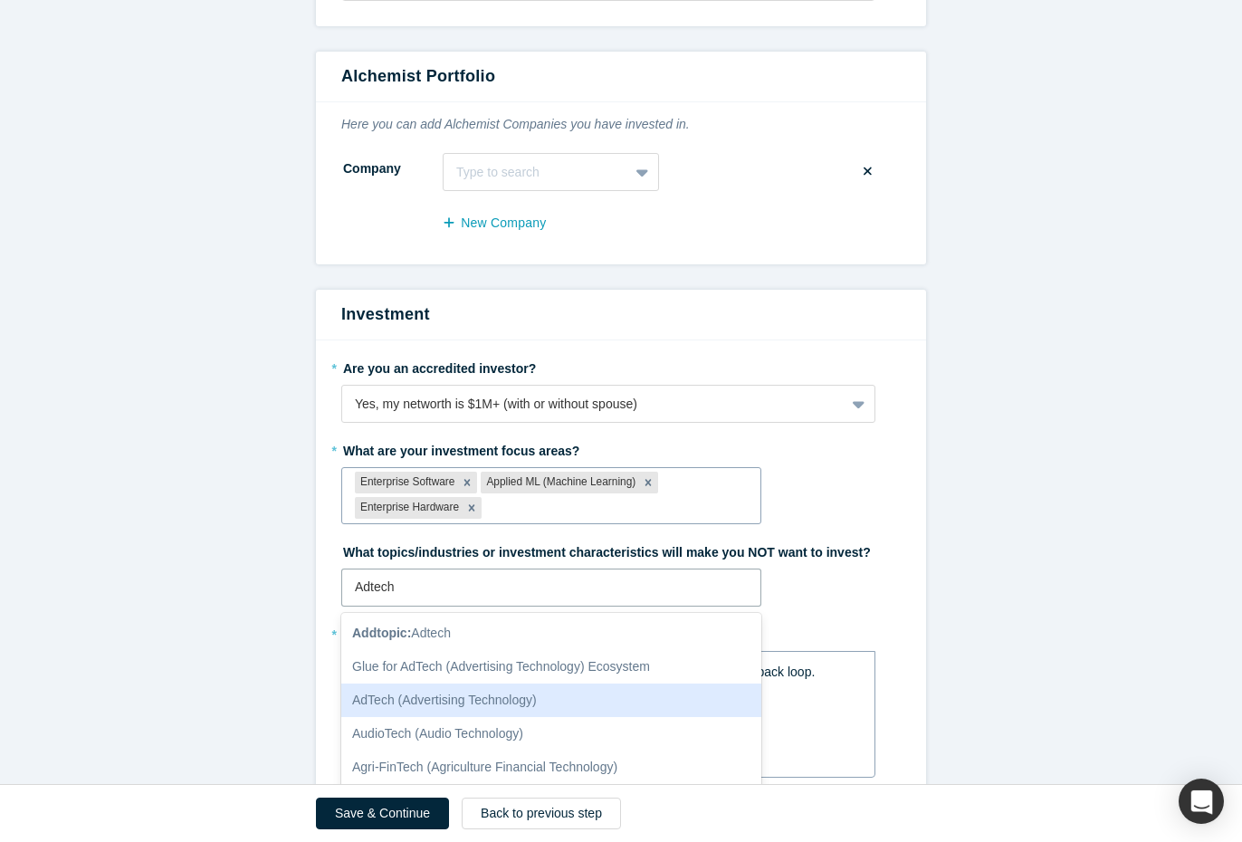
click at [451, 693] on div "AdTech (Advertising Technology)" at bounding box center [551, 699] width 420 height 33
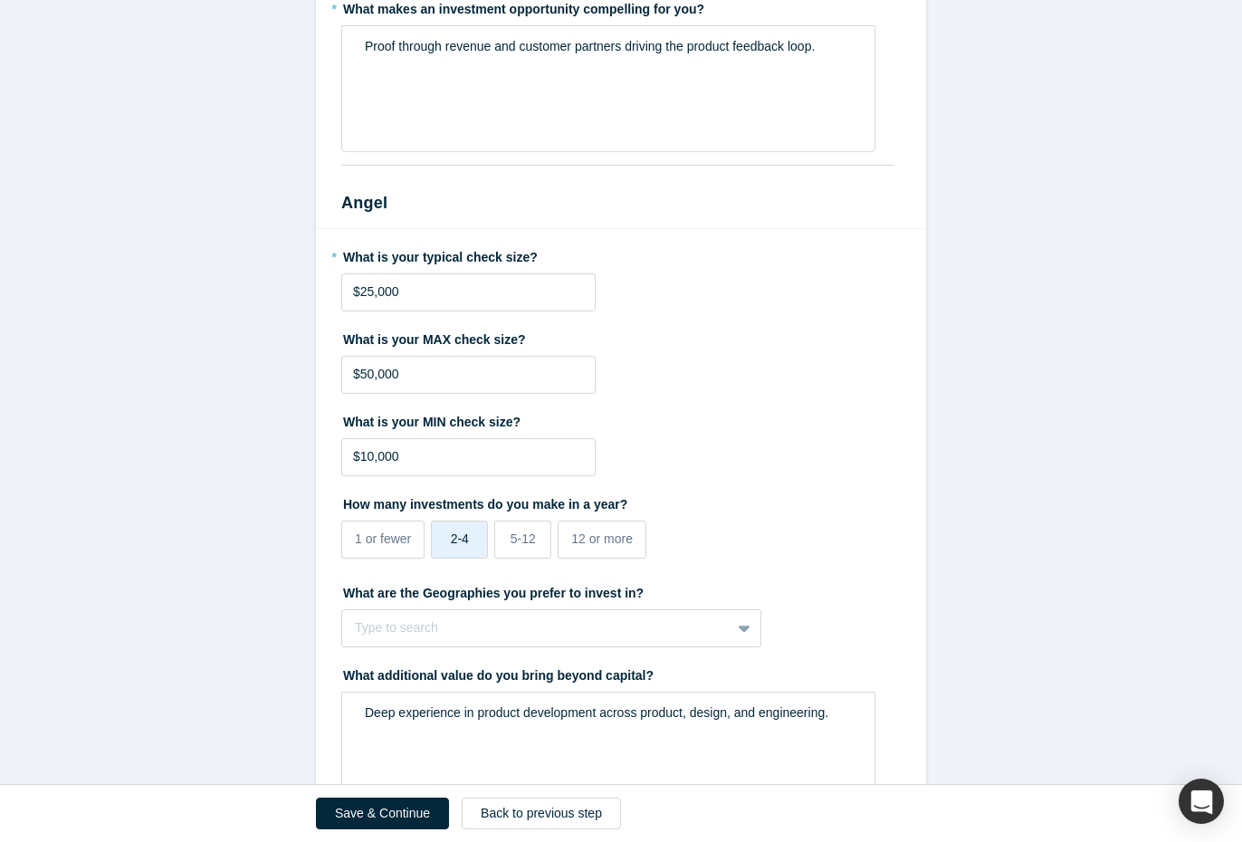
scroll to position [1458, 0]
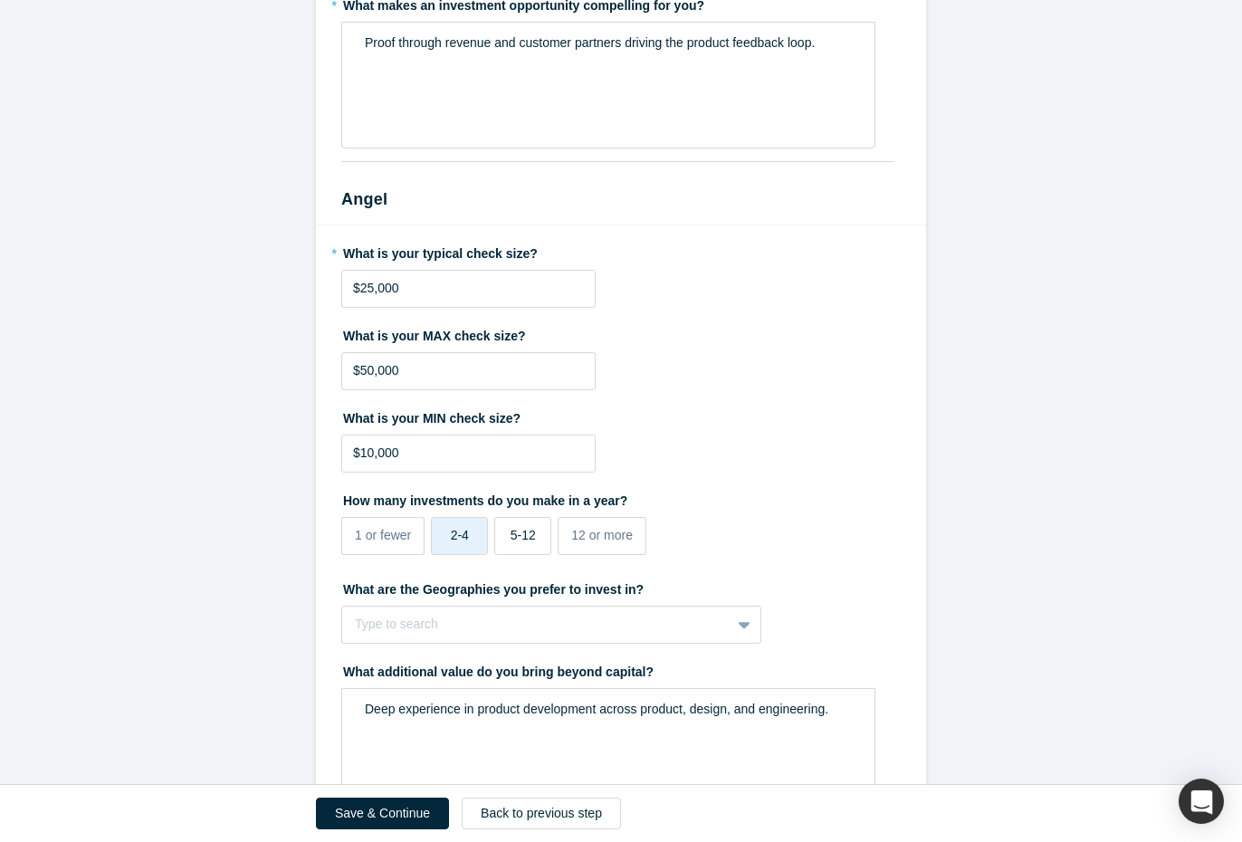
click at [516, 533] on span "5-12" at bounding box center [522, 535] width 25 height 14
click at [0, 0] on input "5-12" at bounding box center [0, 0] width 0 height 0
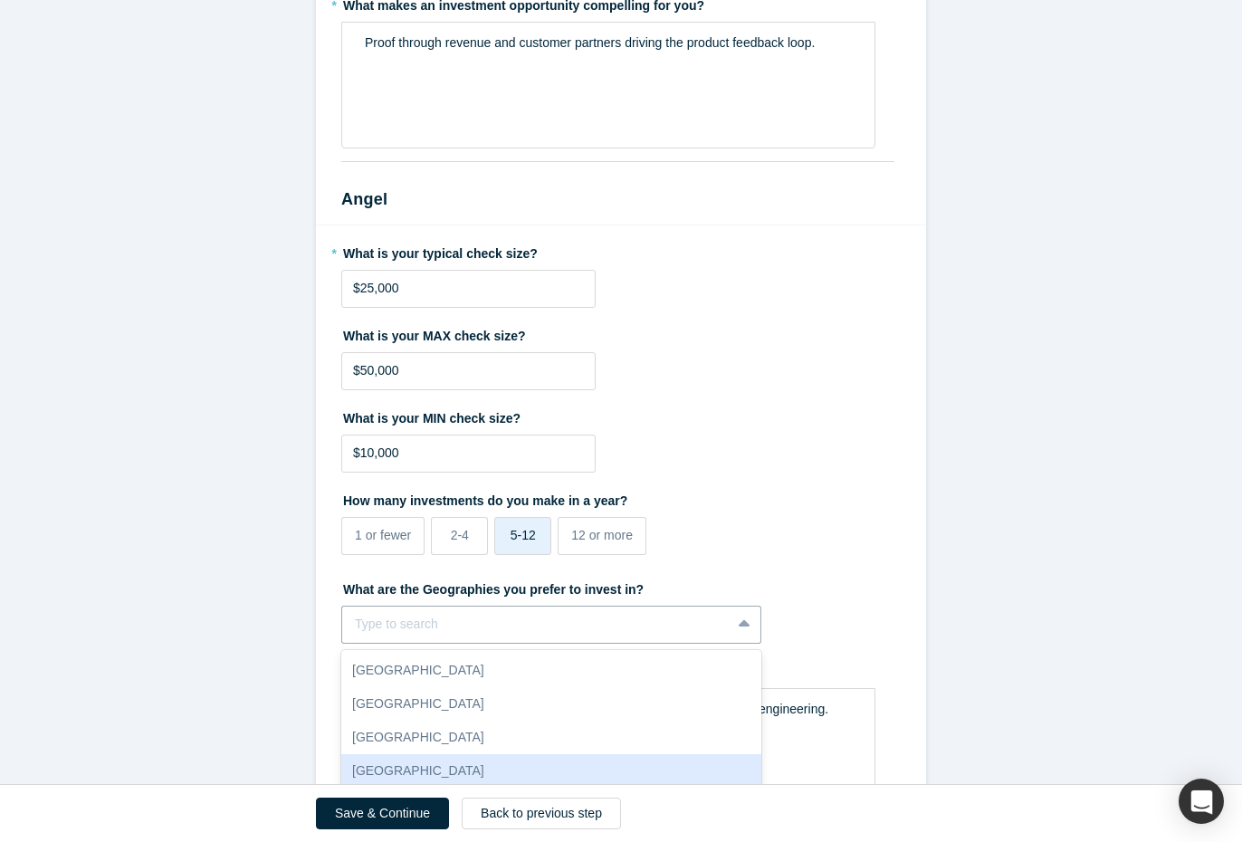
click at [631, 625] on div "[GEOGRAPHIC_DATA], 4 of 10. 10 results available. Use Up and Down to choose opt…" at bounding box center [551, 625] width 420 height 38
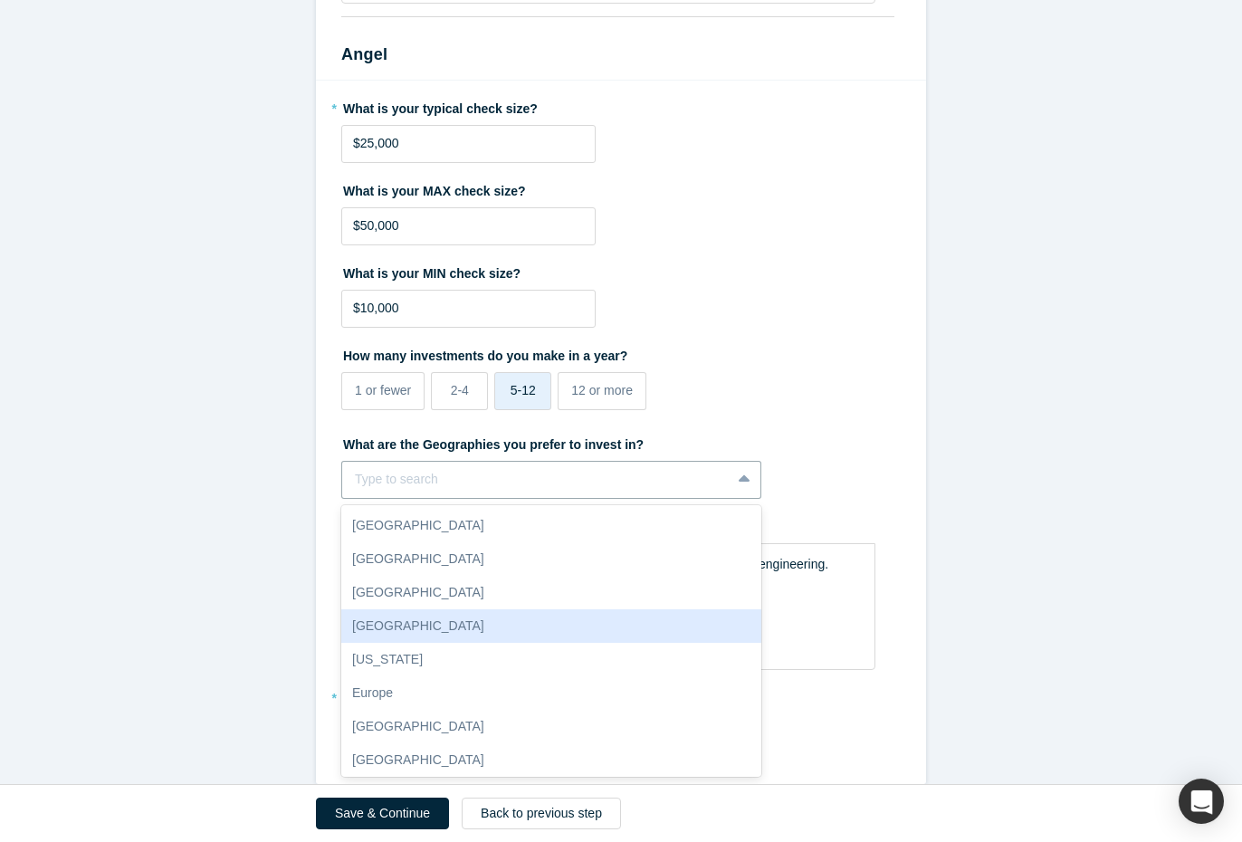
scroll to position [34, 0]
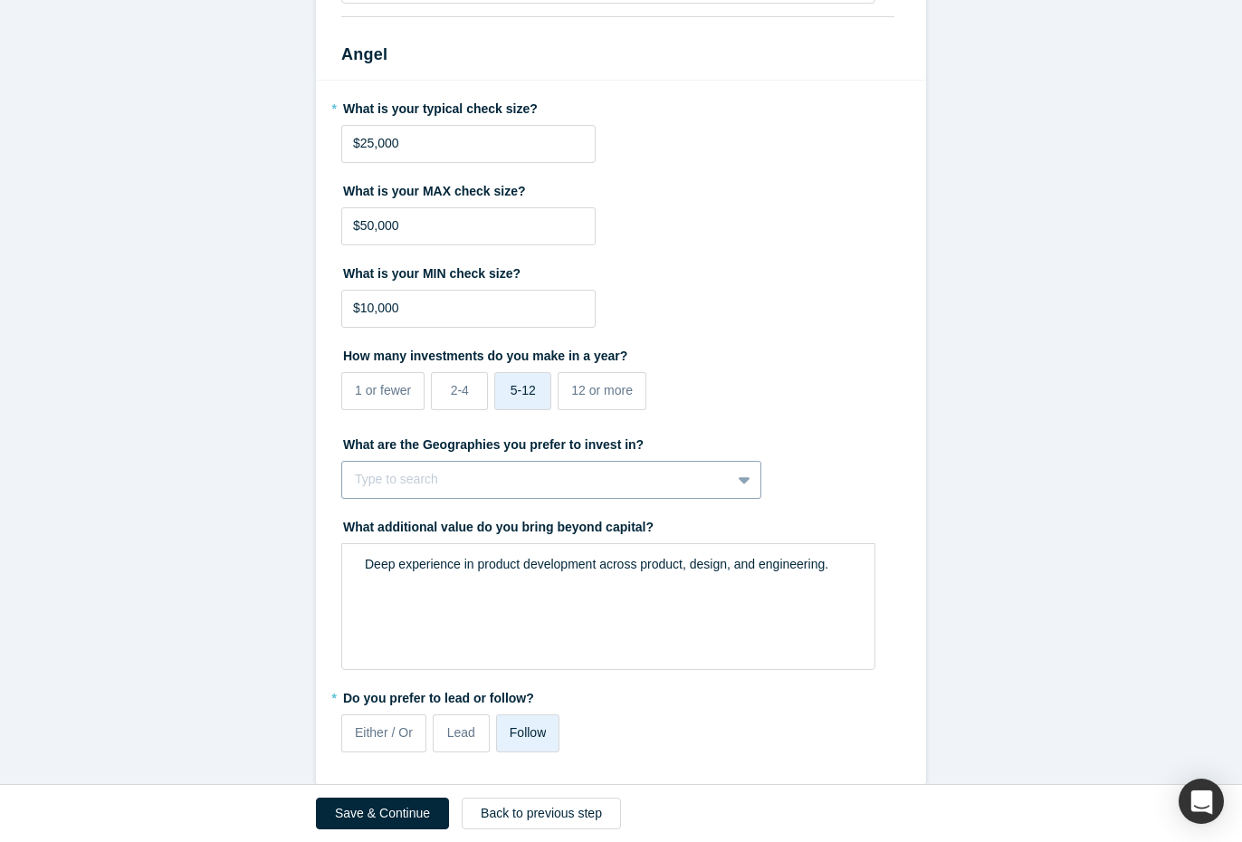
click at [420, 472] on div at bounding box center [536, 479] width 363 height 23
type input "u"
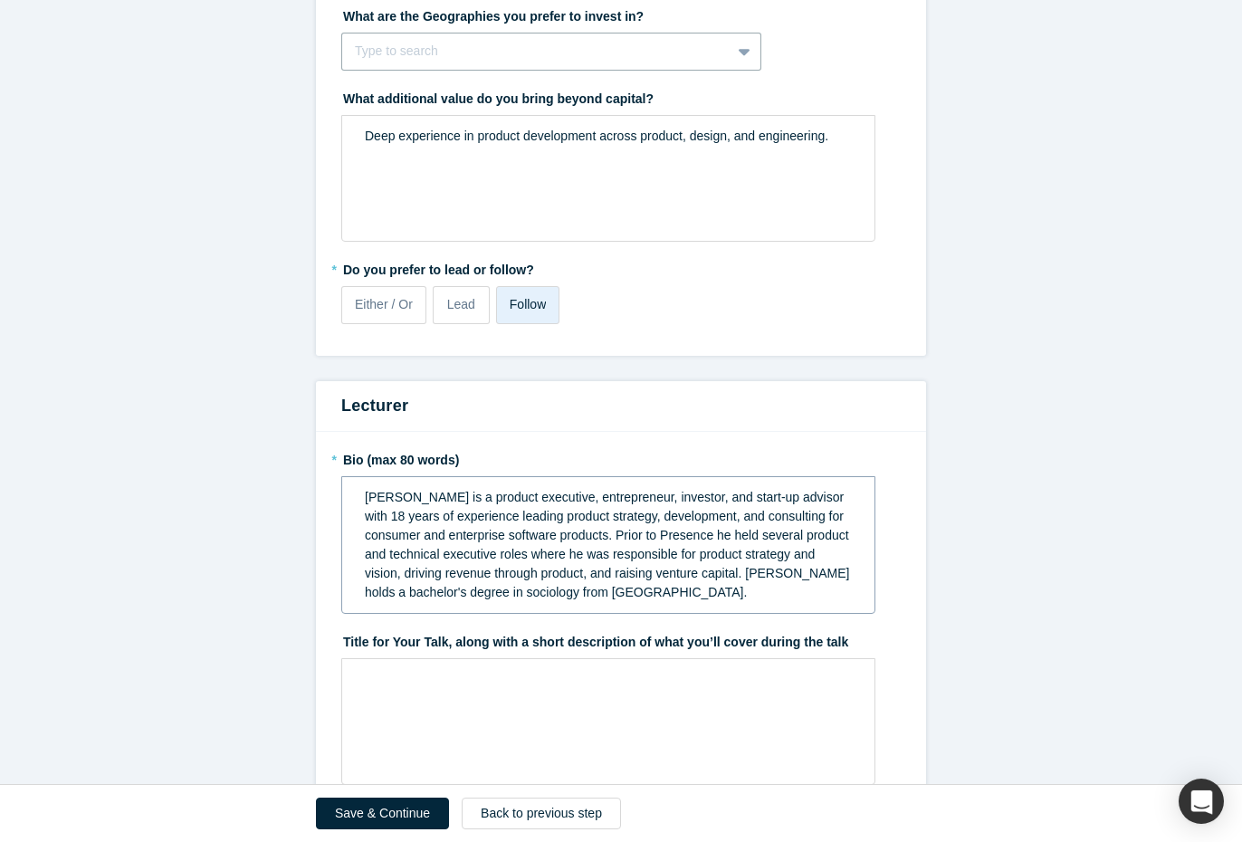
scroll to position [2083, 0]
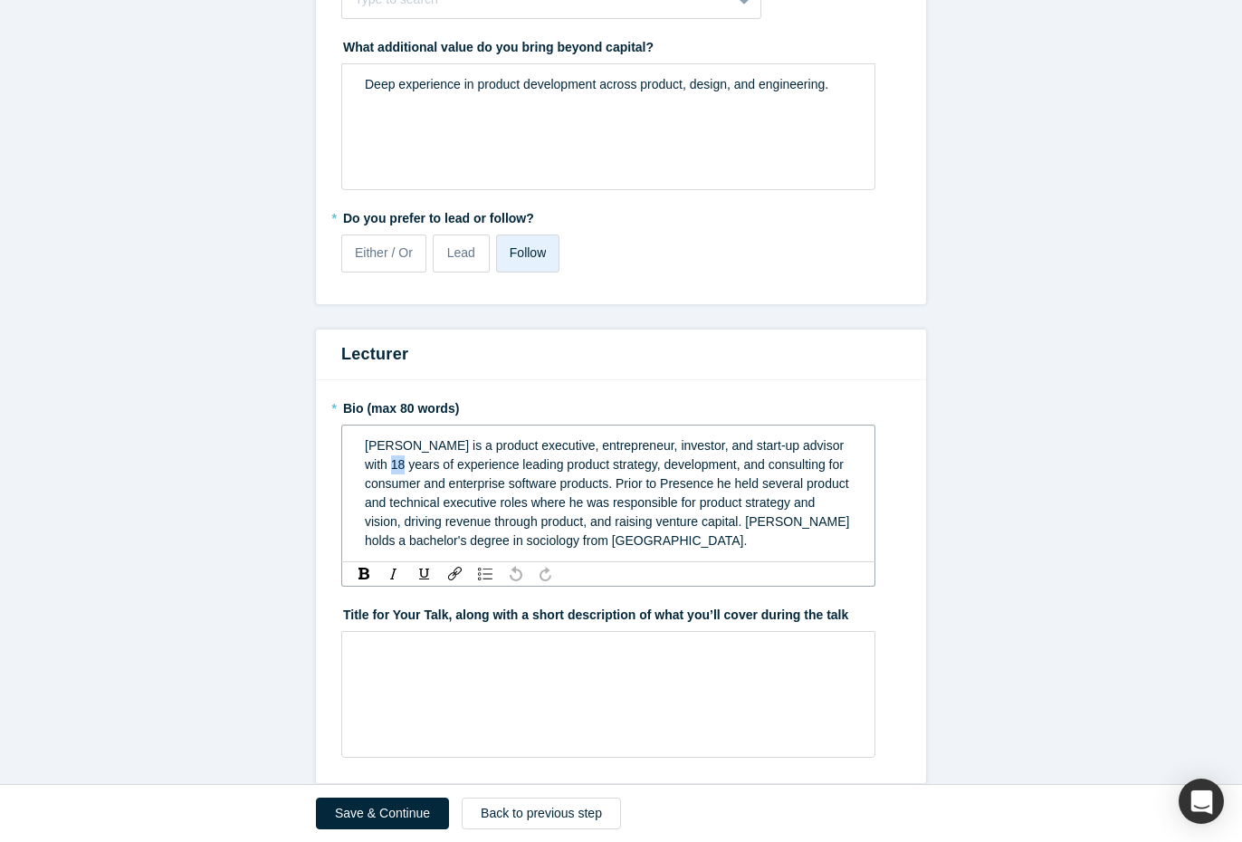
drag, startPoint x: 404, startPoint y: 467, endPoint x: 391, endPoint y: 466, distance: 12.7
click at [391, 467] on span "[PERSON_NAME] is a product executive, entrepreneur, investor, and start-up advi…" at bounding box center [609, 493] width 488 height 110
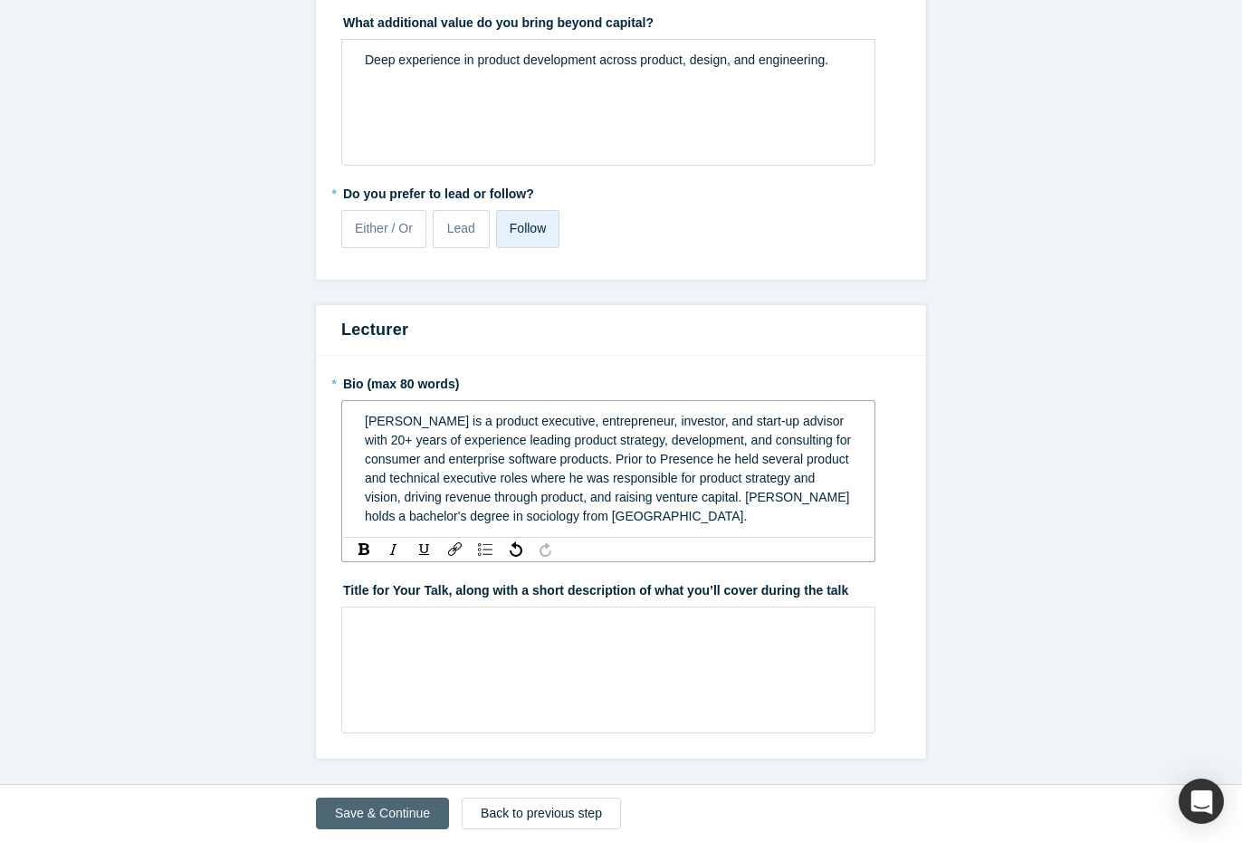
click at [378, 806] on button "Save & Continue" at bounding box center [382, 813] width 133 height 32
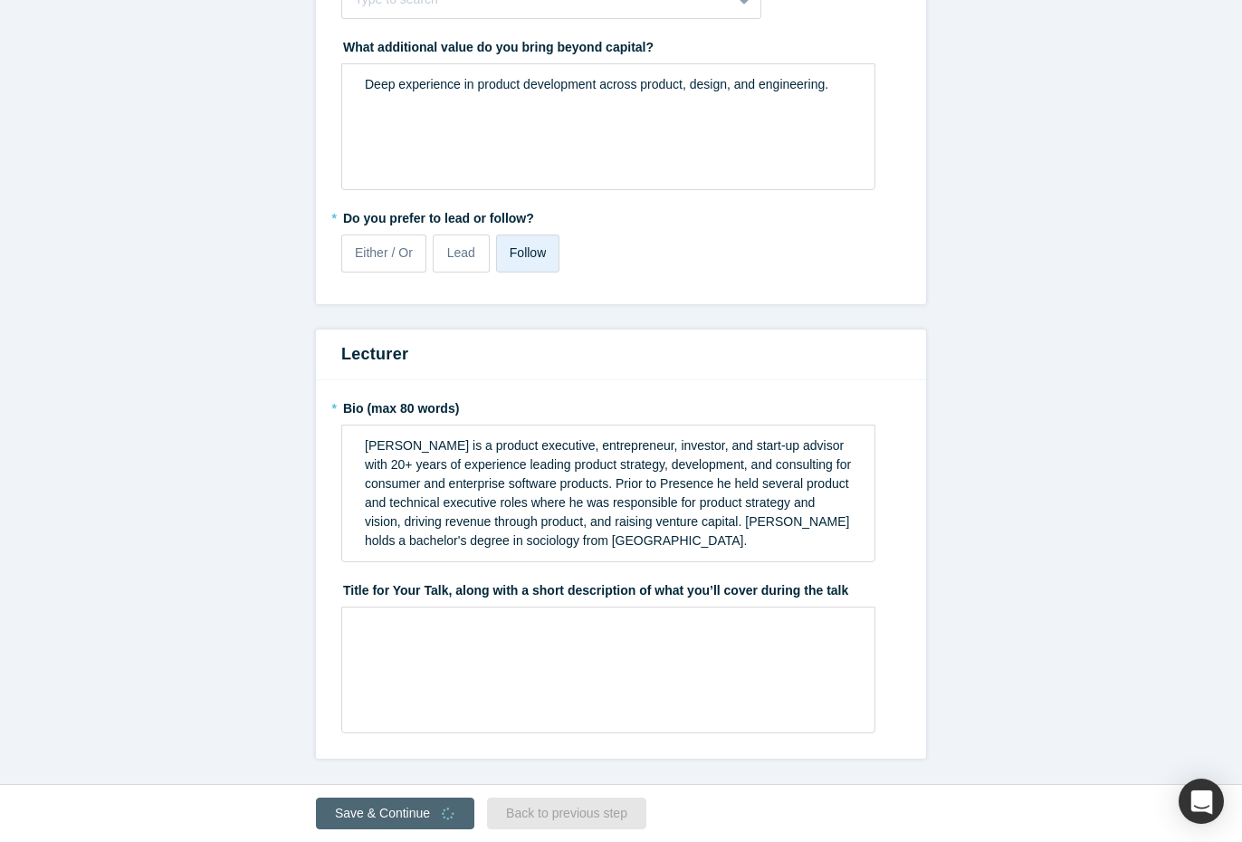
scroll to position [0, 0]
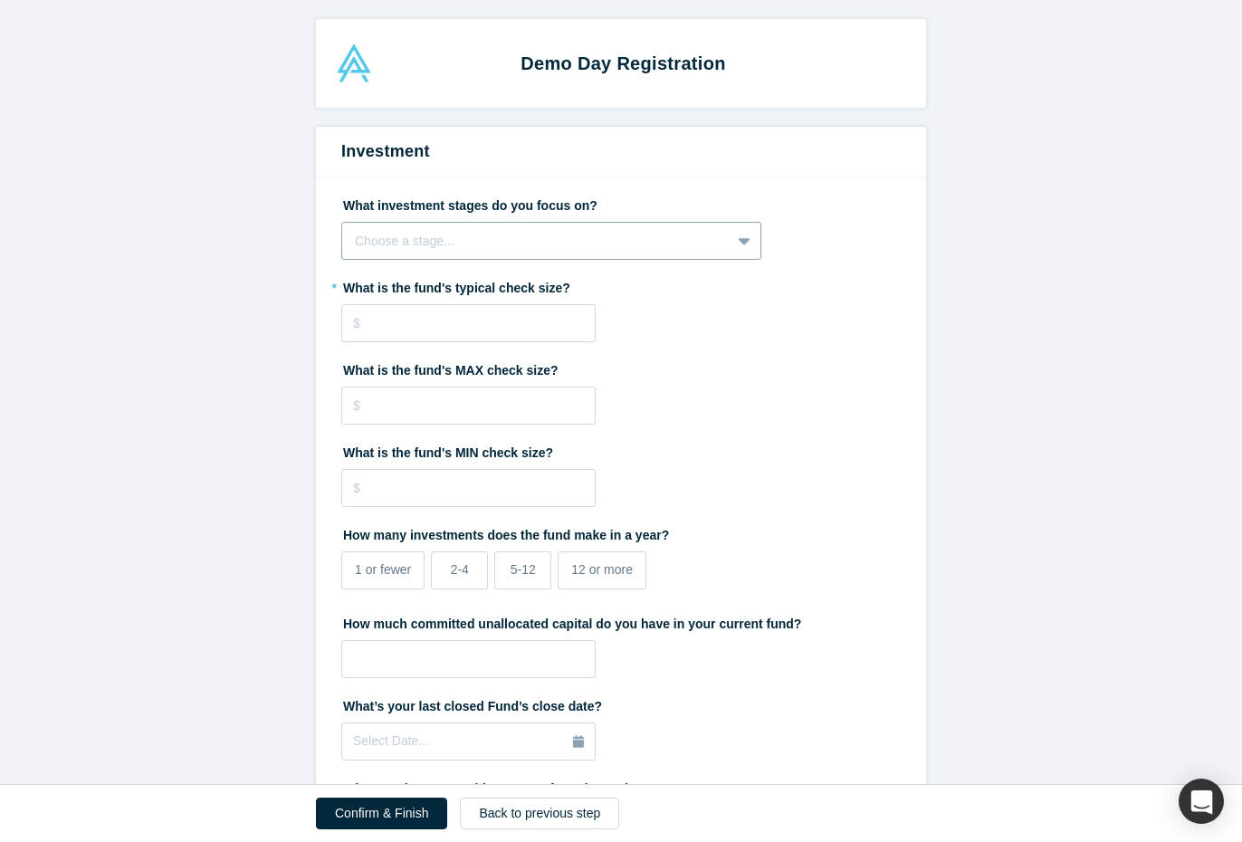
click at [574, 246] on div at bounding box center [536, 241] width 363 height 23
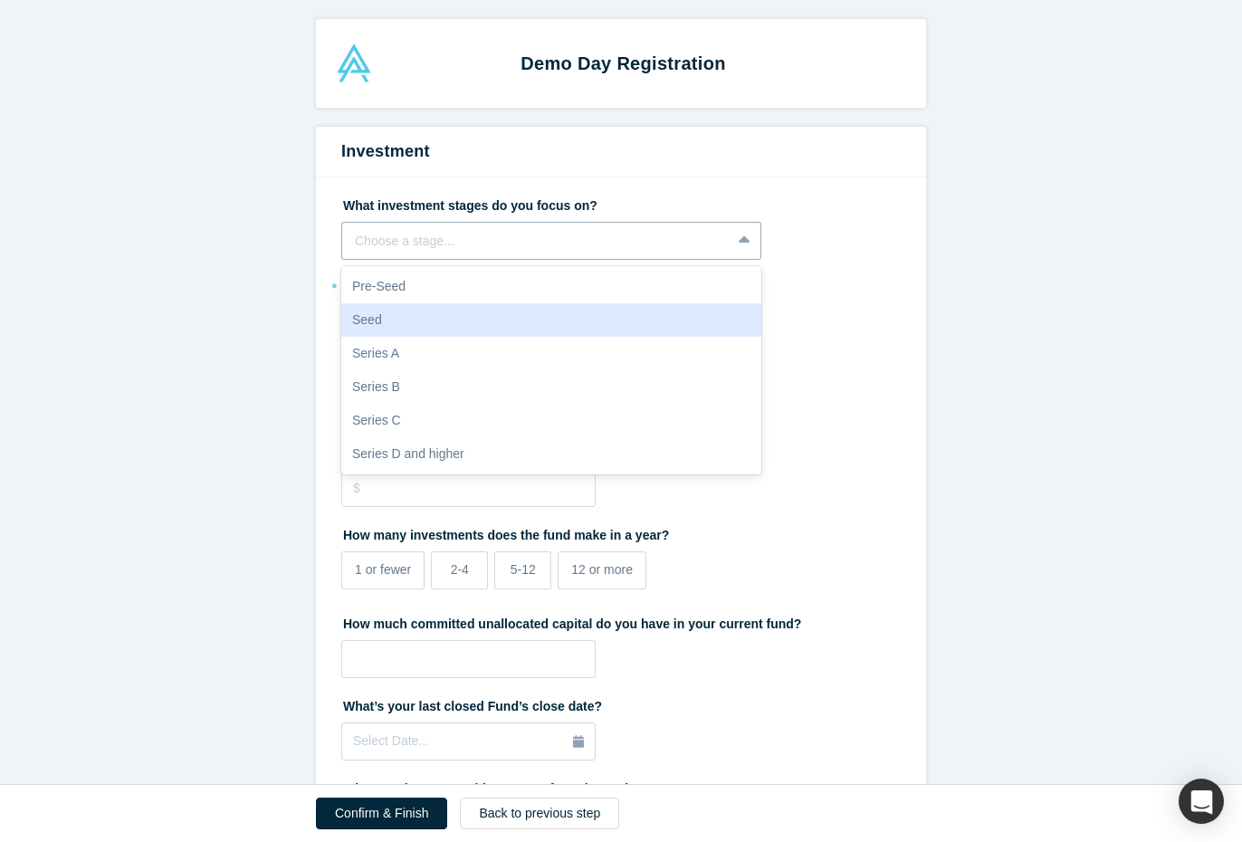
click at [395, 315] on div "Seed" at bounding box center [551, 319] width 420 height 33
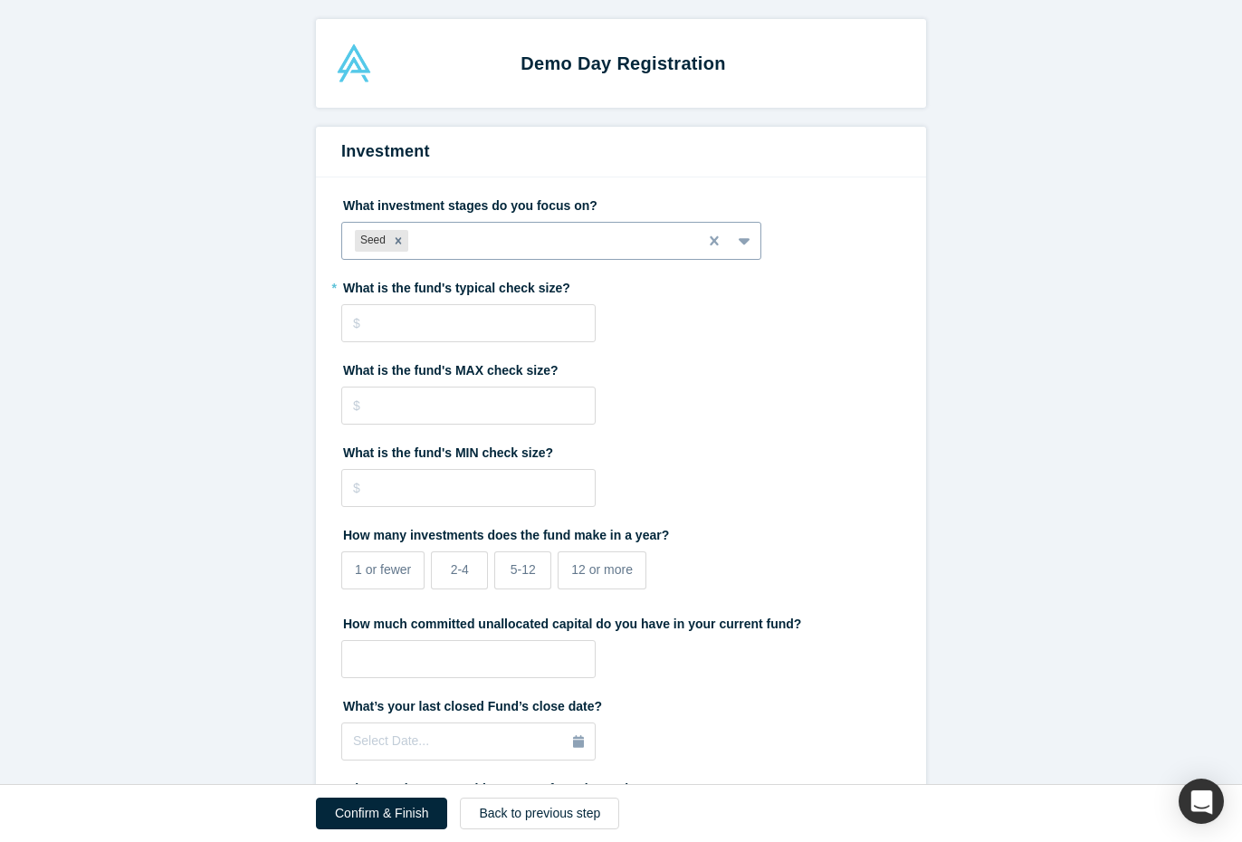
click at [396, 238] on icon "Remove Seed" at bounding box center [398, 240] width 6 height 6
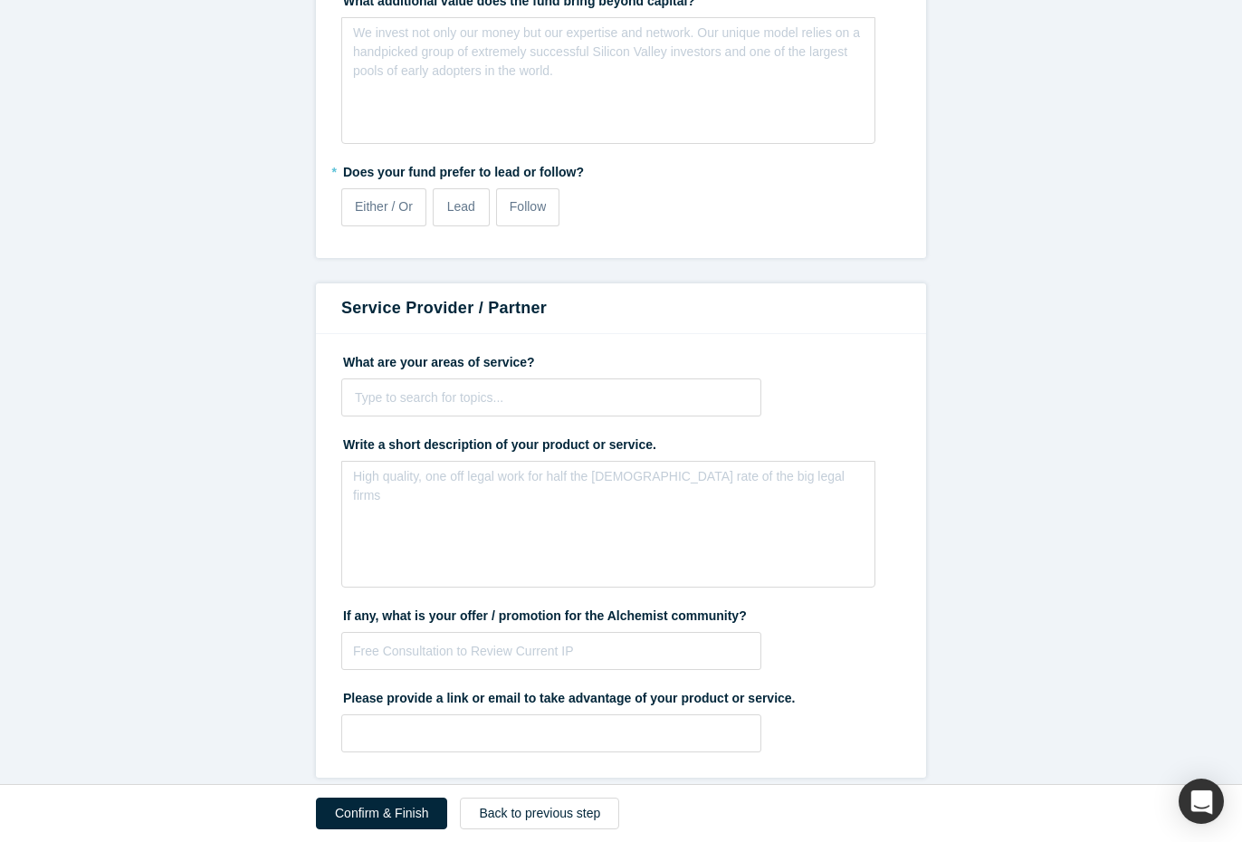
scroll to position [889, 0]
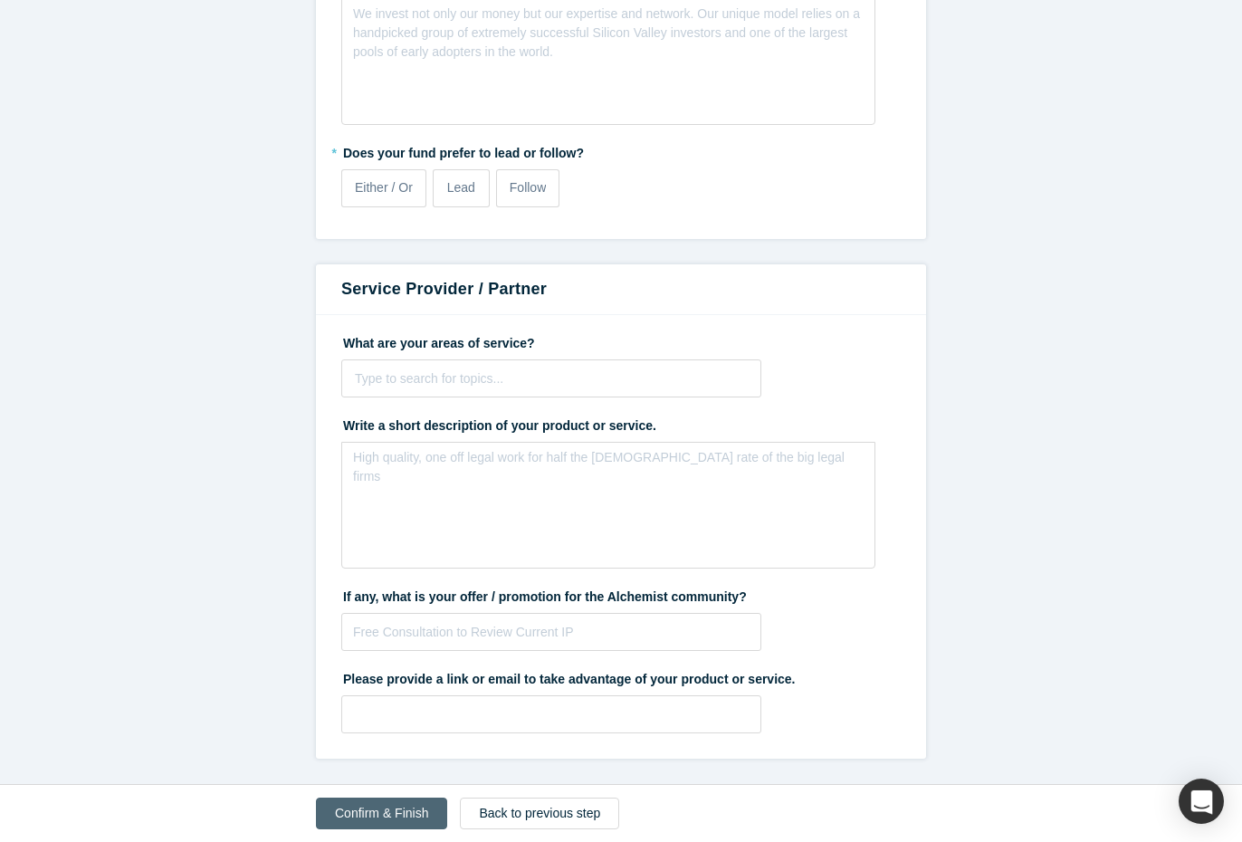
click at [414, 813] on button "Confirm & Finish" at bounding box center [381, 813] width 131 height 32
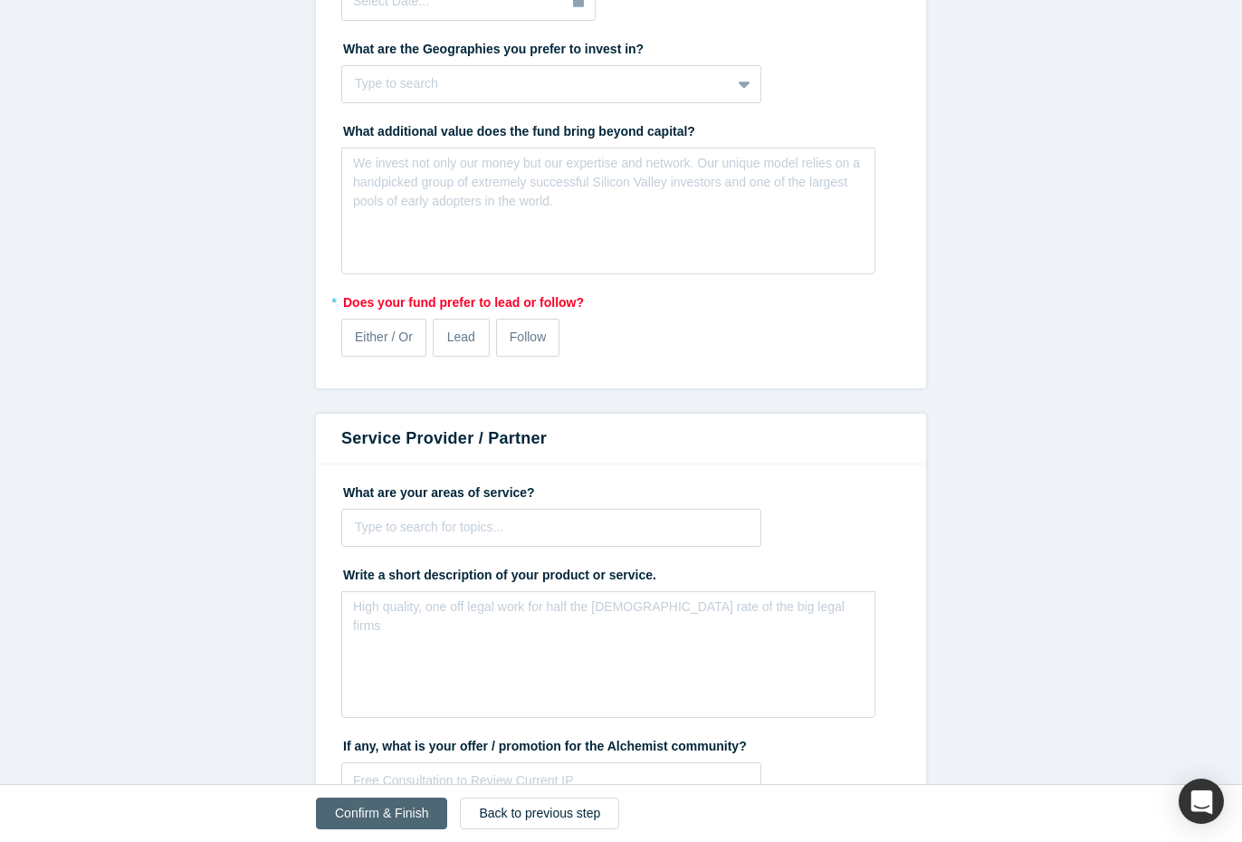
scroll to position [0, 0]
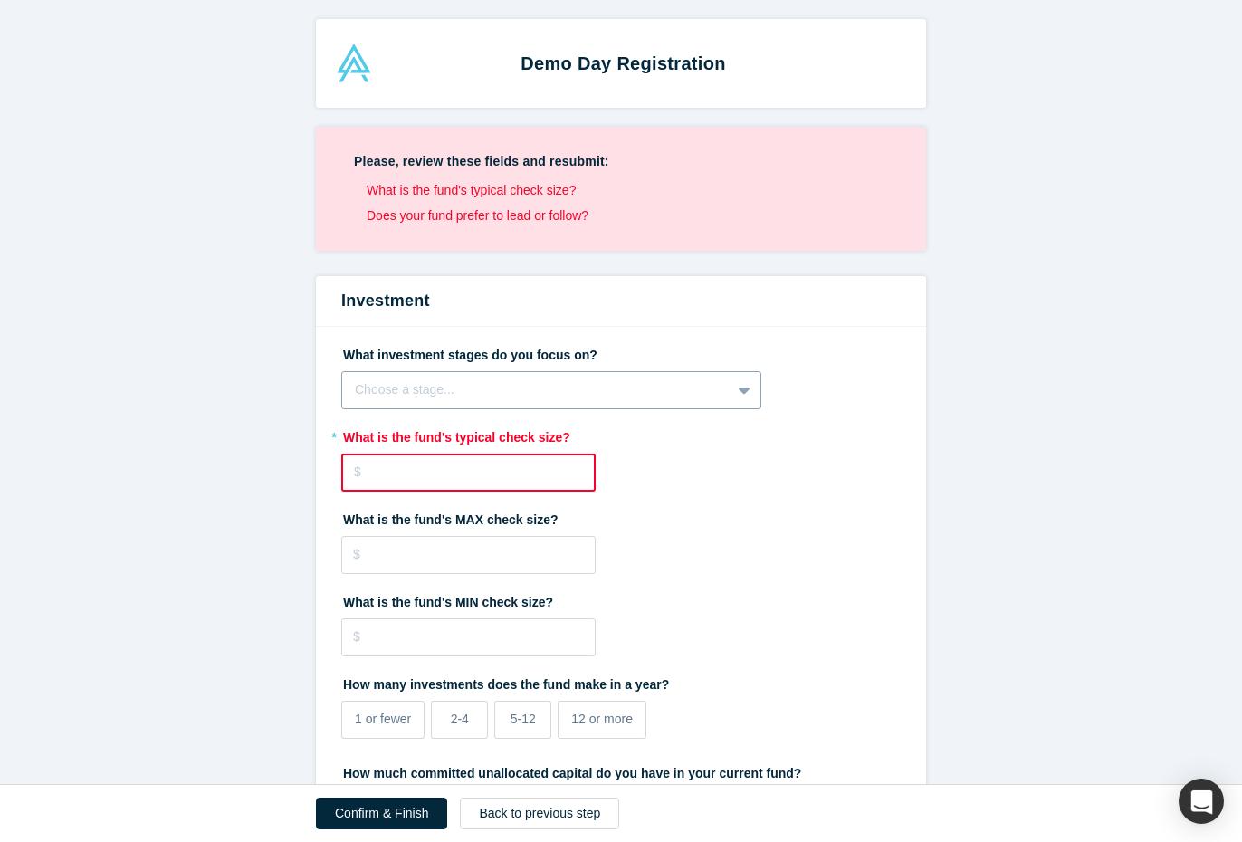
click at [673, 387] on div at bounding box center [536, 389] width 363 height 23
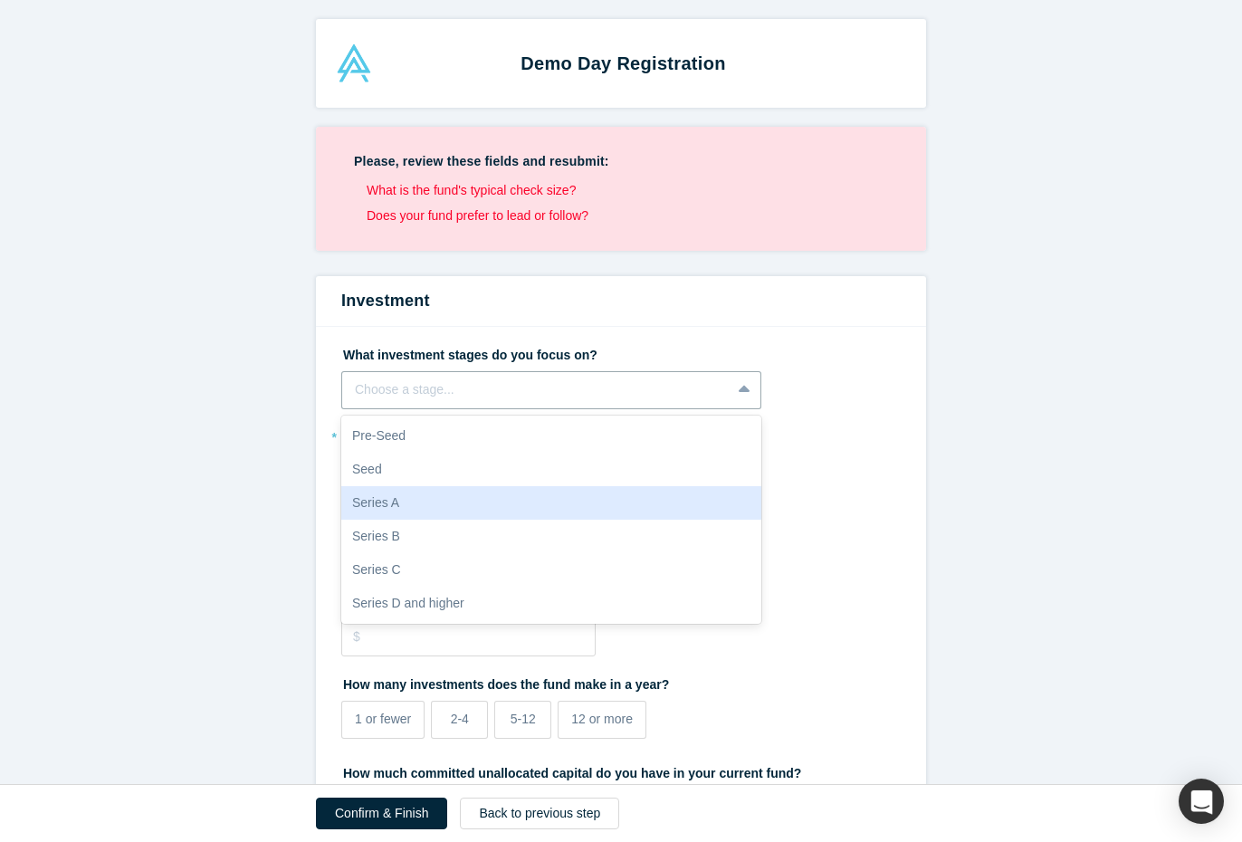
click at [407, 510] on div "Series A" at bounding box center [551, 502] width 420 height 33
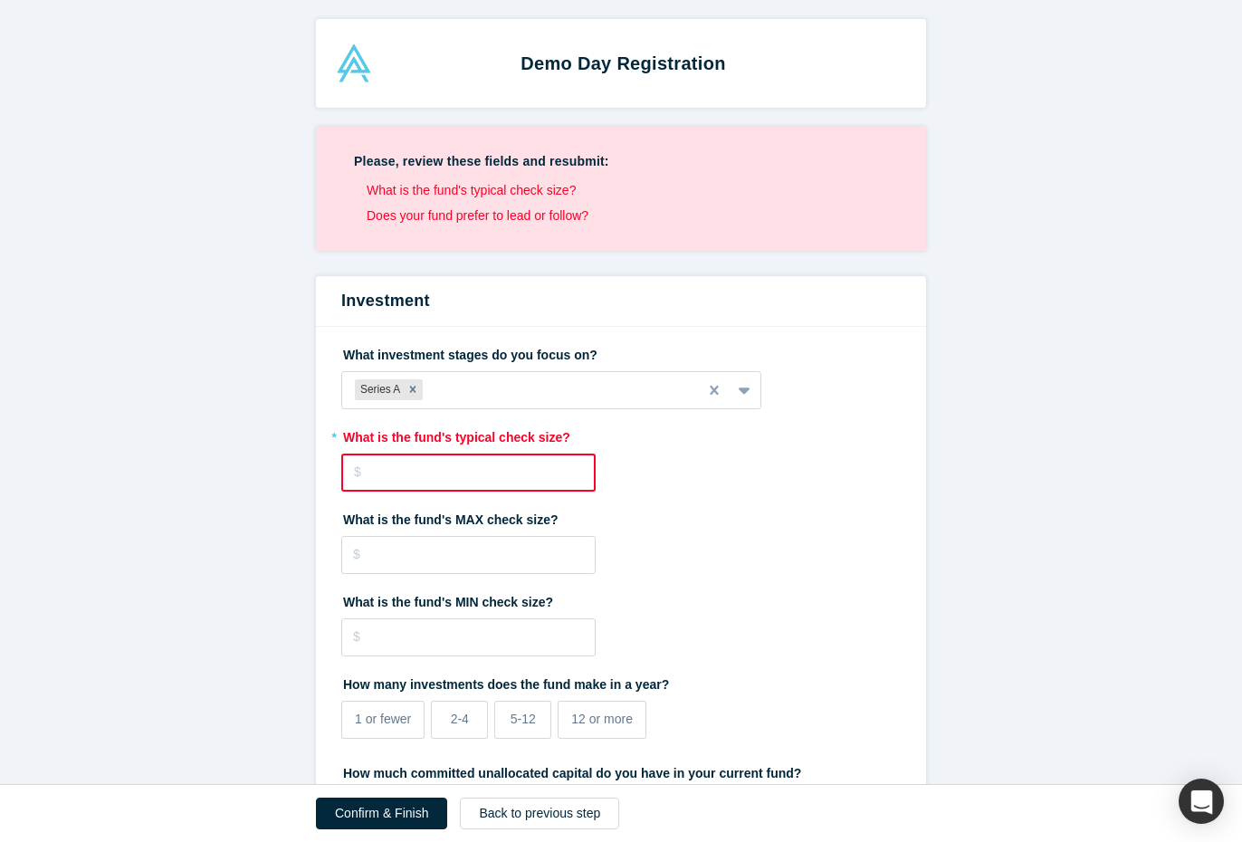
click at [427, 468] on input "tel" at bounding box center [468, 472] width 254 height 38
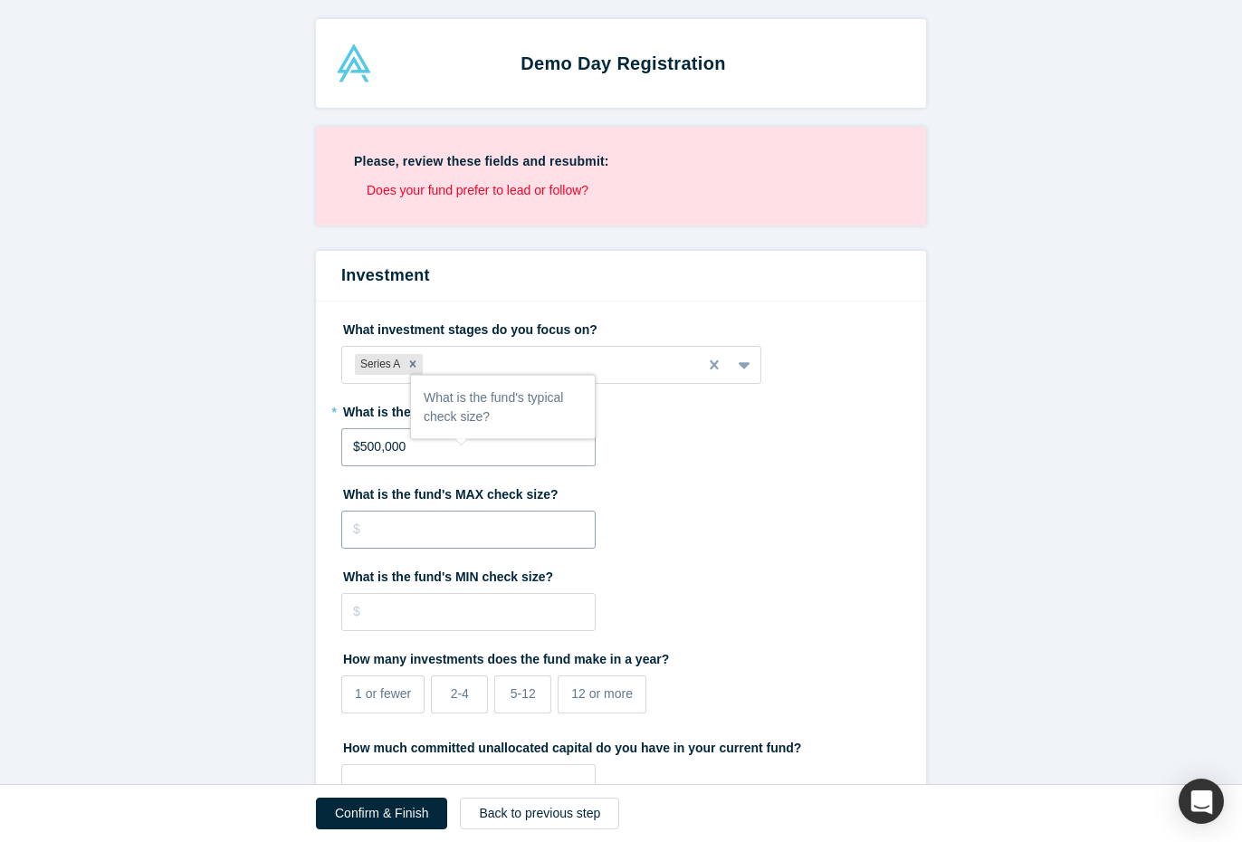
type input "$500,000"
click at [444, 529] on input "tel" at bounding box center [468, 529] width 254 height 38
type input "$2,000,000"
click at [447, 613] on input "tel" at bounding box center [468, 612] width 254 height 38
type input "$100,000"
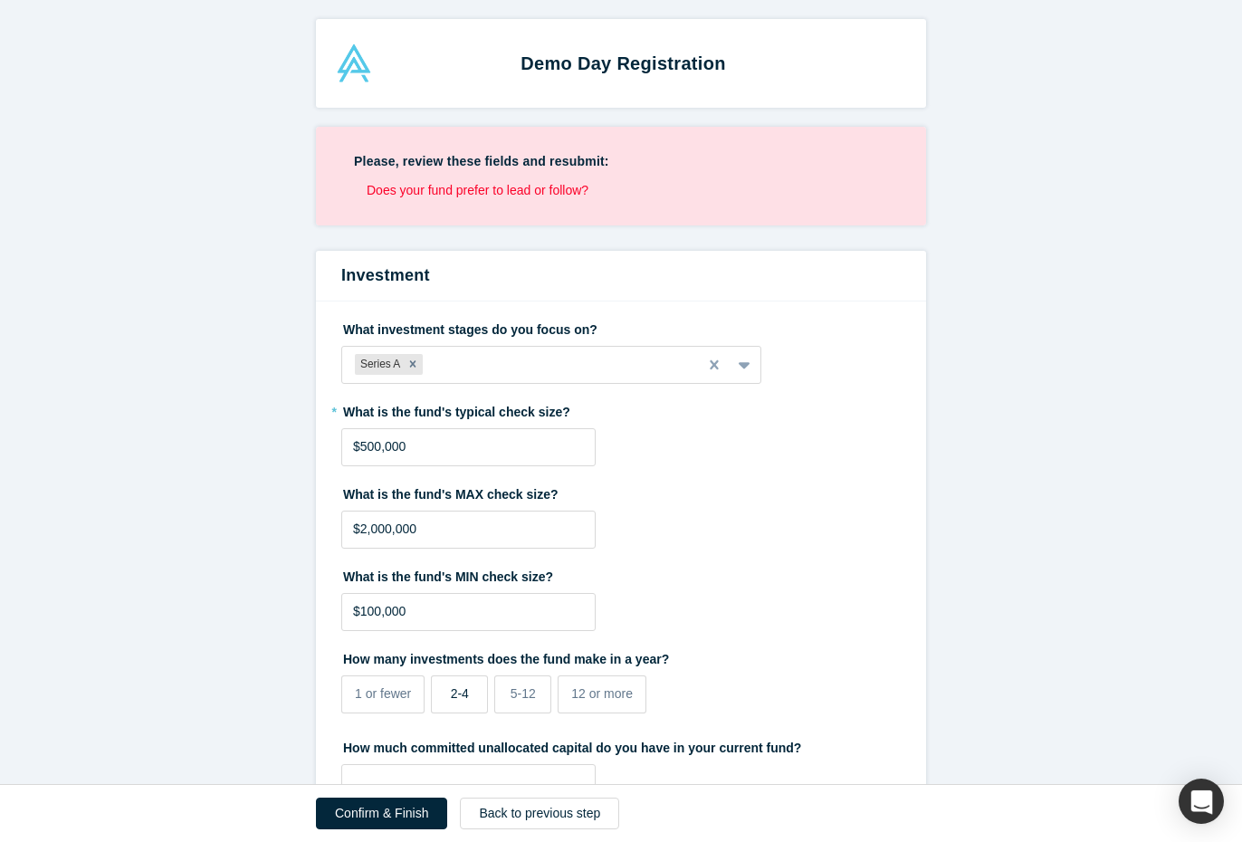
click at [472, 689] on label "2-4" at bounding box center [459, 694] width 57 height 38
click at [0, 0] on input "2-4" at bounding box center [0, 0] width 0 height 0
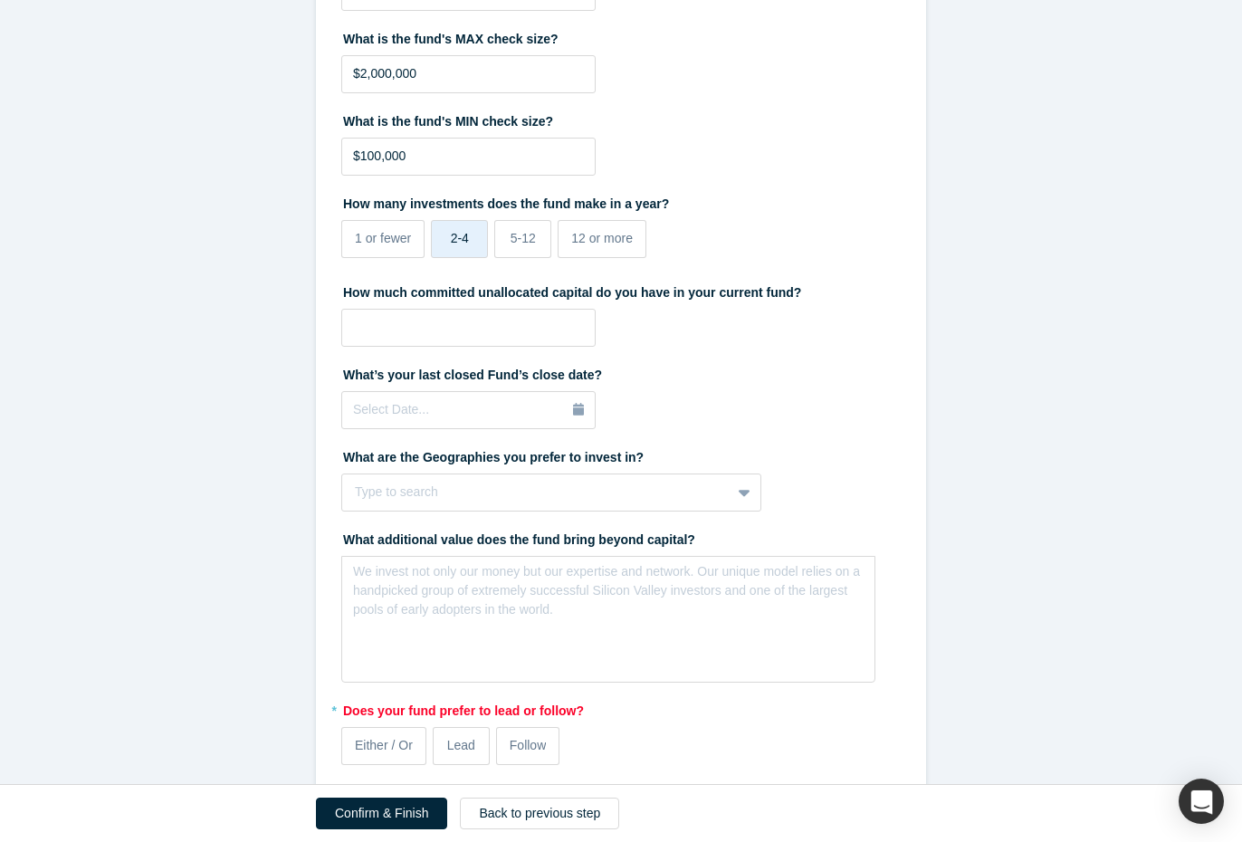
scroll to position [469, 0]
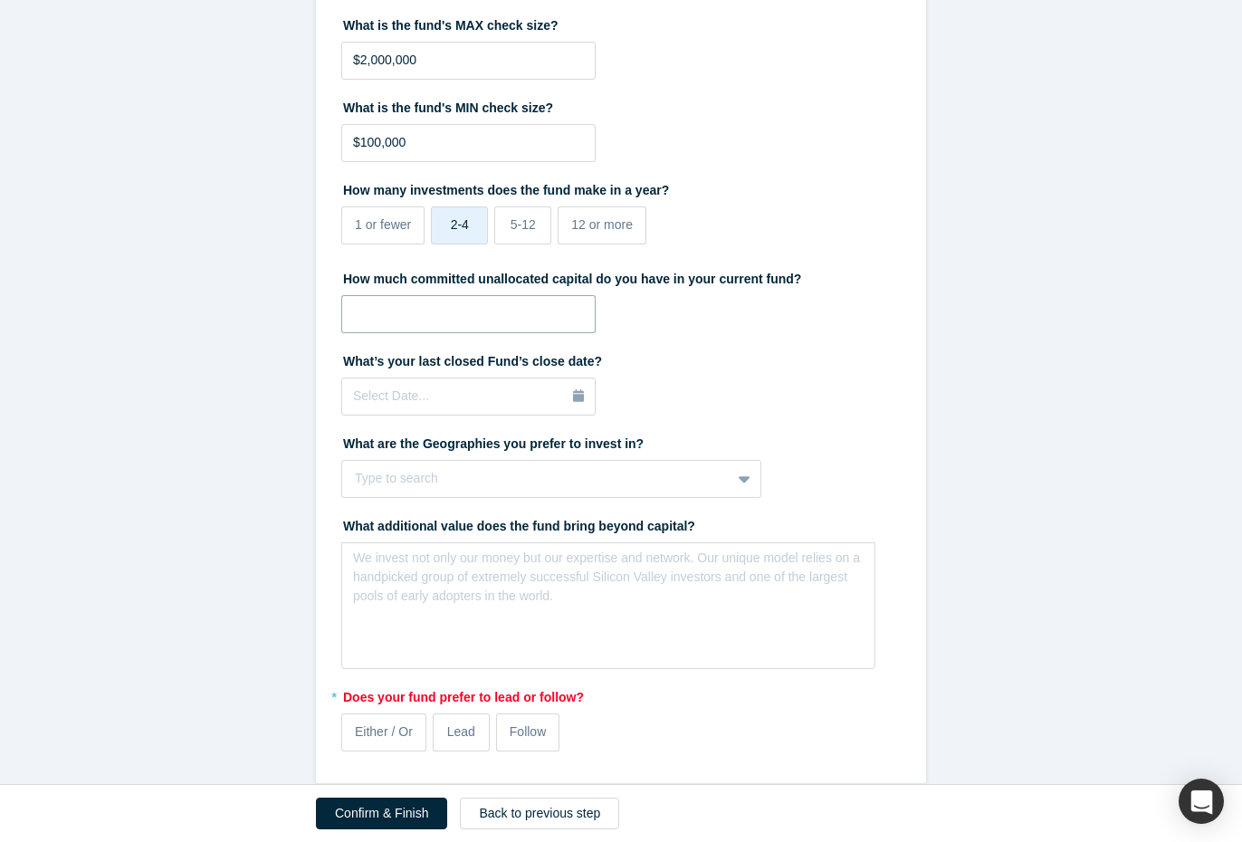
click at [419, 320] on input "tel" at bounding box center [468, 314] width 254 height 38
type input "$15,000,000"
drag, startPoint x: 433, startPoint y: 314, endPoint x: 316, endPoint y: 305, distance: 117.1
click at [316, 305] on div "What investment stages do you focus on? Series A To pick up a draggable item, p…" at bounding box center [621, 308] width 610 height 950
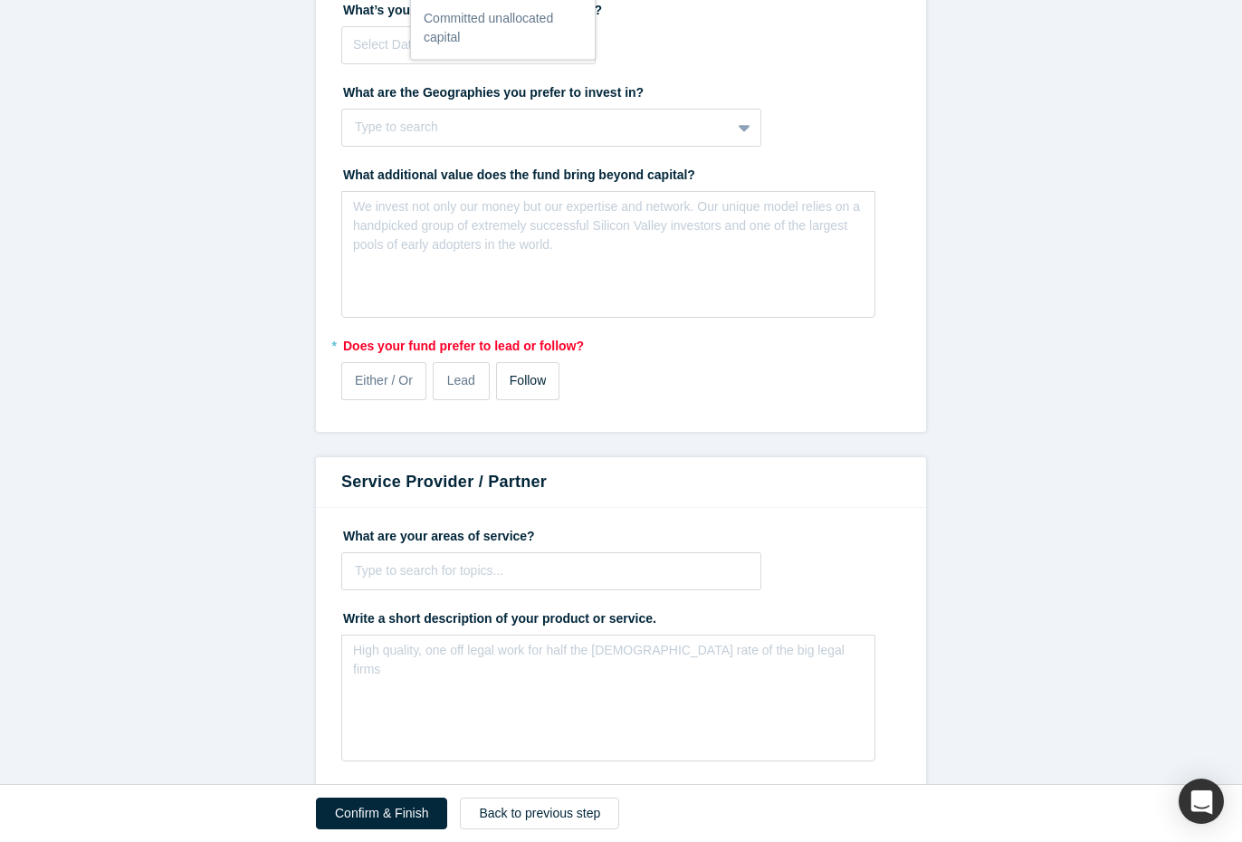
click at [521, 390] on label "Follow" at bounding box center [527, 381] width 63 height 38
click at [0, 0] on input "Follow" at bounding box center [0, 0] width 0 height 0
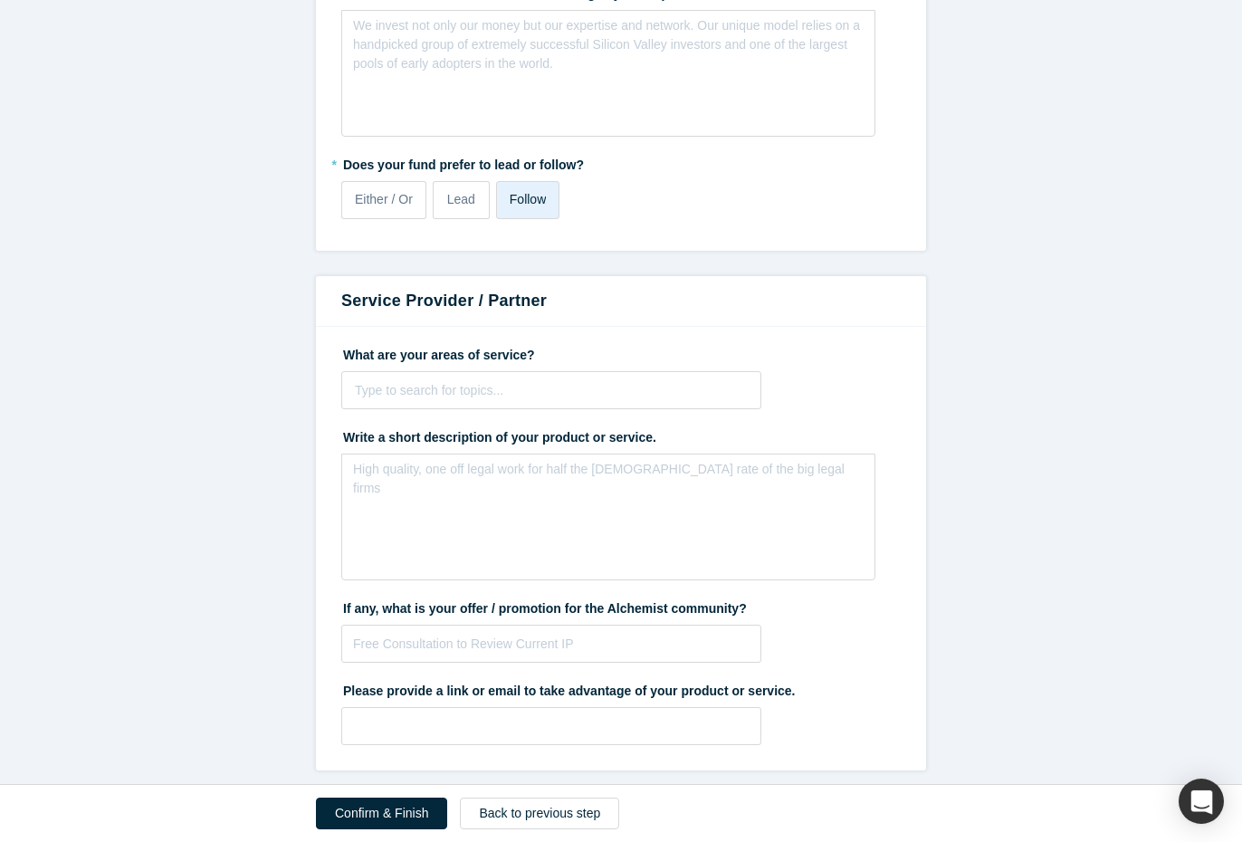
scroll to position [889, 0]
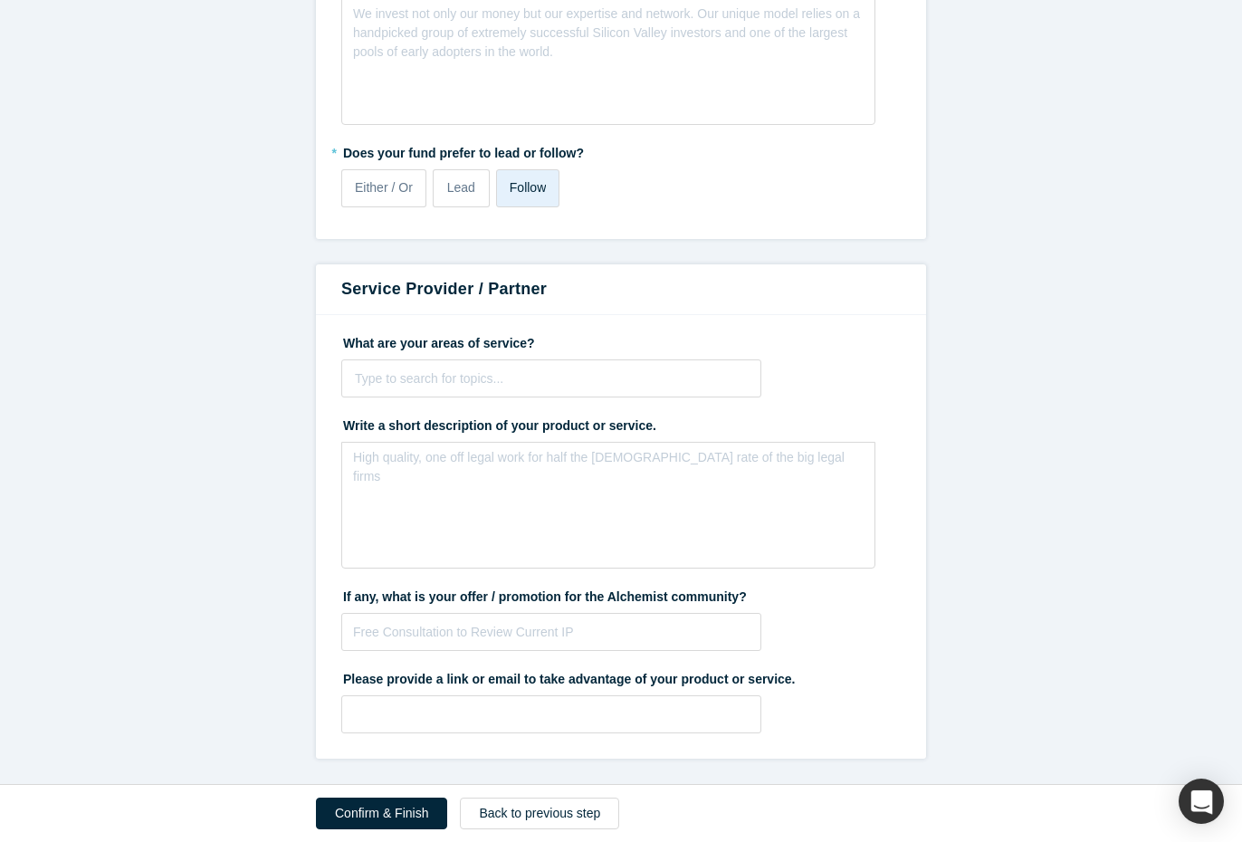
click at [353, 813] on button "Confirm & Finish" at bounding box center [381, 813] width 131 height 32
